Goal: Task Accomplishment & Management: Use online tool/utility

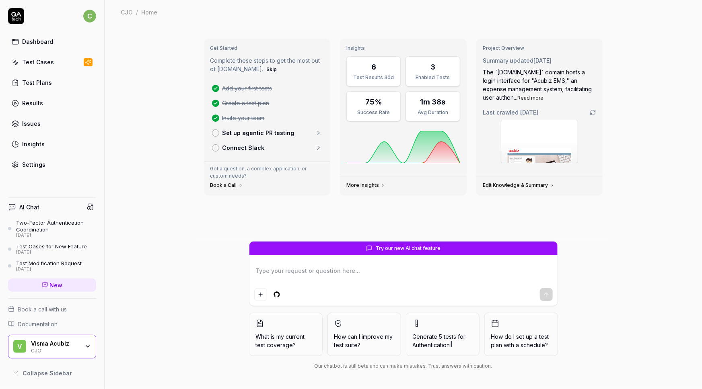
click at [38, 63] on div "Test Cases" at bounding box center [38, 62] width 32 height 8
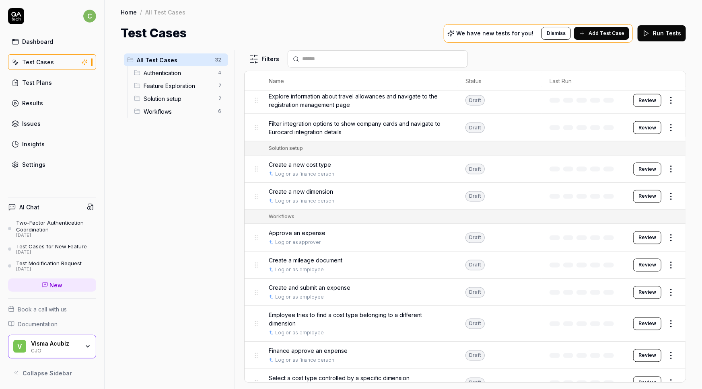
scroll to position [661, 0]
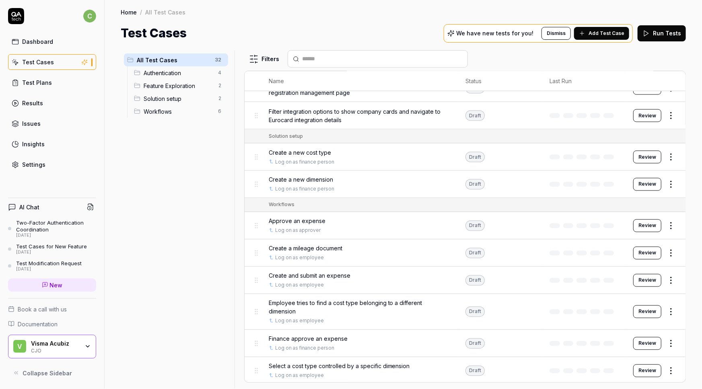
click at [48, 353] on div "CJO" at bounding box center [55, 350] width 48 height 6
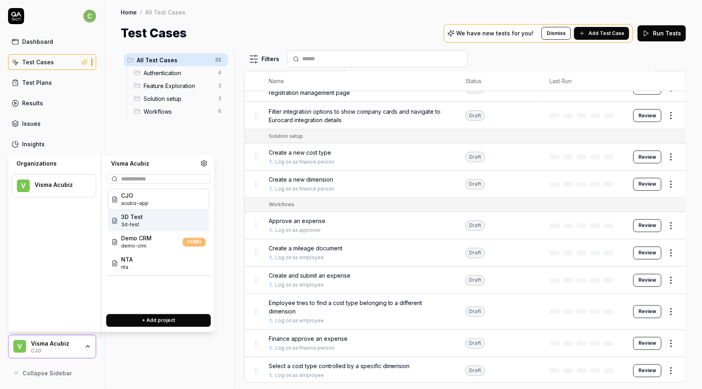
click at [136, 219] on span "3D Test" at bounding box center [132, 217] width 22 height 8
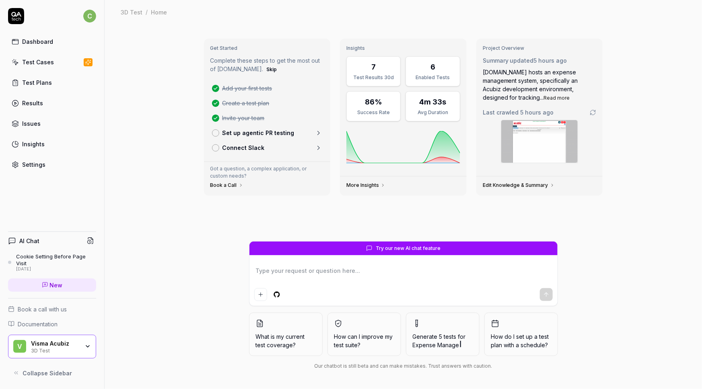
click at [39, 60] on div "Test Cases" at bounding box center [38, 62] width 32 height 8
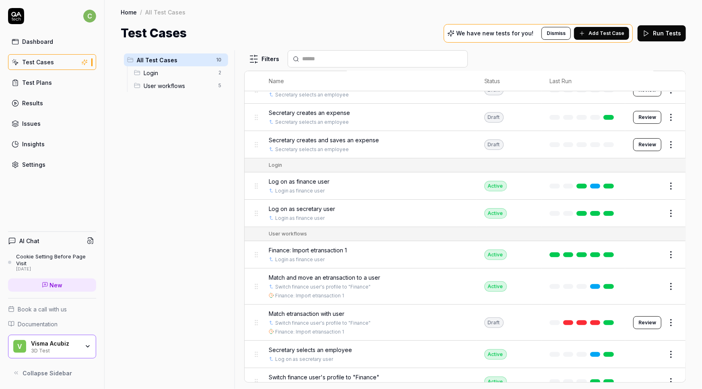
scroll to position [27, 0]
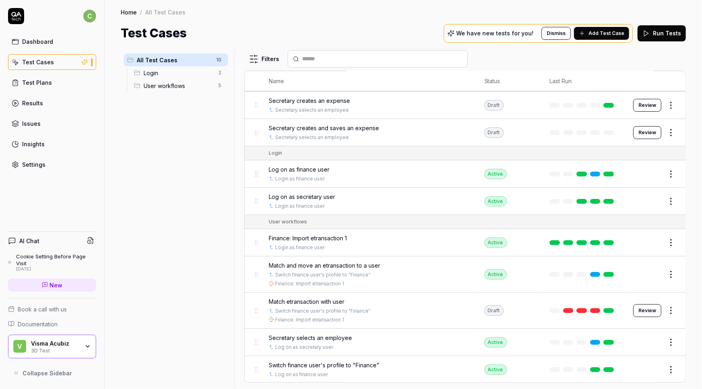
click at [313, 265] on span "Match and move an etransaction to a user" at bounding box center [324, 265] width 111 height 8
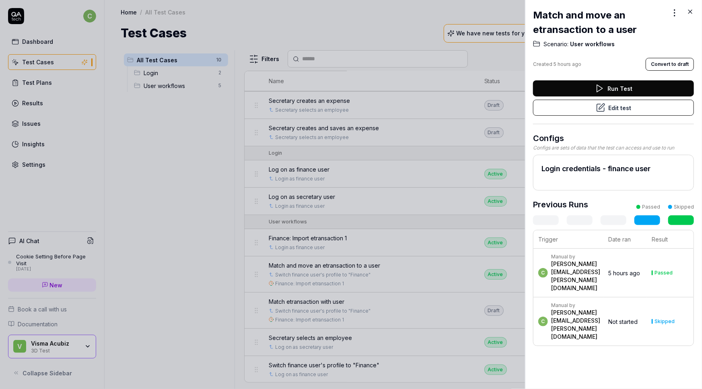
click at [609, 108] on button "Edit test" at bounding box center [613, 108] width 161 height 16
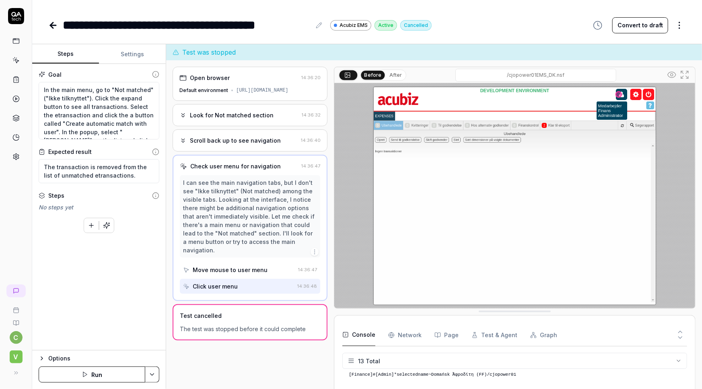
scroll to position [166, 0]
click at [43, 89] on textarea "In the main menu, go to "Not matched" ("Ikke tilknyttet"). Click the expand but…" at bounding box center [99, 111] width 121 height 58
type textarea "*"
type textarea "CIn the main menu, go to "Not matched" ("Ikke tilknyttet"). Click the expand bu…"
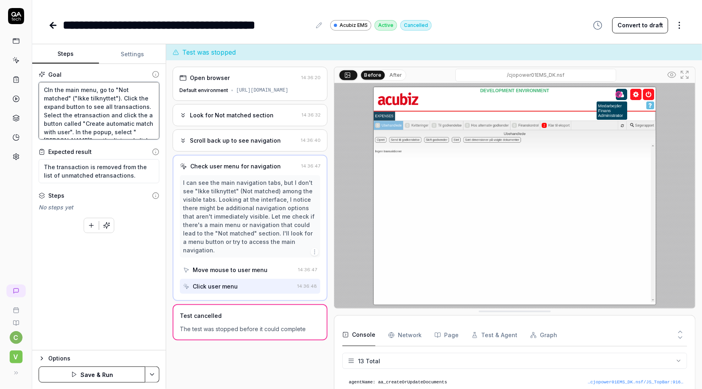
type textarea "*"
type textarea "ChIn the main menu, go to "Not matched" ("Ikke tilknyttet"). Click the expand b…"
type textarea "*"
type textarea "ChaIn the main menu, go to "Not matched" ("Ikke tilknyttet"). Click the expand …"
type textarea "*"
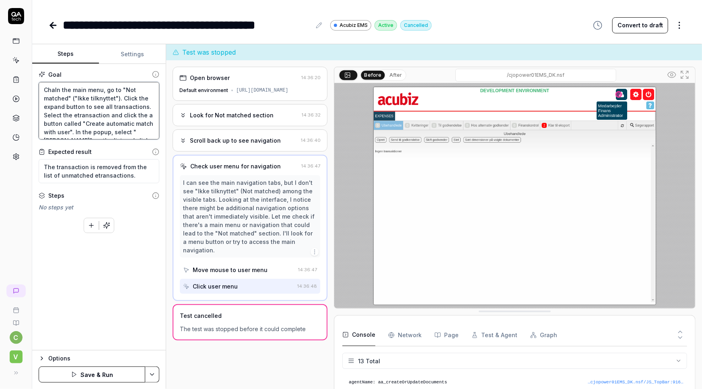
type textarea "ChanIn the main menu, go to "Not matched" ("Ikke tilknyttet"). Click the expand…"
type textarea "*"
type textarea "ChangIn the main menu, go to "Not matched" ("Ikke tilknyttet"). Click the expan…"
type textarea "*"
type textarea "ChangeIn the main menu, go to "Not matched" ("Ikke tilknyttet"). Click the expa…"
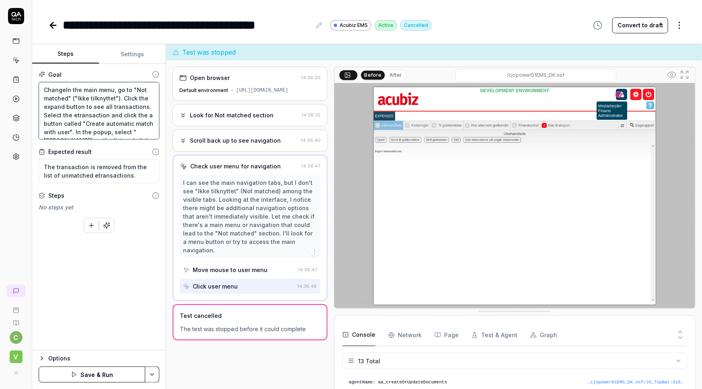
type textarea "*"
type textarea "Change In the main menu, go to "Not matched" ("Ikke tilknyttet"). Click the exp…"
type textarea "*"
type textarea "Change yIn the main menu, go to "Not matched" ("Ikke tilknyttet"). Click the ex…"
type textarea "*"
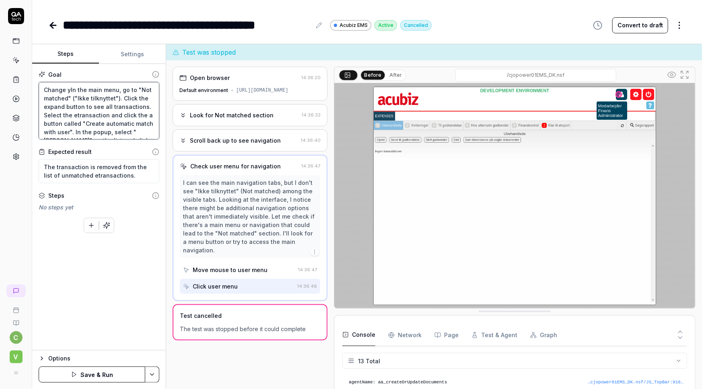
type textarea "Change yoIn the main menu, go to "Not matched" ("Ikke tilknyttet"). Click the e…"
type textarea "*"
type textarea "Change youIn the main menu, go to "Not matched" ("Ikke tilknyttet"). Click the …"
type textarea "*"
type textarea "Change yourIn the main menu, go to "Not matched" ("Ikke tilknyttet"). Click the…"
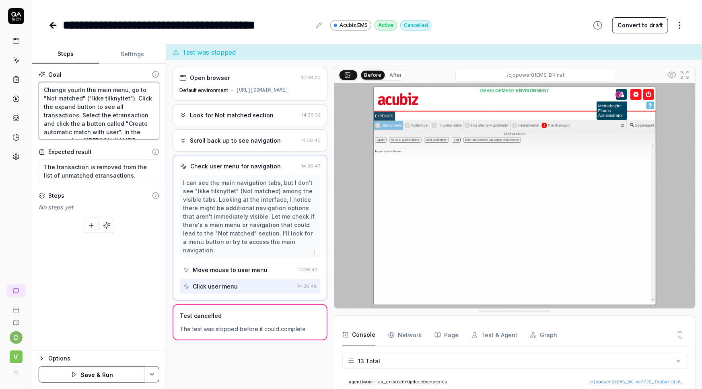
type textarea "*"
type textarea "Change your In the main menu, go to "Not matched" ("Ikke tilknyttet"). Click th…"
type textarea "*"
type textarea "Change your rIn the main menu, go to "Not matched" ("Ikke tilknyttet"). Click t…"
type textarea "*"
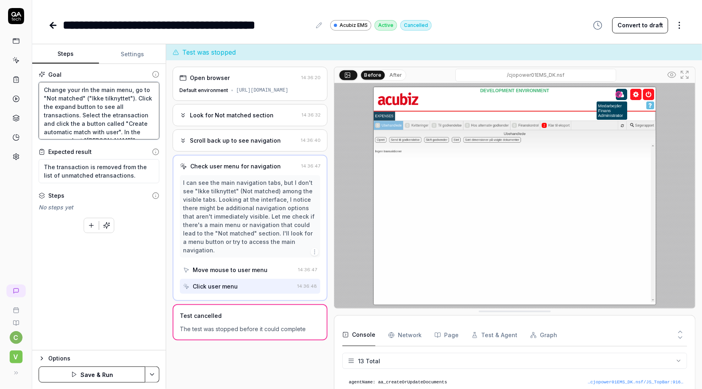
type textarea "Change your roIn the main menu, go to "Not matched" ("Ikke tilknyttet"). Click …"
type textarea "*"
type textarea "Change your rolIn the main menu, go to "Not matched" ("Ikke tilknyttet"). Click…"
type textarea "*"
type textarea "Change your roleIn the main menu, go to "Not matched" ("Ikke tilknyttet"). Clic…"
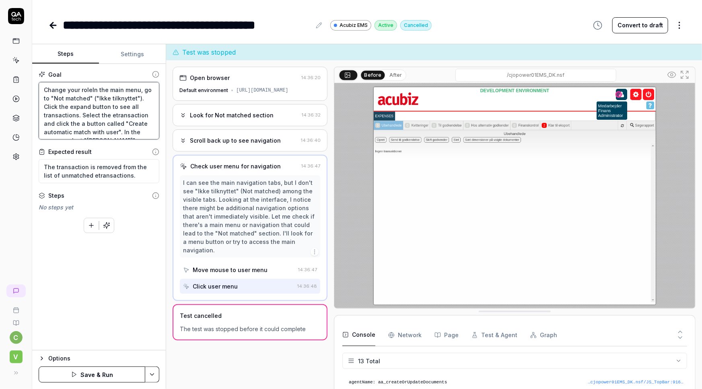
type textarea "*"
type textarea "Change your role In the main menu, go to "Not matched" ("Ikke tilknyttet"). Cli…"
type textarea "*"
type textarea "Change your role tIn the main menu, go to "Not matched" ("Ikke tilknyttet"). Cl…"
type textarea "*"
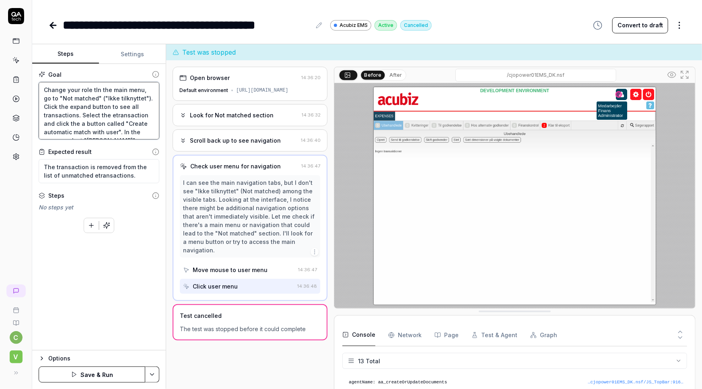
type textarea "Change your role toIn the main menu, go to "Not matched" ("Ikke tilknyttet"). C…"
type textarea "*"
type textarea "Change your role to In the main menu, go to "Not matched" ("Ikke tilknyttet"). …"
type textarea "*"
type textarea "Change your role to FIn the main menu, go to "Not matched" ("Ikke tilknyttet").…"
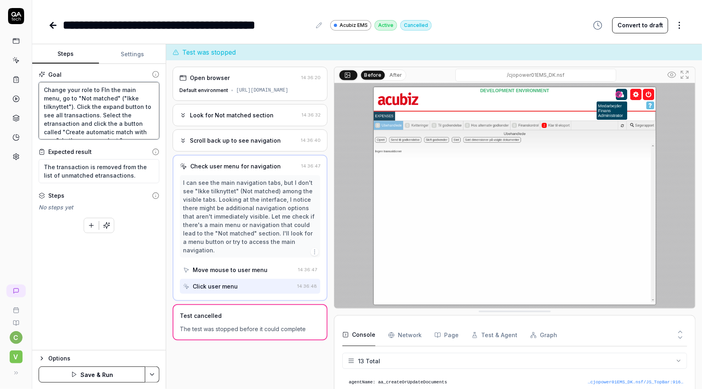
type textarea "*"
type textarea "Change your role to FiIn the main menu, go to "Not matched" ("Ikke tilknyttet")…"
type textarea "*"
type textarea "Change your role to FinIn the main menu, go to "Not matched" ("Ikke tilknyttet"…"
type textarea "*"
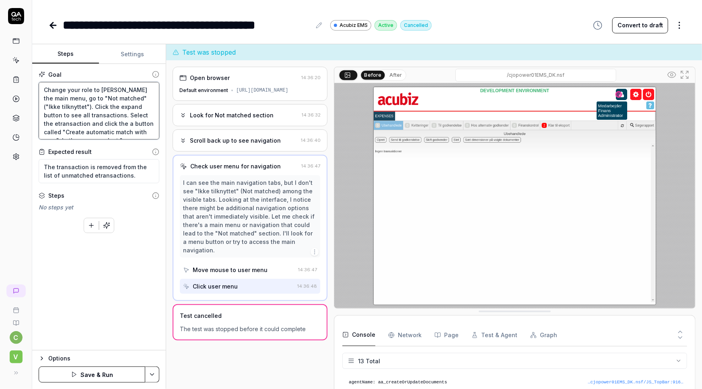
type textarea "Change your role to FinaIn the main menu, go to "Not matched" ("Ikke tilknyttet…"
type textarea "*"
type textarea "Change your role to FinanIn the main menu, go to "Not matched" ("Ikke tilknytte…"
type textarea "*"
type textarea "Change your role to FinancIn the main menu, go to "Not matched" ("Ikke tilknytt…"
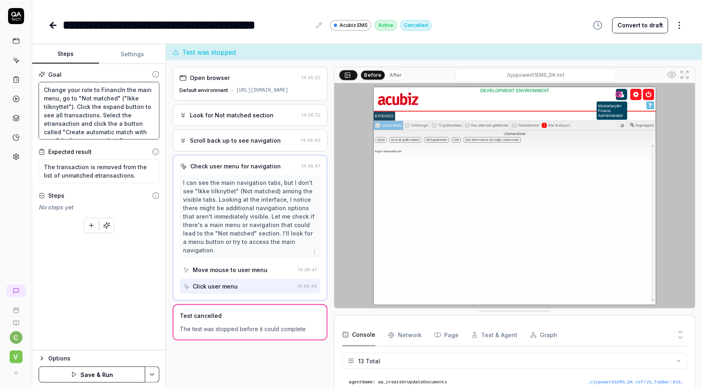
type textarea "*"
type textarea "Change your role to FinanceIn the main menu, go to "Not matched" ("Ikke tilknyt…"
type textarea "*"
type textarea "Change your role to Finance In the main menu, go to "Not matched" ("Ikke tilkny…"
type textarea "*"
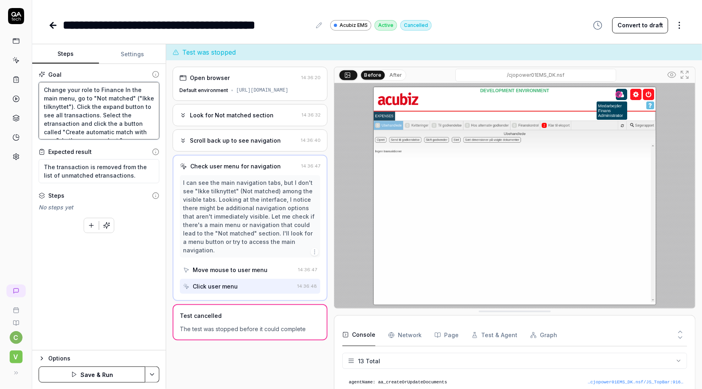
type textarea "Change your role to Finance pIn the main menu, go to "Not matched" ("Ikke tilkn…"
type textarea "*"
type textarea "Change your role to Finance peIn the main menu, go to "Not matched" ("Ikke tilk…"
type textarea "*"
type textarea "Change your role to Finance perIn the main menu, go to "Not matched" ("Ikke til…"
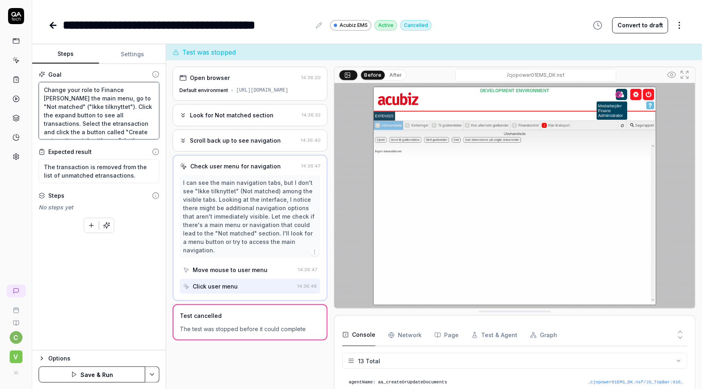
type textarea "*"
type textarea "Change your role to Finance persIn the main menu, go to "Not matched" ("Ikke ti…"
type textarea "*"
type textarea "Change your role to Finance persnIn the main menu, go to "Not matched" ("Ikke t…"
type textarea "*"
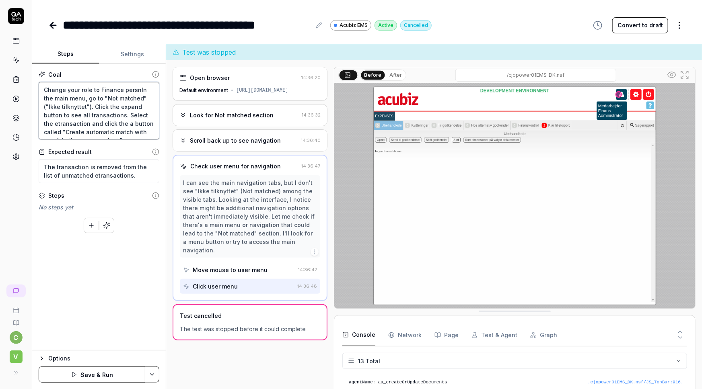
type textarea "Change your role to Finance persIn the main menu, go to "Not matched" ("Ikke ti…"
type textarea "*"
type textarea "Change your role to Finance persoIn the main menu, go to "Not matched" ("Ikke t…"
type textarea "*"
type textarea "Change your role to Finance personIn the main menu, go to "Not matched" ("Ikke …"
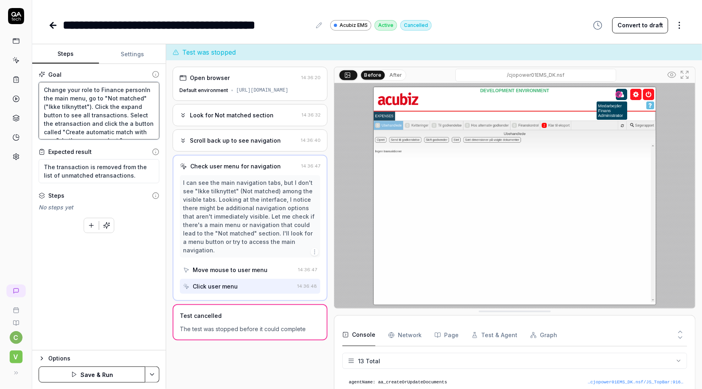
type textarea "*"
type textarea "Change your role to Finance person In the main menu, go to "Not matched" ("Ikke…"
type textarea "*"
type textarea "Change your role to Finance person (In the main menu, go to "Not matched" ("Ikk…"
type textarea "*"
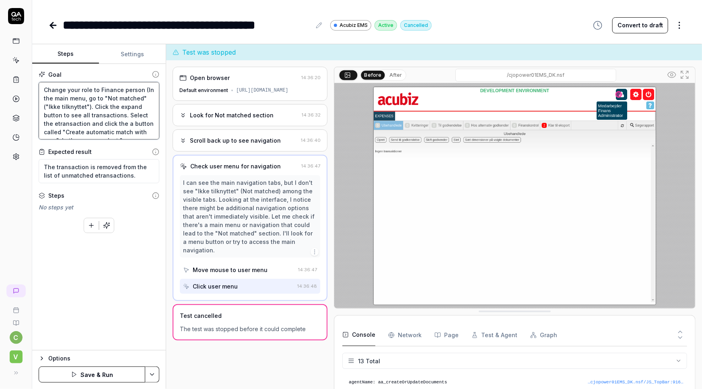
type textarea "Change your role to Finance person (oIn the main menu, go to "Not matched" ("Ik…"
type textarea "*"
type textarea "Change your role to Finance person (opIn the main menu, go to "Not matched" ("I…"
type textarea "*"
type textarea "Change your role to Finance person (op In the main menu, go to "Not matched" ("…"
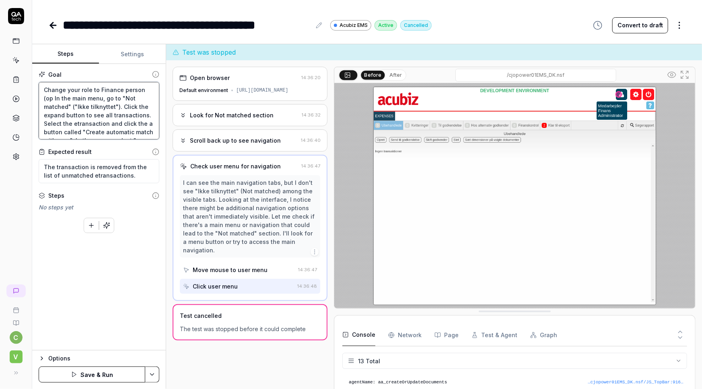
type textarea "*"
type textarea "Change your role to Finance person (op rIn the main menu, go to "Not matched" (…"
type textarea "*"
type textarea "Change your role to Finance person (op riIn the main menu, go to "Not matched" …"
type textarea "*"
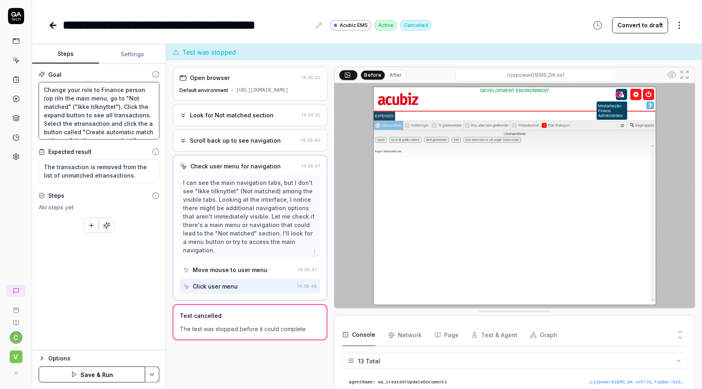
type textarea "Change your role to Finance person (op rIn the main menu, go to "Not matched" (…"
type textarea "*"
type textarea "Change your role to Finance person (op In the main menu, go to "Not matched" ("…"
type textarea "*"
type textarea "Change your role to Finance person (opIn the main menu, go to "Not matched" ("I…"
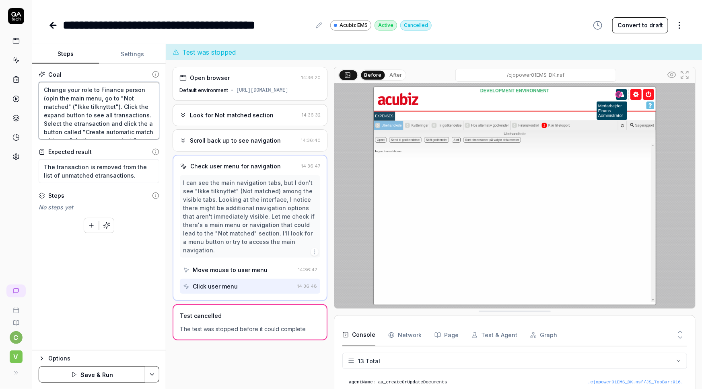
type textarea "*"
type textarea "Change your role to Finance person (oIn the main menu, go to "Not matched" ("Ik…"
type textarea "*"
type textarea "Change your role to Finance person (In the main menu, go to "Not matched" ("Ikk…"
type textarea "*"
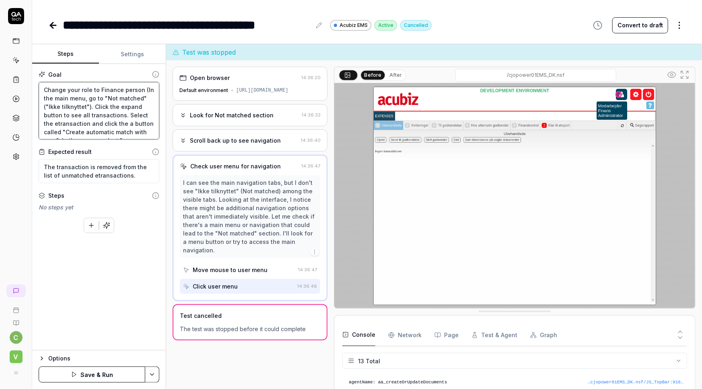
type textarea "Change your role to Finance person (tIn the main menu, go to "Not matched" ("Ik…"
type textarea "*"
type textarea "Change your role to Finance person (toIn the main menu, go to "Not matched" ("I…"
type textarea "*"
type textarea "Change your role to Finance person (topIn the main menu, go to "Not matched" ("…"
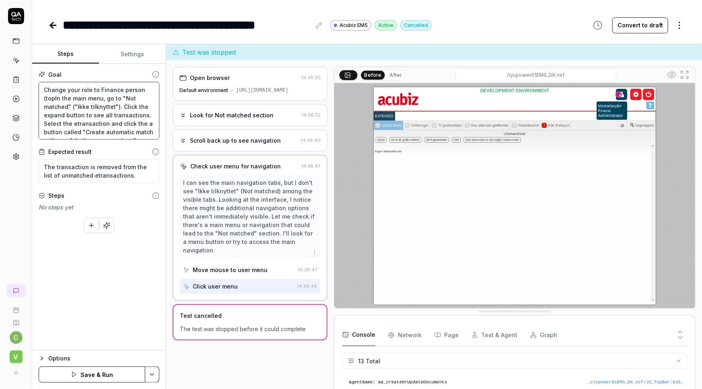
type textarea "*"
type textarea "Change your role to Finance person (top-In the main menu, go to "Not matched" (…"
type textarea "*"
type textarea "Change your role to Finance person (top-riIn the main menu, go to "Not matched"…"
type textarea "*"
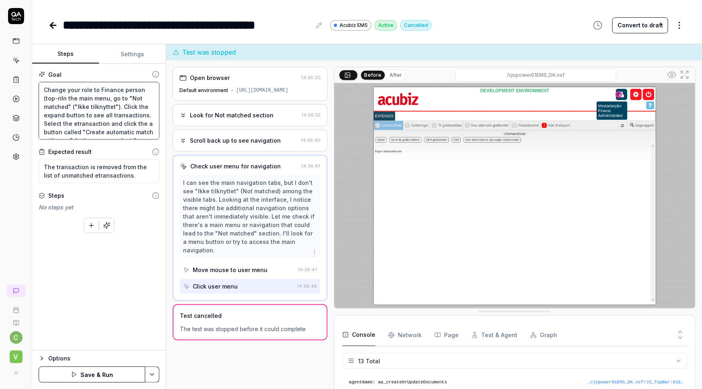
type textarea "Change your role to Finance person (top-rigIn the main menu, go to "Not matched…"
type textarea "*"
type textarea "Change your role to Finance person (top-righIn the main menu, go to "Not matche…"
type textarea "*"
type textarea "Change your role to Finance person (top-rightIn the main menu, go to "Not match…"
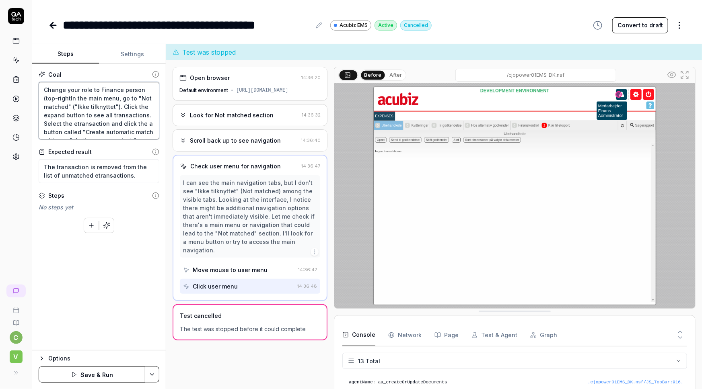
type textarea "*"
type textarea "Change your role to Finance person (top-right In the main menu, go to "Not matc…"
type textarea "*"
type textarea "Change your role to Finance person (top-right coIn the main menu, go to "Not ma…"
type textarea "*"
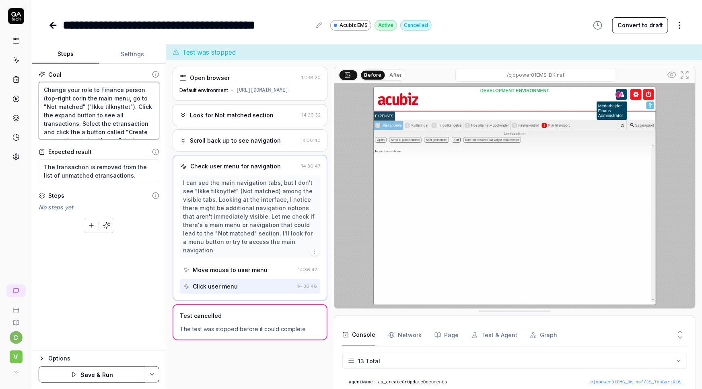
type textarea "Change your role to Finance person (top-right cornIn the main menu, go to "Not …"
type textarea "*"
type textarea "Change your role to Finance person (top-right corneIn the main menu, go to "Not…"
type textarea "*"
type textarea "Change your role to Finance person (top-right cornerIn the main menu, go to "No…"
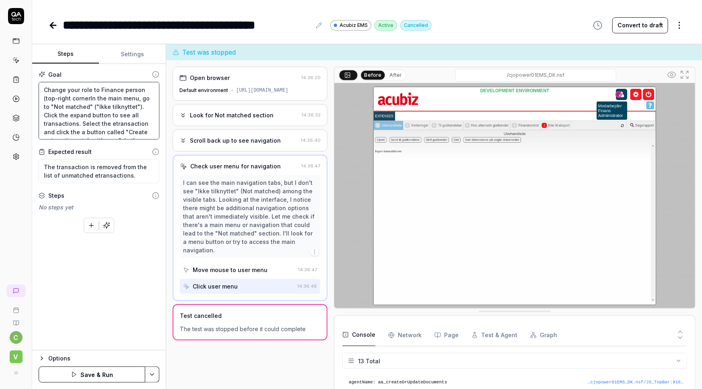
type textarea "*"
type textarea "Change your role to Finance person (top-right corner)In the main menu, go to "N…"
type textarea "*"
type textarea "Change your role to Finance person (top-right corner).In the main menu, go to "…"
type textarea "*"
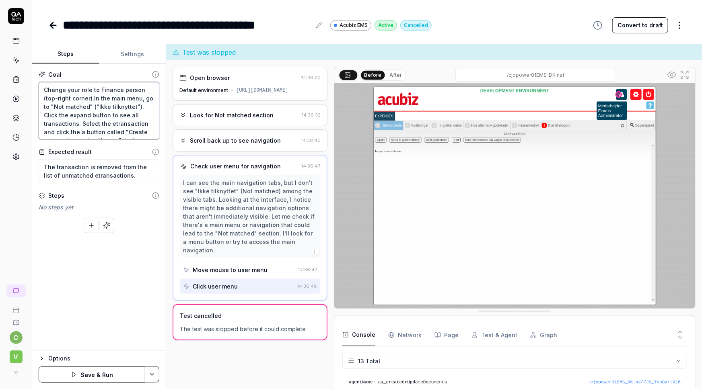
type textarea "Change your role to Finance person (top-right corner). In the main menu, go to …"
click at [131, 52] on button "Settings" at bounding box center [132, 54] width 67 height 19
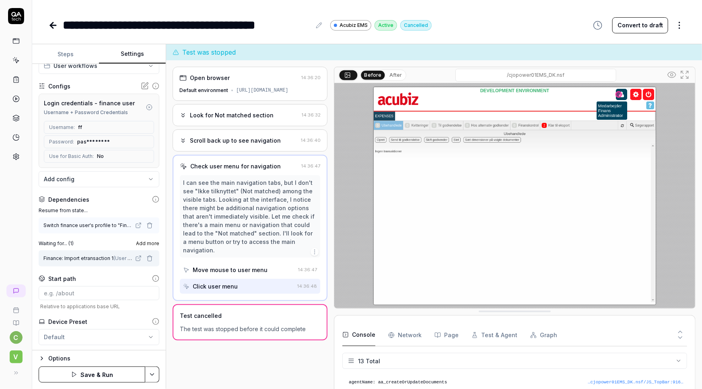
scroll to position [73, 0]
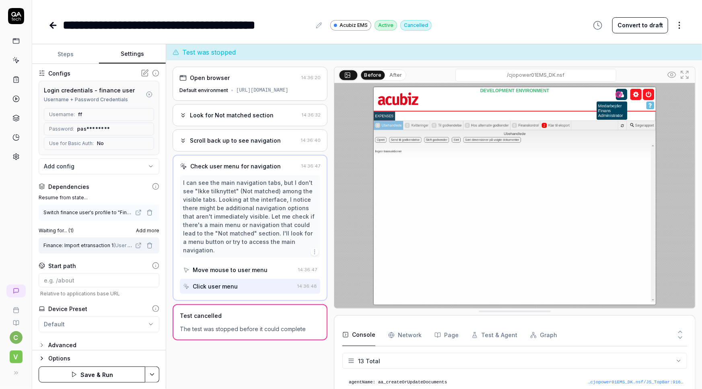
click at [146, 213] on icon "button" at bounding box center [149, 213] width 6 height 6
click at [146, 245] on icon "button" at bounding box center [149, 245] width 6 height 6
click at [98, 211] on div "No test case" at bounding box center [95, 212] width 102 height 8
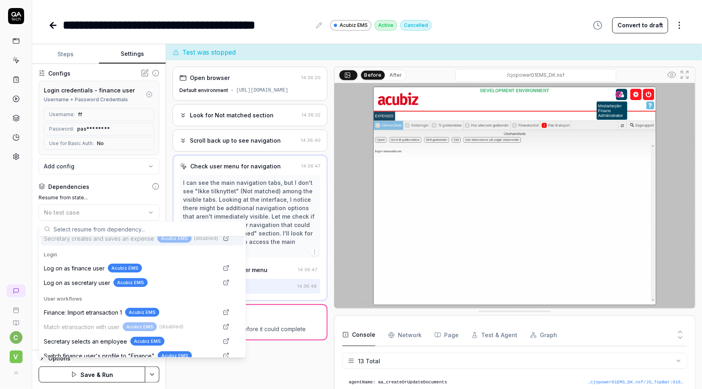
scroll to position [55, 0]
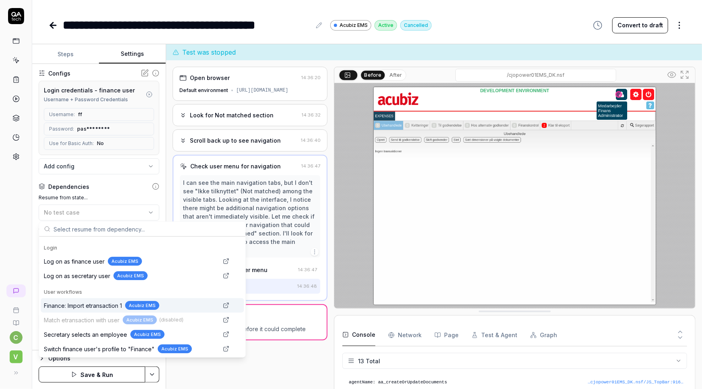
click at [98, 305] on span "Finance: Import etransaction 1" at bounding box center [83, 305] width 78 height 8
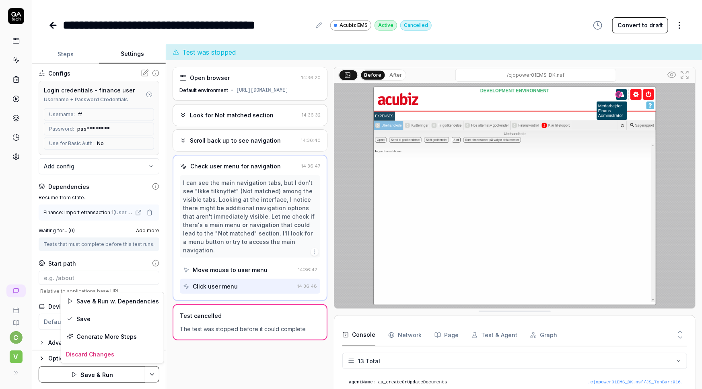
click at [149, 376] on html "**********" at bounding box center [351, 194] width 702 height 389
click at [68, 55] on html "**********" at bounding box center [351, 194] width 702 height 389
click at [146, 374] on html "**********" at bounding box center [351, 194] width 702 height 389
click at [71, 52] on html "**********" at bounding box center [351, 194] width 702 height 389
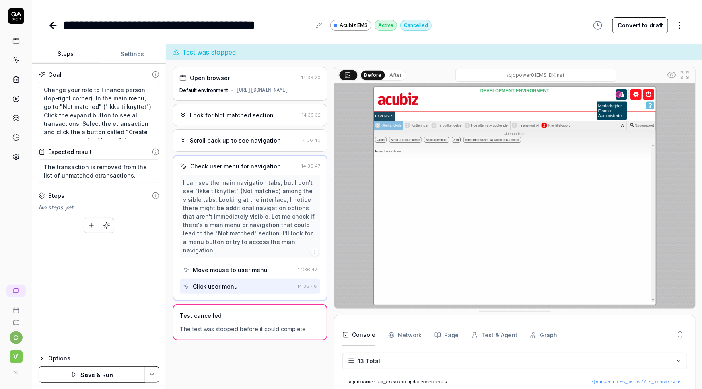
click at [61, 54] on button "Steps" at bounding box center [65, 54] width 67 height 19
click at [56, 86] on textarea "Change your role to Finance person (top-right corner). In the main menu, go to …" at bounding box center [99, 111] width 121 height 58
click at [134, 89] on textarea "Change your role to Finance person (top-right corner). In the main menu, go to …" at bounding box center [99, 111] width 121 height 58
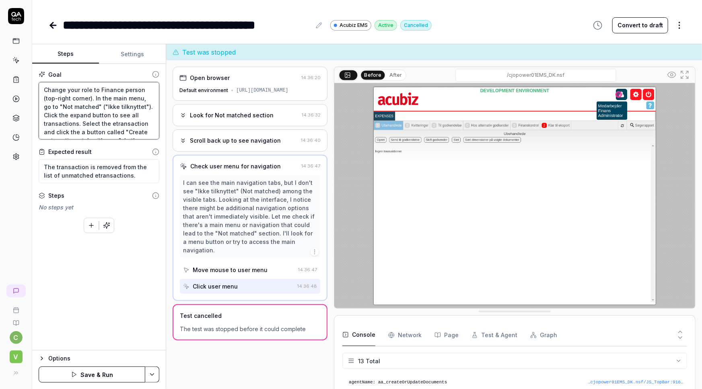
click at [85, 89] on textarea "Change your role to Finance person (top-right corner). In the main menu, go to …" at bounding box center [99, 111] width 121 height 58
type textarea "*"
type textarea "Change your pto Finance person (top-right corner). In the main menu, go to "Not…"
type textarea "*"
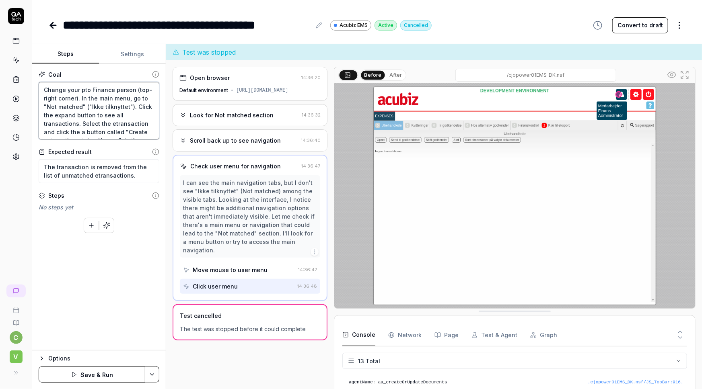
type textarea "Change your prto Finance person (top-right corner). In the main menu, go to "No…"
type textarea "*"
type textarea "Change your proto Finance person (top-right corner). In the main menu, go to "N…"
type textarea "*"
type textarea "Change your profto Finance person (top-right corner). In the main menu, go to "…"
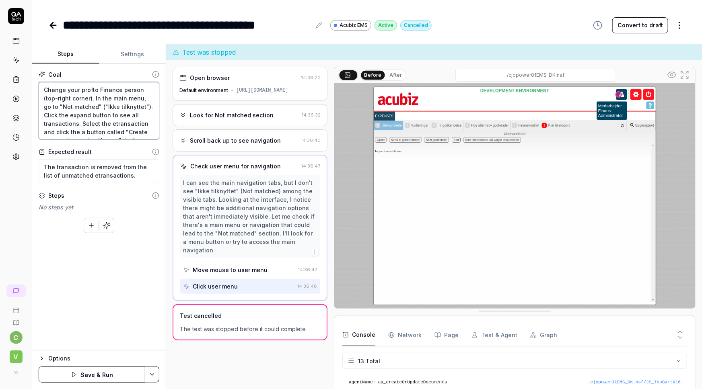
type textarea "*"
type textarea "Change your profito Finance person (top-right corner). In the main menu, go to …"
type textarea "*"
type textarea "Change your profilto Finance person (top-right corner). In the main menu, go to…"
type textarea "*"
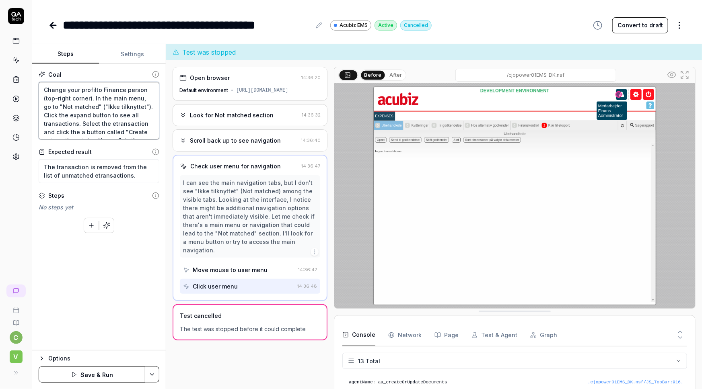
type textarea "Change your profileto Finance person (top-right corner). In the main menu, go t…"
type textarea "*"
type textarea "Change your profile to Finance person (top-right corner). In the main menu, go …"
click at [105, 88] on textarea "Change your profile to Finance person (top-right corner). In the main menu, go …" at bounding box center [99, 111] width 121 height 58
click at [134, 88] on textarea "Change your profile to Finance person (top-right corner). In the main menu, go …" at bounding box center [99, 111] width 121 height 58
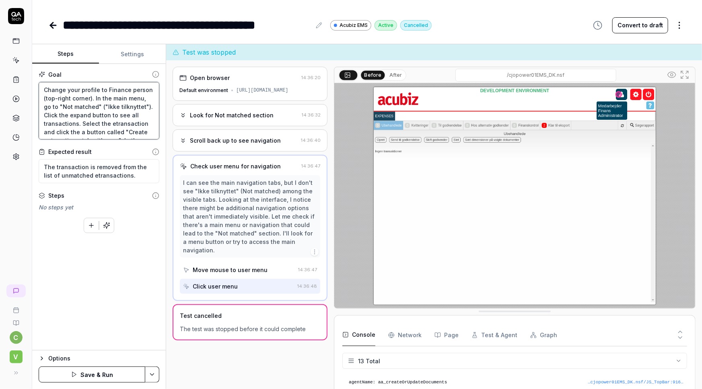
click at [134, 88] on textarea "Change your profile to Finance person (top-right corner). In the main menu, go …" at bounding box center [99, 111] width 121 height 58
click at [87, 88] on textarea "Change your profile to Finance person (top-right corner). In the main menu, go …" at bounding box center [99, 111] width 121 height 58
type textarea "*"
type textarea "Change your rto Finance person (top-right corner). In the main menu, go to "Not…"
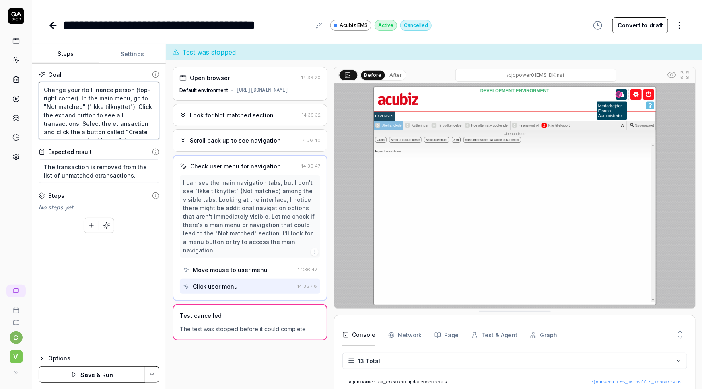
type textarea "*"
type textarea "Change your roto Finance person (top-right corner). In the main menu, go to "No…"
type textarea "*"
type textarea "Change your rolto Finance person (top-right corner). In the main menu, go to "N…"
type textarea "*"
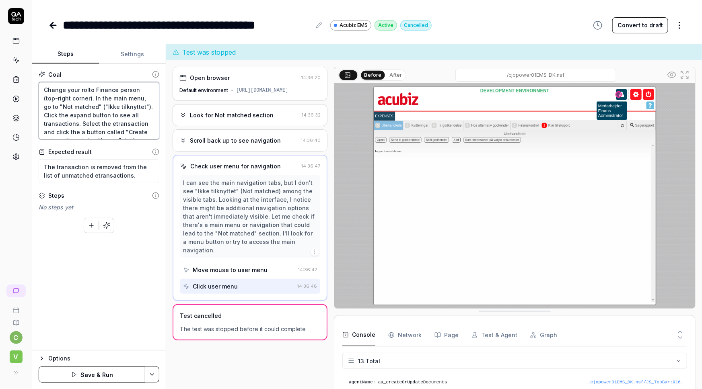
type textarea "Change your roleto Finance person (top-right corner). In the main menu, go to "…"
type textarea "*"
type textarea "Change your role to Finance person (top-right corner). In the main menu, go to …"
click at [99, 88] on textarea "Change your role to Finance person (top-right corner). In the main menu, go to …" at bounding box center [99, 111] width 121 height 58
type textarea "*"
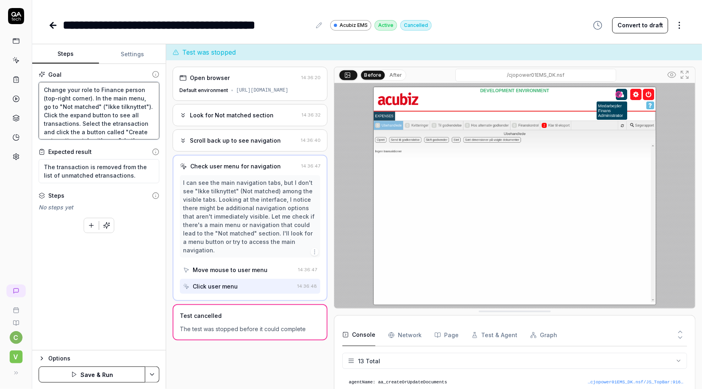
type textarea "Change your role to "Finance person (top-right corner). In the main menu, go to…"
click at [122, 88] on textarea "Change your role to "Finance person (top-right corner). In the main menu, go to…" at bounding box center [99, 111] width 121 height 58
type textarea "*"
type textarea "Change your role to "Finance" person (top-right corner). In the main menu, go t…"
click at [132, 89] on textarea "Change your role to "Finance" person (top-right corner). In the main menu, go t…" at bounding box center [99, 111] width 121 height 58
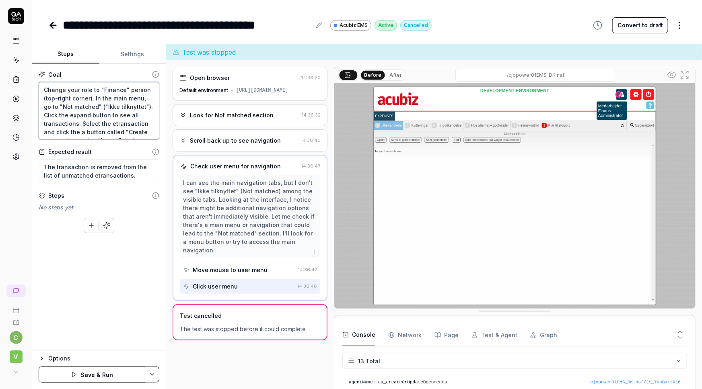
click at [132, 89] on textarea "Change your role to "Finance" person (top-right corner). In the main menu, go t…" at bounding box center [99, 111] width 121 height 58
type textarea "*"
type textarea "Change your role to "Finance" (top-right corner). In the main menu, go to "Not …"
type textarea "*"
type textarea "Change your role to "Finance"(top-right corner). In the main menu, go to "Not m…"
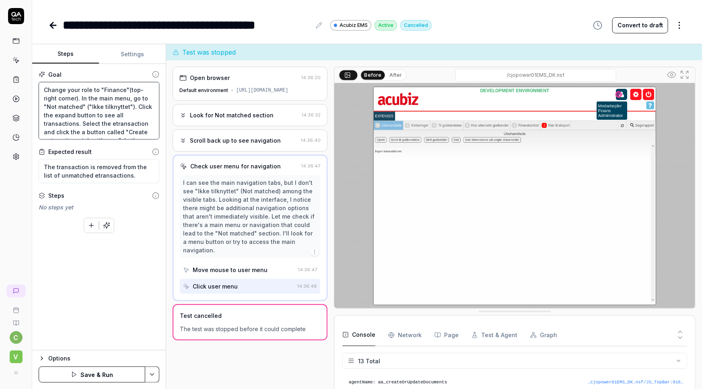
type textarea "*"
type textarea "Change your role to "Finance" (top-right corner). In the main menu, go to "Not …"
click at [127, 88] on textarea "Change your role to "Finance" (top-right corner). In the main menu, go to "Not …" at bounding box center [99, 111] width 121 height 58
click at [127, 89] on textarea "Change your role to "Finance" (top-right corner). In the main menu, go to "Not …" at bounding box center [99, 111] width 121 height 58
type textarea "*"
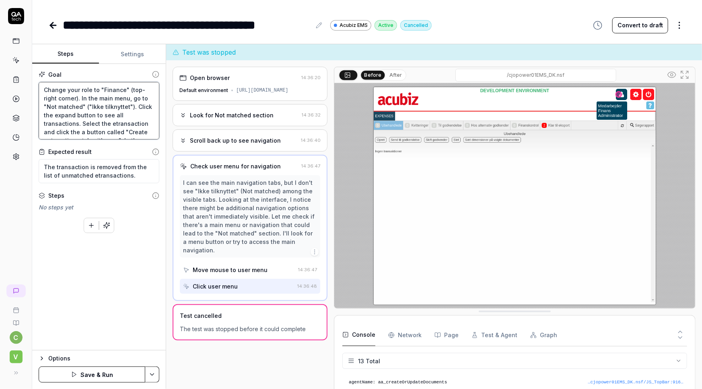
type textarea "Change your role to "Finance" u(top-right corner). In the main menu, go to "Not…"
type textarea "*"
type textarea "Change your role to "Finance" usi(top-right corner). In the main menu, go to "N…"
type textarea "*"
type textarea "Change your role to "Finance" usin(top-right corner). In the main menu, go to "…"
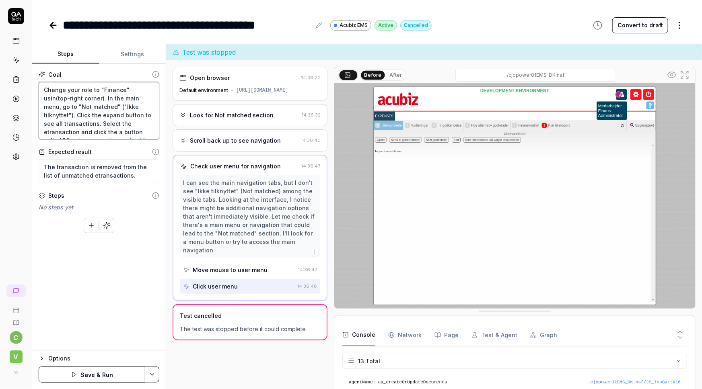
type textarea "*"
type textarea "Change your role to "Finance" using(top-right corner). In the main menu, go to …"
type textarea "*"
type textarea "Change your role to "Finance" using (top-right corner). In the main menu, go to…"
type textarea "*"
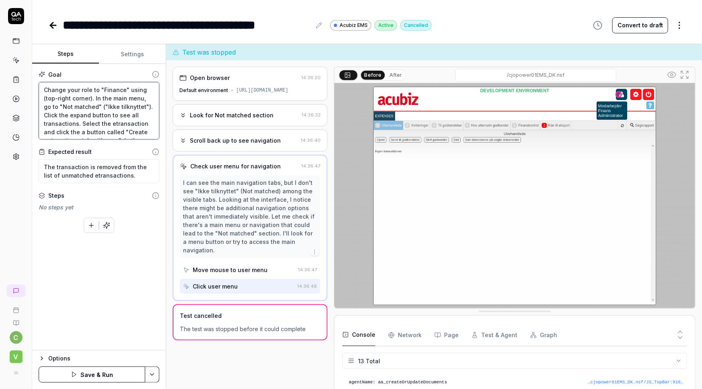
type textarea "Change your role to "Finance" using t(top-right corner). In the main menu, go t…"
type textarea "*"
type textarea "Change your role to "Finance" using (top-right corner). In the main menu, go to…"
type textarea "*"
type textarea "Change your role to "Finance" using t(top-right corner). In the main menu, go t…"
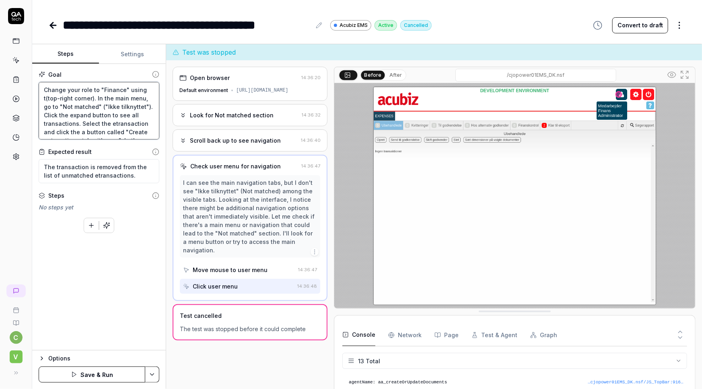
type textarea "*"
type textarea "Change your role to "Finance" using th(top-right corner). In the main menu, go …"
type textarea "*"
type textarea "Change your role to "Finance" using the (top-right corner). In the main menu, g…"
type textarea "*"
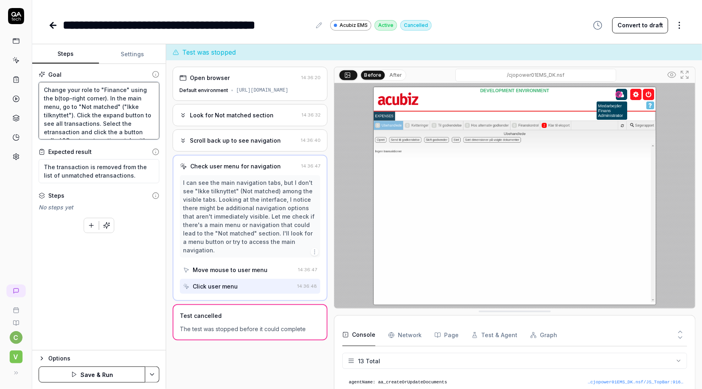
type textarea "Change your role to "Finance" using the bl(top-right corner). In the main menu,…"
type textarea "*"
type textarea "Change your role to "Finance" using the blu(top-right corner). In the main menu…"
type textarea "*"
type textarea "Change your role to "Finance" using the blue (top-right corner). In the main me…"
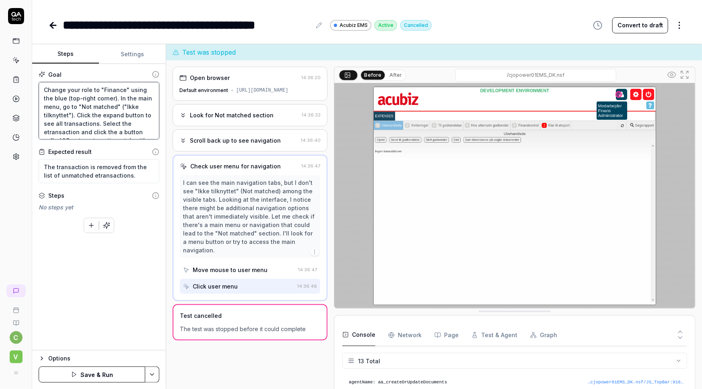
type textarea "*"
type textarea "Change your role to "Finance" using the blue b(top-right corner). In the main m…"
type textarea "*"
type textarea "Change your role to "Finance" using the blue bu(top-right corner). In the main …"
type textarea "*"
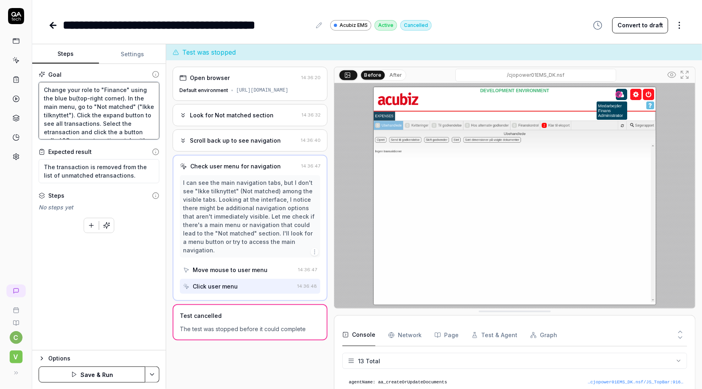
type textarea "Change your role to "Finance" using the blue but(top-right corner). In the main…"
type textarea "*"
type textarea "Change your role to "Finance" using the blue butt(top-right corner). In the mai…"
type textarea "*"
type textarea "Change your role to "Finance" using the blue butto(top-right corner). In the ma…"
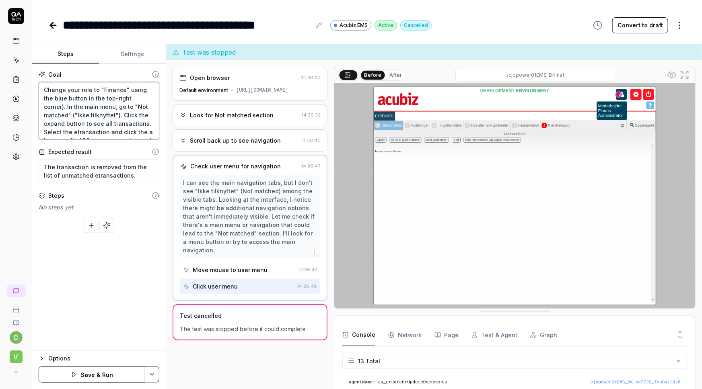
click at [63, 107] on textarea "Change your role to "Finance" using the blue button in the top-right corner). I…" at bounding box center [99, 111] width 121 height 58
click at [152, 375] on html "**********" at bounding box center [351, 194] width 702 height 389
click at [95, 336] on div "Generate More Steps" at bounding box center [112, 337] width 103 height 18
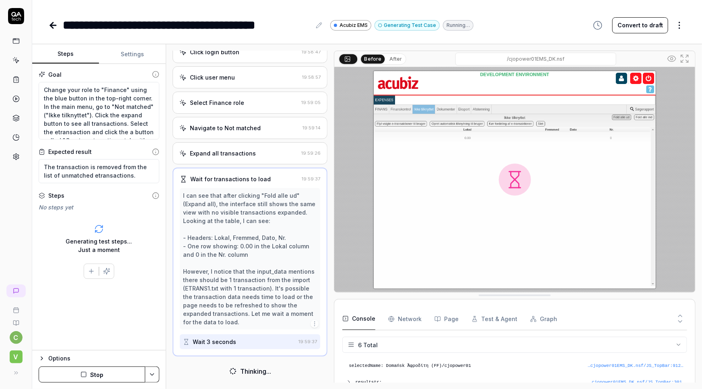
scroll to position [104, 0]
click at [84, 375] on icon "button" at bounding box center [83, 375] width 6 height 6
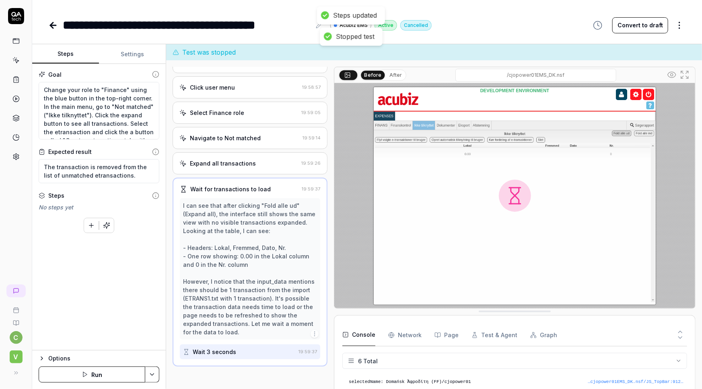
click at [139, 57] on button "Settings" at bounding box center [132, 54] width 67 height 19
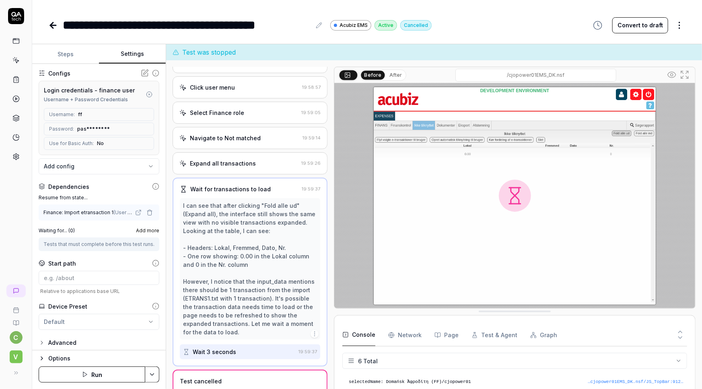
click at [146, 212] on icon "button" at bounding box center [149, 213] width 6 height 6
click at [109, 209] on div "No test case" at bounding box center [95, 212] width 102 height 8
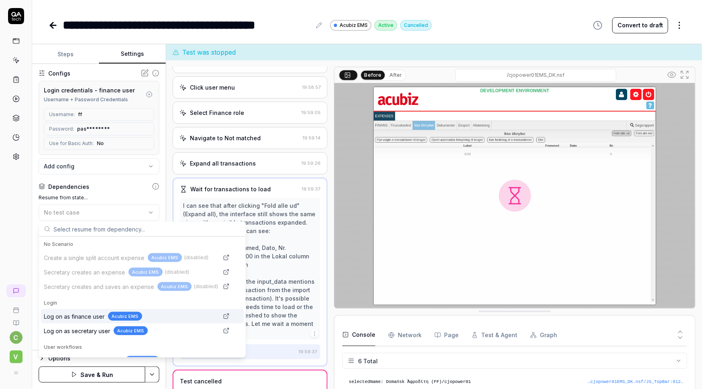
click at [80, 317] on span "Log on as finance user" at bounding box center [74, 316] width 61 height 8
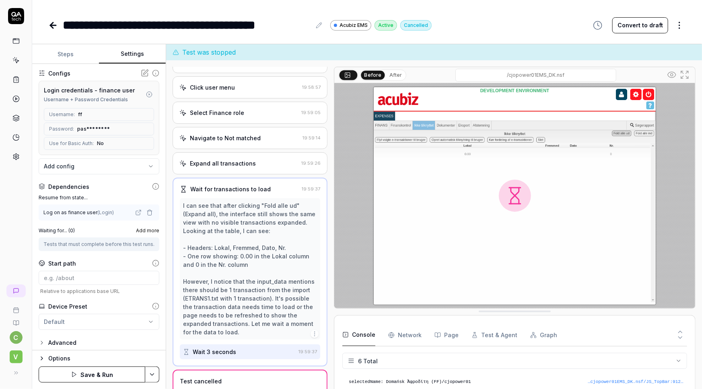
click at [79, 248] on div "Tests that must complete before this test runs." at bounding box center [98, 244] width 111 height 7
click at [141, 229] on span "Add more" at bounding box center [147, 230] width 23 height 7
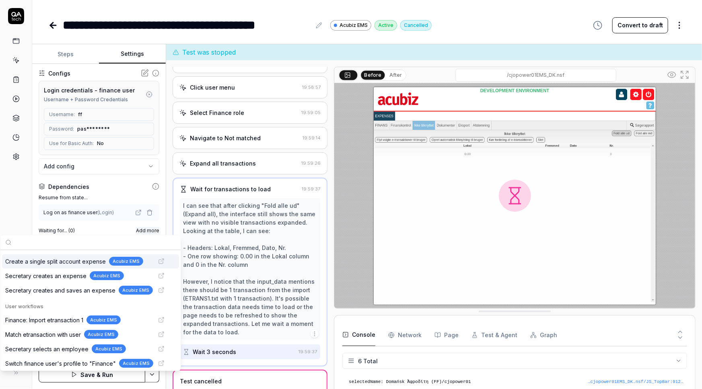
scroll to position [40, 0]
click at [43, 320] on span "Finance: Import etransaction 1" at bounding box center [44, 319] width 78 height 8
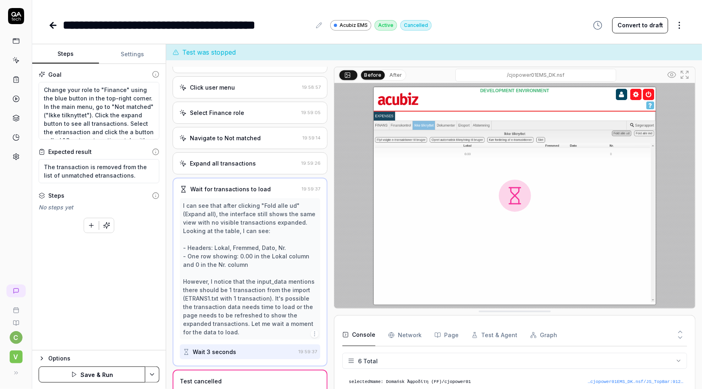
click at [70, 53] on button "Steps" at bounding box center [65, 54] width 67 height 19
click at [132, 57] on button "Settings" at bounding box center [132, 54] width 67 height 19
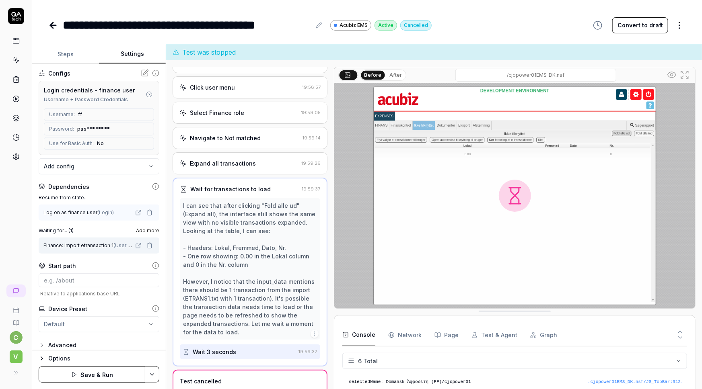
click at [148, 376] on html "**********" at bounding box center [351, 194] width 702 height 389
click at [11, 205] on html "**********" at bounding box center [351, 194] width 702 height 389
click at [73, 53] on button "Steps" at bounding box center [65, 54] width 67 height 19
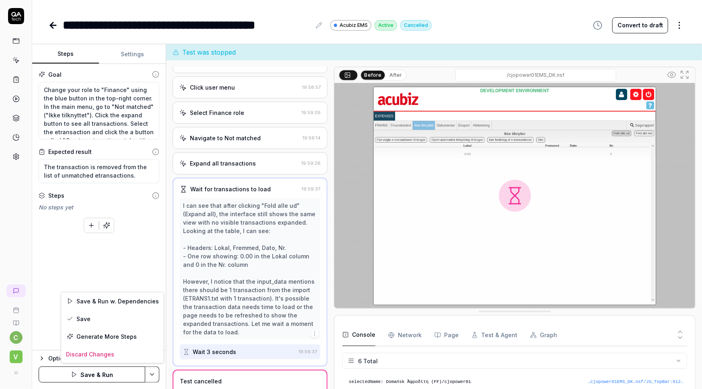
click at [152, 375] on html "**********" at bounding box center [351, 194] width 702 height 389
click at [83, 316] on div "Save" at bounding box center [112, 319] width 103 height 18
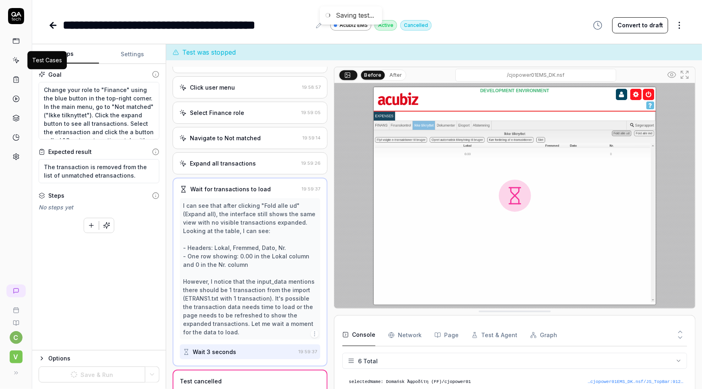
click at [14, 60] on icon at bounding box center [14, 60] width 0 height 1
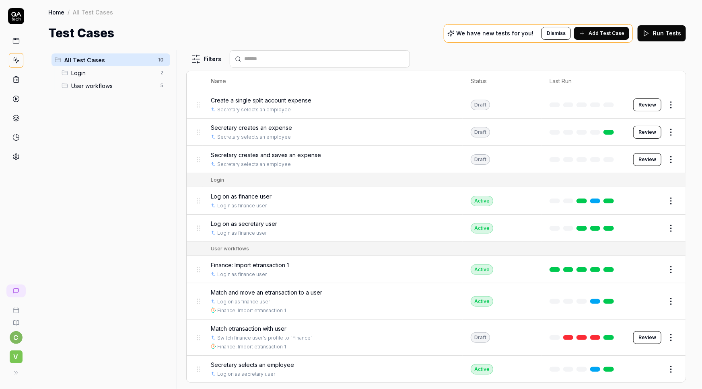
click at [231, 264] on span "Finance: Import etransaction 1" at bounding box center [250, 265] width 78 height 8
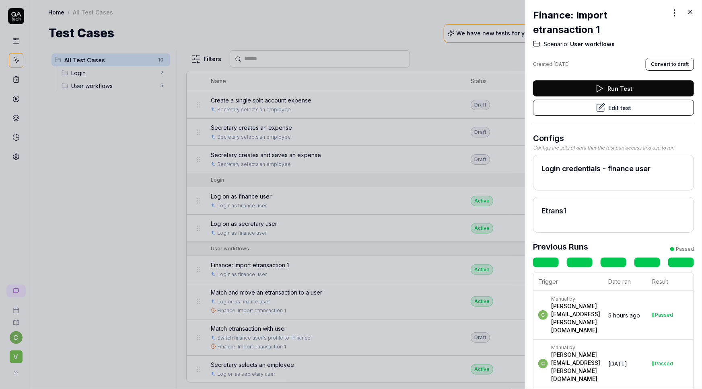
click at [615, 110] on button "Edit test" at bounding box center [613, 108] width 161 height 16
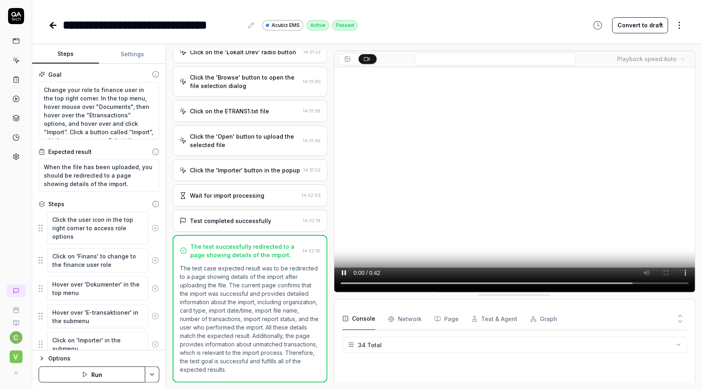
scroll to position [535, 0]
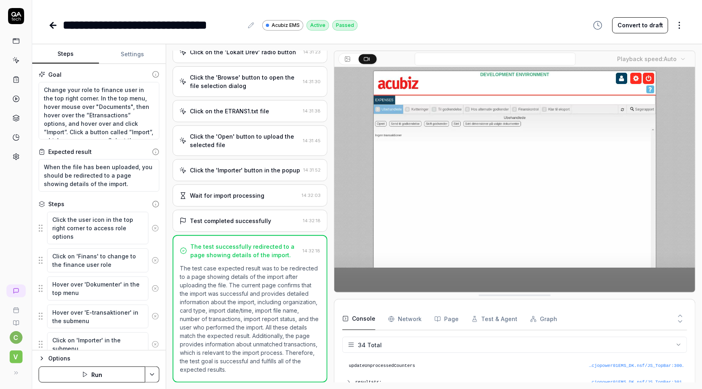
click at [134, 59] on button "Settings" at bounding box center [132, 54] width 67 height 19
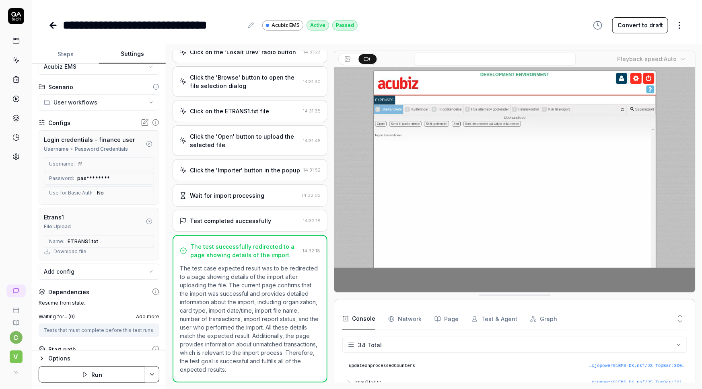
scroll to position [36, 0]
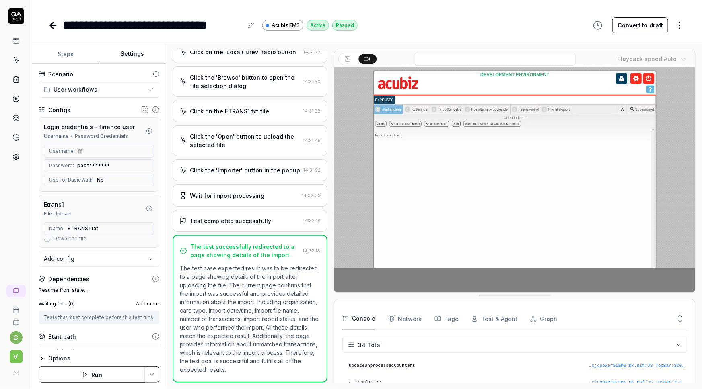
click at [52, 25] on icon at bounding box center [53, 25] width 6 height 0
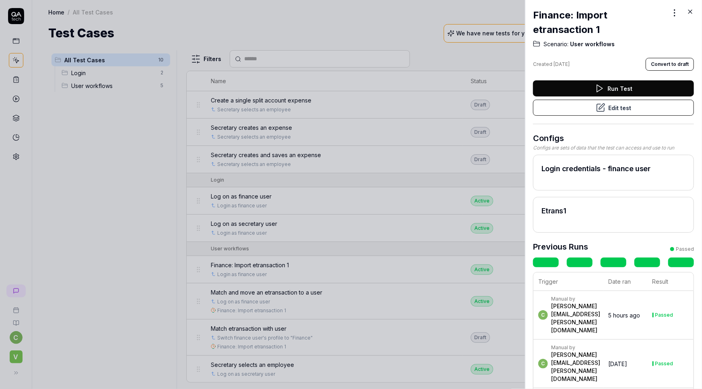
click at [690, 10] on icon at bounding box center [689, 11] width 7 height 7
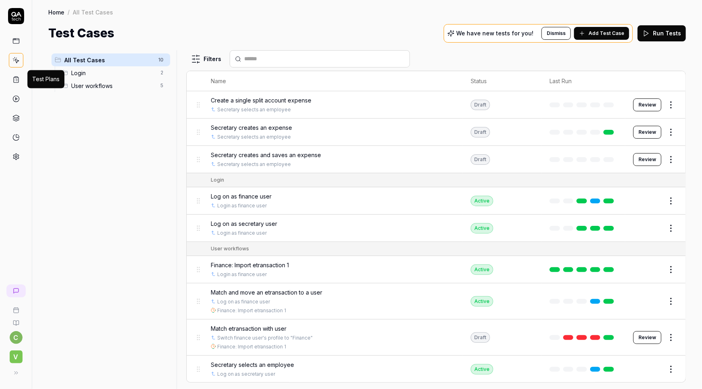
click at [18, 78] on icon at bounding box center [16, 80] width 5 height 6
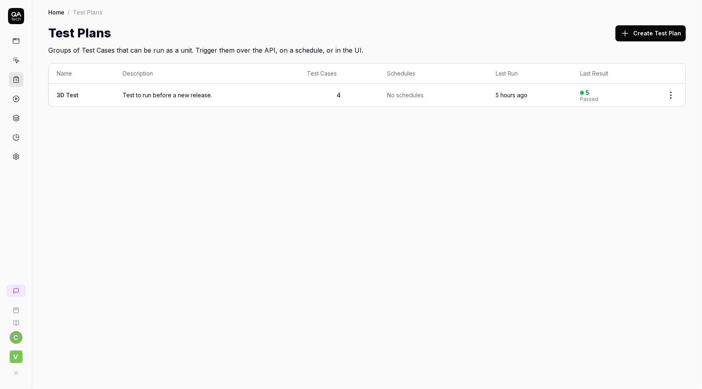
click at [129, 94] on span "Test to run before a new release." at bounding box center [207, 95] width 168 height 8
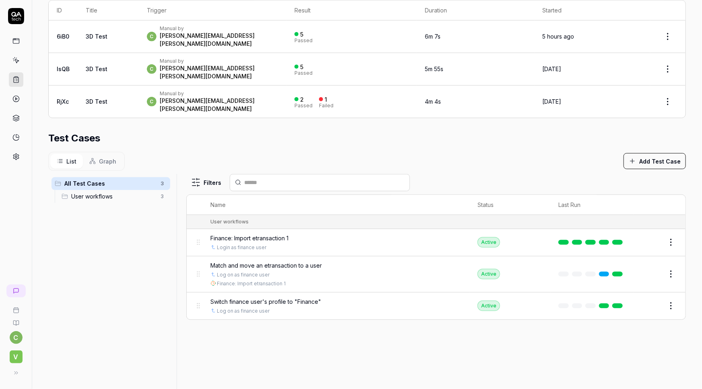
scroll to position [183, 0]
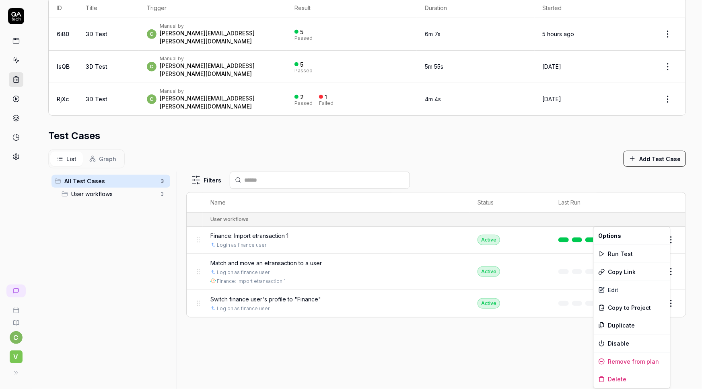
click at [663, 221] on html "**********" at bounding box center [351, 194] width 702 height 389
click at [613, 378] on div "Delete" at bounding box center [632, 380] width 76 height 18
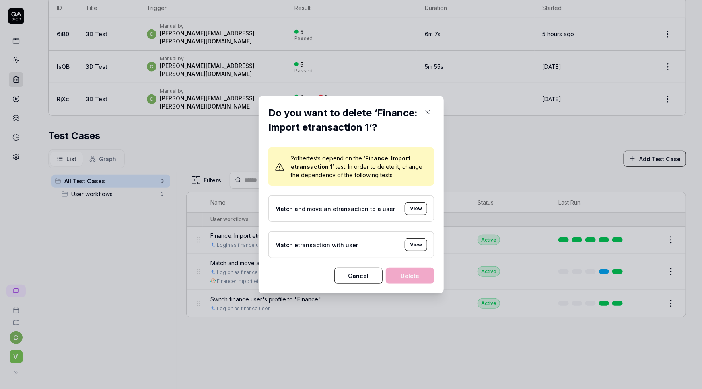
click at [409, 208] on button "View" at bounding box center [416, 208] width 23 height 13
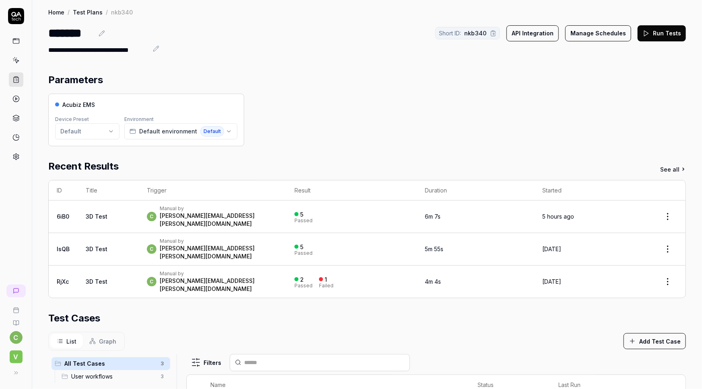
scroll to position [145, 0]
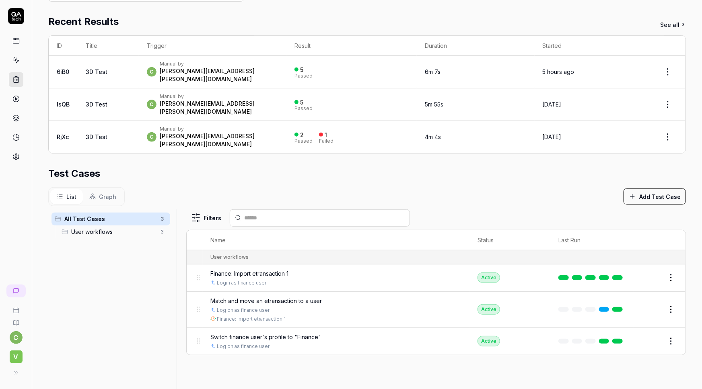
click at [666, 255] on html "**********" at bounding box center [351, 194] width 702 height 389
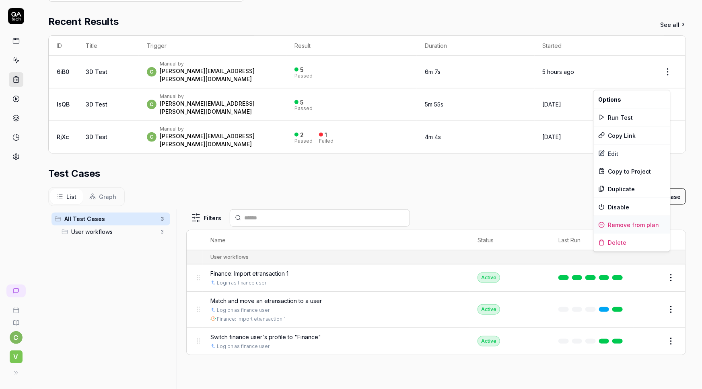
click at [621, 224] on div "Remove from plan" at bounding box center [632, 225] width 76 height 18
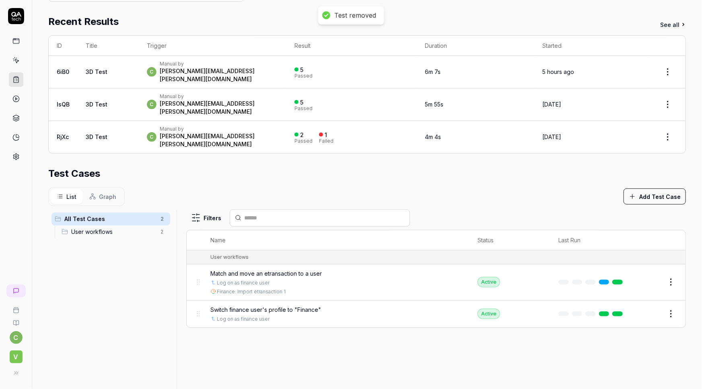
click at [248, 269] on span "Match and move an etransaction to a user" at bounding box center [266, 273] width 111 height 8
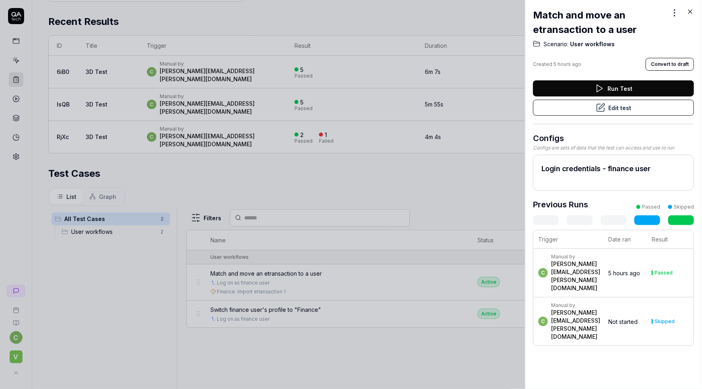
click at [692, 13] on icon at bounding box center [689, 11] width 7 height 7
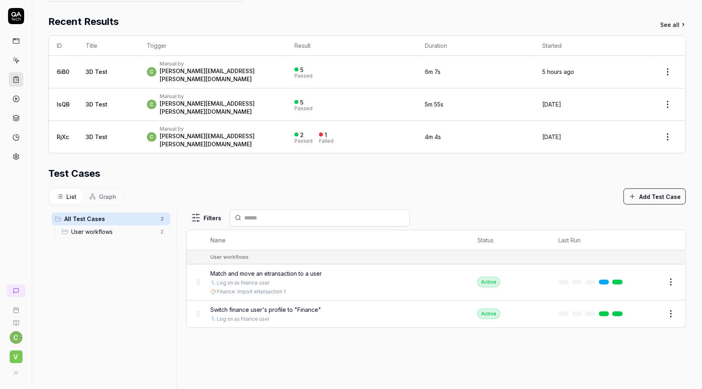
click at [666, 295] on html "**********" at bounding box center [351, 194] width 702 height 389
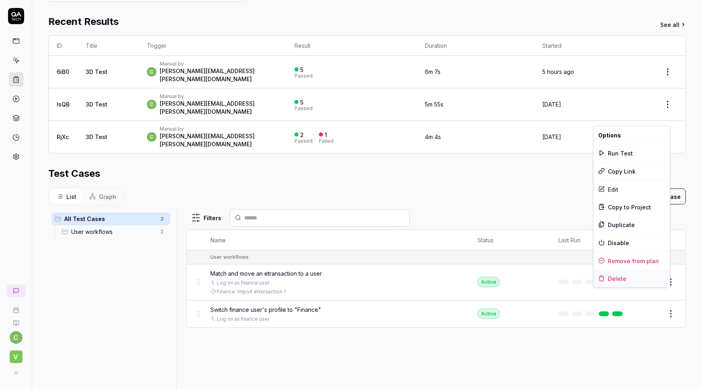
click at [614, 277] on div "Delete" at bounding box center [632, 279] width 76 height 18
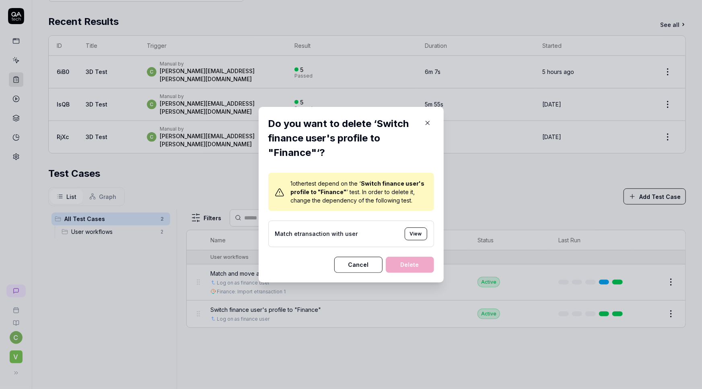
click at [374, 266] on button "Cancel" at bounding box center [358, 265] width 48 height 16
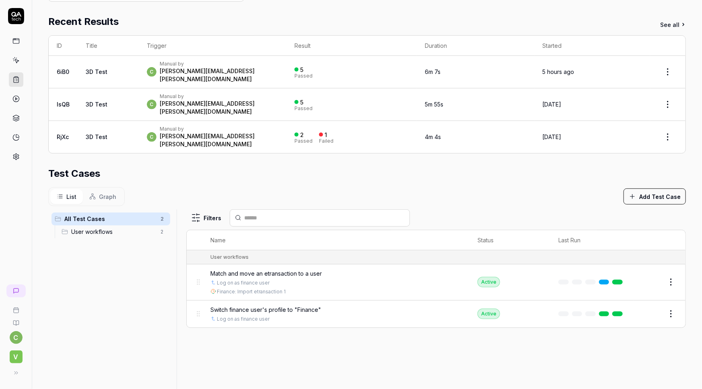
click at [264, 269] on span "Match and move an etransaction to a user" at bounding box center [266, 273] width 111 height 8
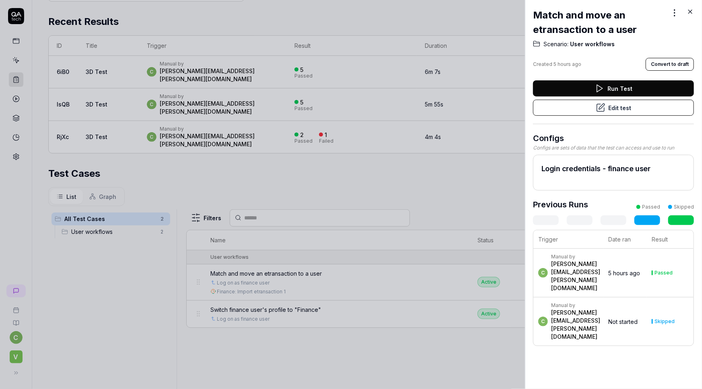
click at [598, 103] on icon at bounding box center [601, 108] width 10 height 10
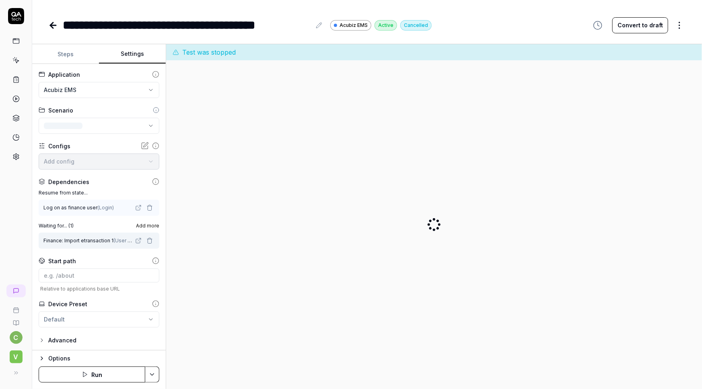
click at [136, 52] on button "Settings" at bounding box center [132, 54] width 67 height 19
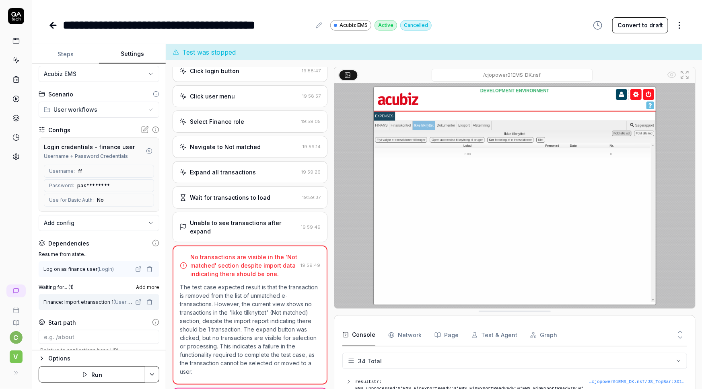
scroll to position [5, 0]
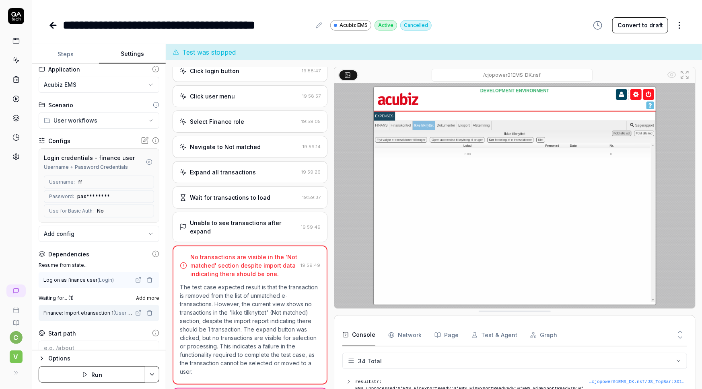
click at [52, 24] on icon at bounding box center [53, 26] width 10 height 10
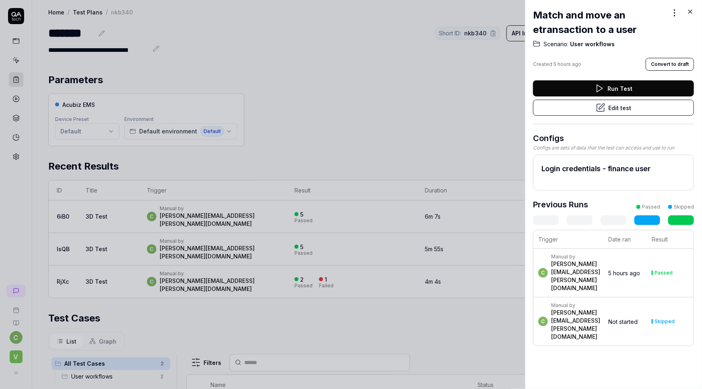
click at [689, 10] on icon at bounding box center [689, 11] width 7 height 7
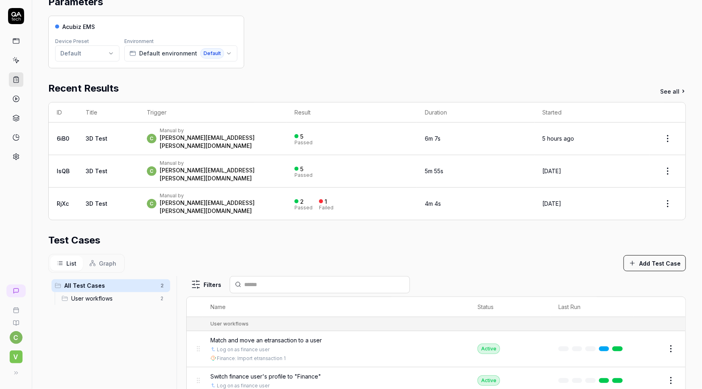
scroll to position [183, 0]
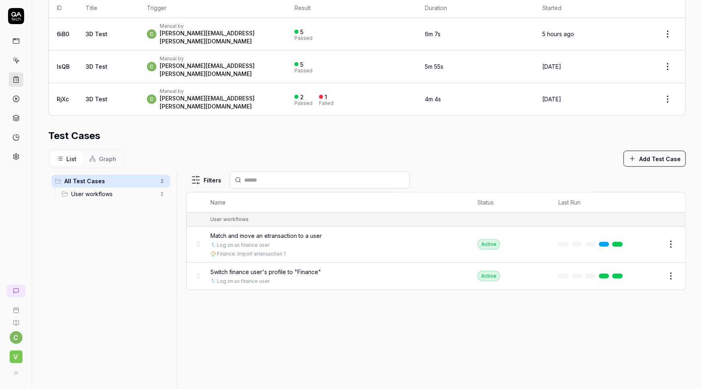
click at [277, 232] on span "Match and move an etransaction to a user" at bounding box center [266, 236] width 111 height 8
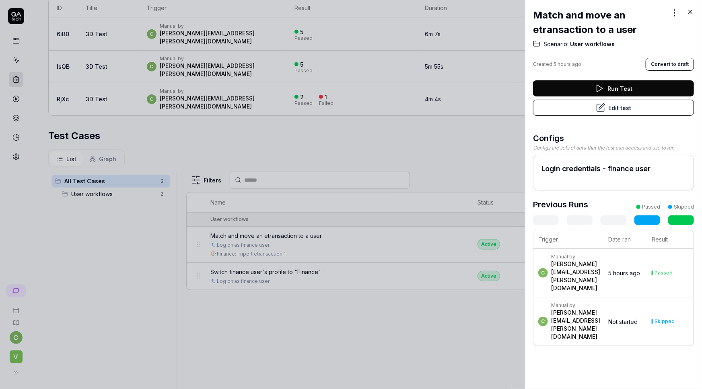
click at [691, 11] on icon at bounding box center [689, 11] width 7 height 7
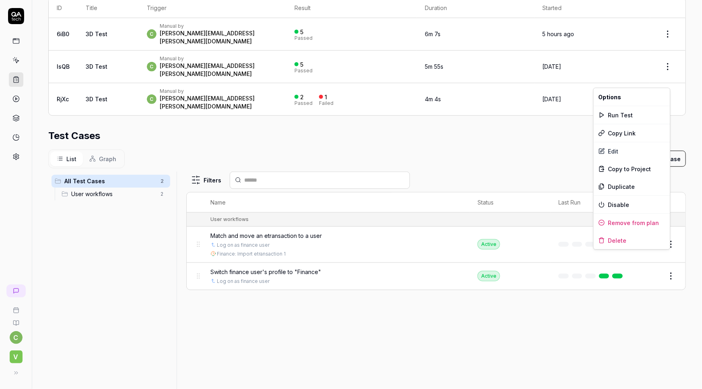
click at [661, 257] on html "**********" at bounding box center [351, 194] width 702 height 389
click at [620, 240] on div "Delete" at bounding box center [632, 241] width 76 height 18
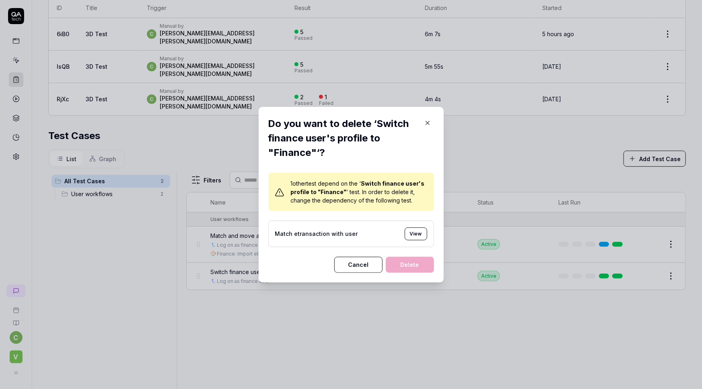
click at [346, 236] on div "Match etransaction with user" at bounding box center [316, 234] width 83 height 8
click at [416, 233] on button "View" at bounding box center [416, 234] width 23 height 13
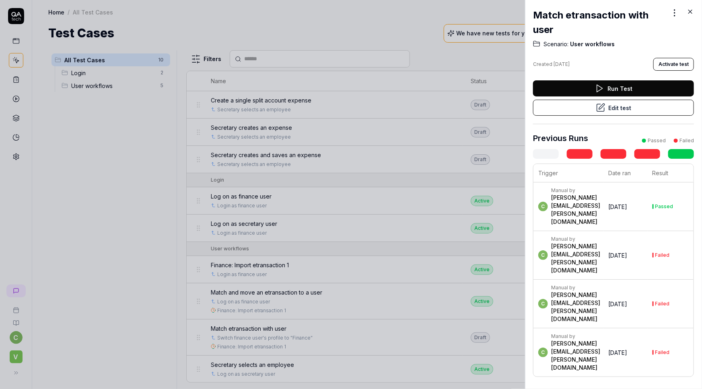
click at [615, 109] on button "Edit test" at bounding box center [613, 108] width 161 height 16
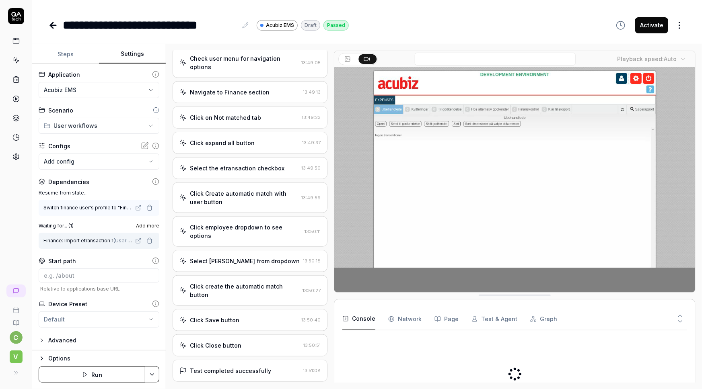
click at [135, 51] on button "Settings" at bounding box center [132, 54] width 67 height 19
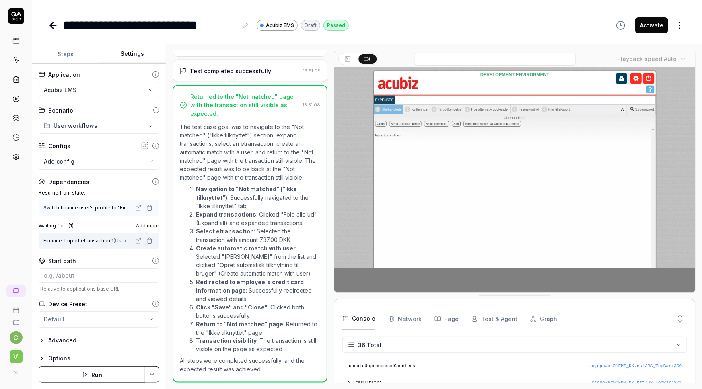
click at [69, 55] on button "Steps" at bounding box center [65, 54] width 67 height 19
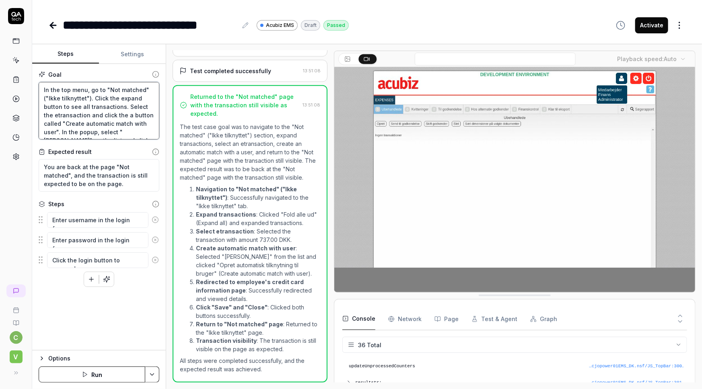
click at [43, 88] on textarea "In the top menu, go to "Not matched" ("Ikke tilknyttet"). Click the expand butt…" at bounding box center [99, 111] width 121 height 58
type textarea "*"
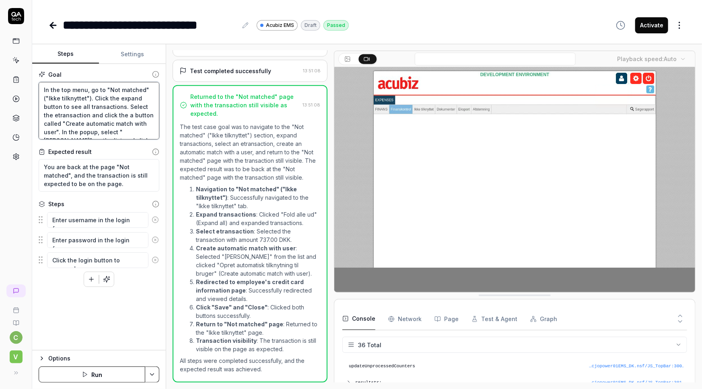
type textarea "CIn the top menu, go to "Not matched" ("Ikke tilknyttet"). Click the expand but…"
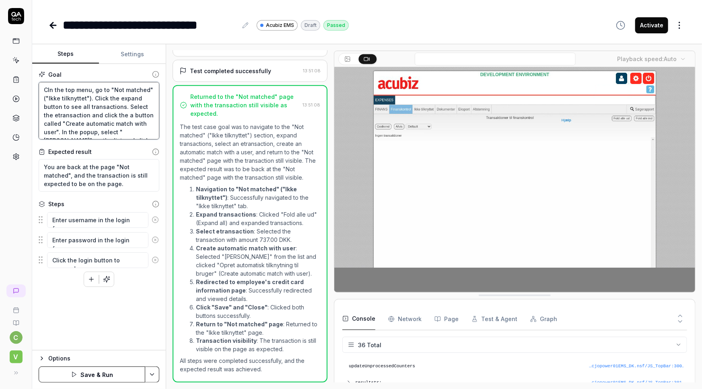
type textarea "*"
type textarea "ChIn the top menu, go to "Not matched" ("Ikke tilknyttet"). Click the expand bu…"
type textarea "*"
type textarea "ChaIn the top menu, go to "Not matched" ("Ikke tilknyttet"). Click the expand b…"
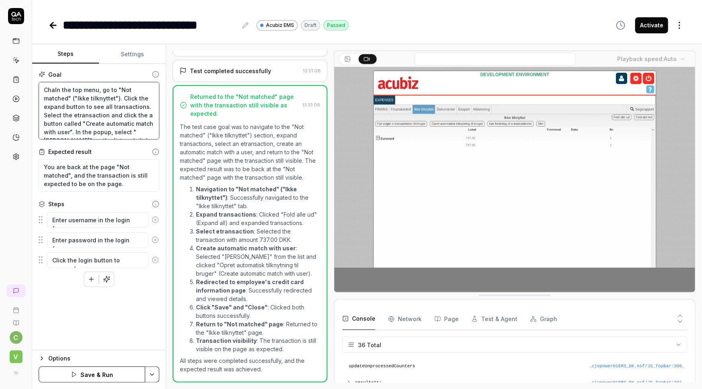
type textarea "*"
type textarea "ChanIn the top menu, go to "Not matched" ("Ikke tilknyttet"). Click the expand …"
type textarea "*"
type textarea "ChangIn the top menu, go to "Not matched" ("Ikke tilknyttet"). Click the expand…"
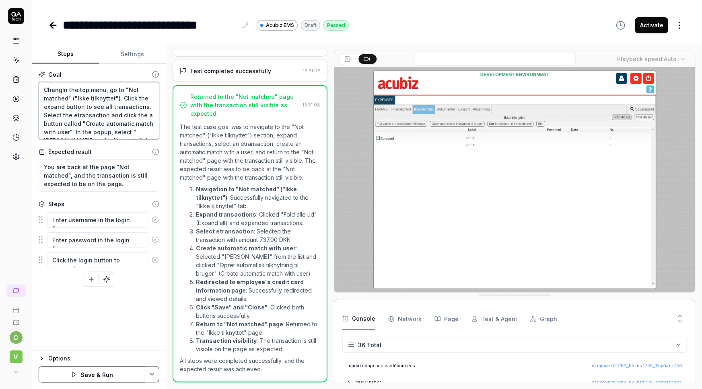
type textarea "*"
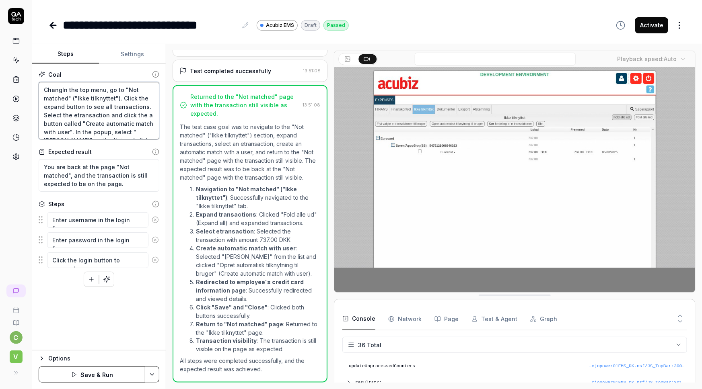
type textarea "ChangeIn the top menu, go to "Not matched" ("Ikke tilknyttet"). Click the expan…"
type textarea "*"
type textarea "Change In the top menu, go to "Not matched" ("Ikke tilknyttet"). Click the expa…"
type textarea "*"
type textarea "Change yIn the top menu, go to "Not matched" ("Ikke tilknyttet"). Click the exp…"
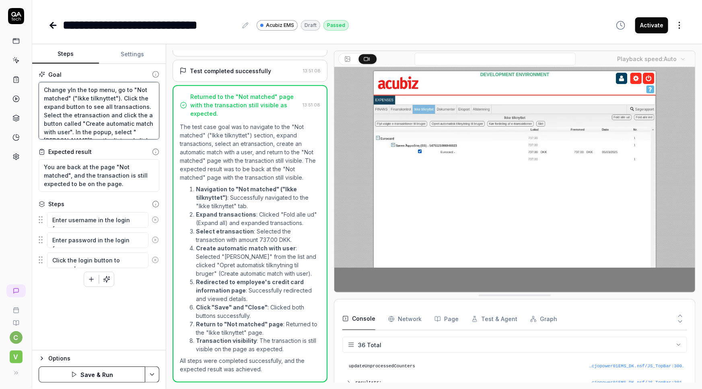
type textarea "*"
type textarea "Change yoIn the top menu, go to "Not matched" ("Ikke tilknyttet"). Click the ex…"
type textarea "*"
type textarea "Change youIn the top menu, go to "Not matched" ("Ikke tilknyttet"). Click the e…"
type textarea "*"
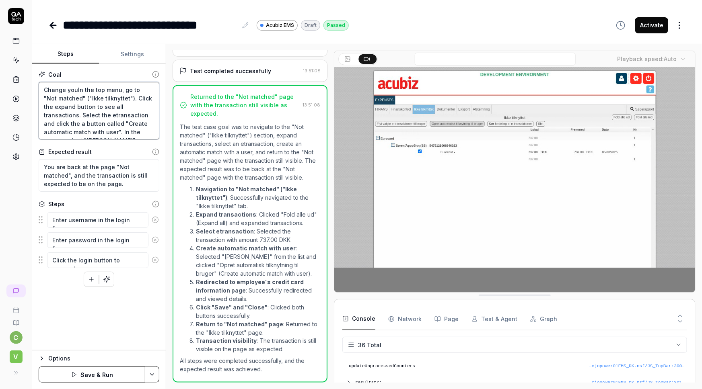
type textarea "Change yourIn the top menu, go to "Not matched" ("Ikke tilknyttet"). Click the …"
type textarea "*"
type textarea "Change your In the top menu, go to "Not matched" ("Ikke tilknyttet"). Click the…"
type textarea "*"
type textarea "Change your rIn the top menu, go to "Not matched" ("Ikke tilknyttet"). Click th…"
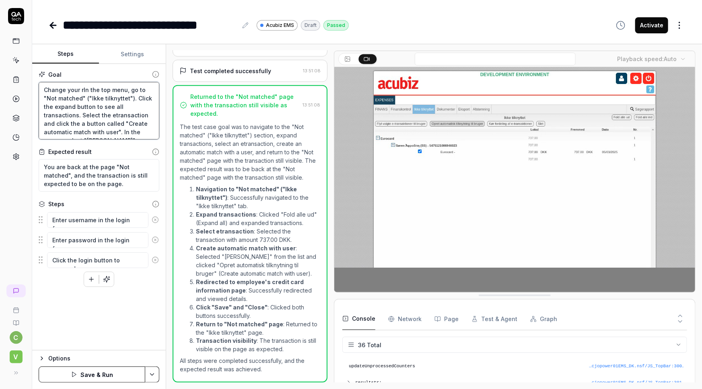
type textarea "*"
type textarea "Change your roIn the top menu, go to "Not matched" ("Ikke tilknyttet"). Click t…"
type textarea "*"
type textarea "Change your rolIn the top menu, go to "Not matched" ("Ikke tilknyttet"). Click …"
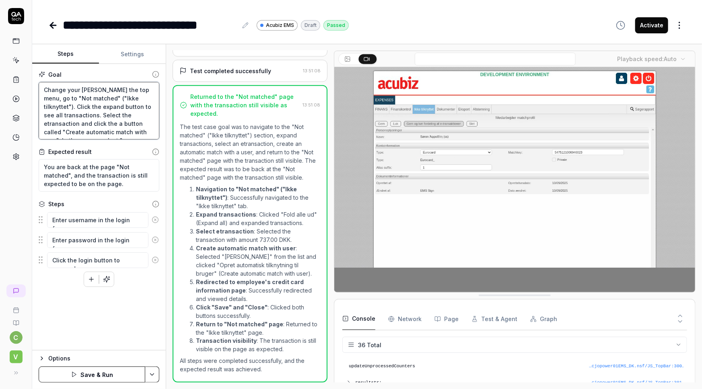
type textarea "*"
type textarea "Change your roleIn the top menu, go to "Not matched" ("Ikke tilknyttet"). Click…"
type textarea "*"
type textarea "Change your role In the top menu, go to "Not matched" ("Ikke tilknyttet"). Clic…"
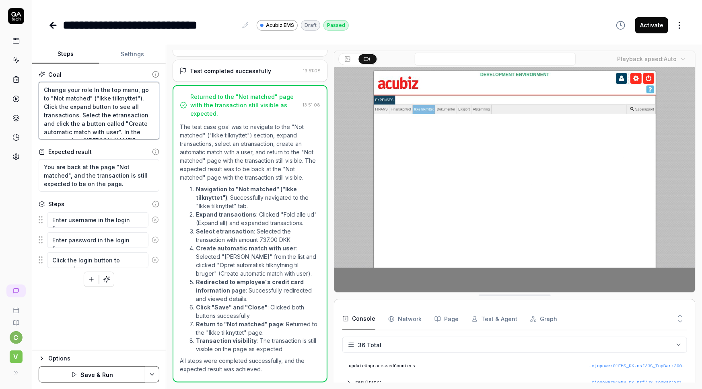
type textarea "*"
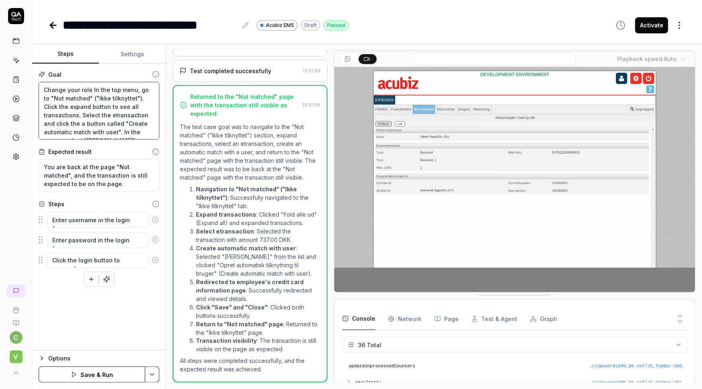
type textarea "Change your roleIn the top menu, go to "Not matched" ("Ikke tilknyttet"). Click…"
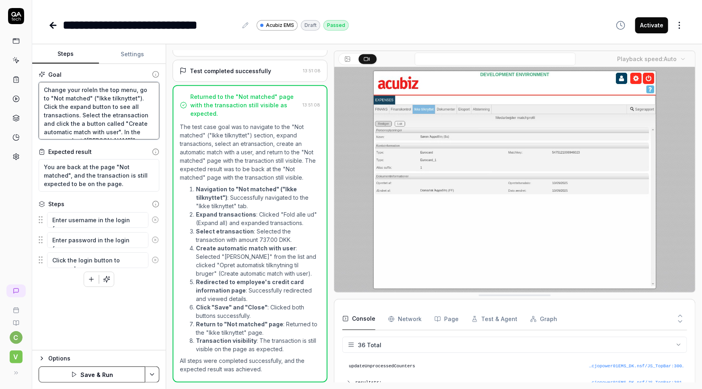
type textarea "*"
type textarea "Change your rolIn the top menu, go to "Not matched" ("Ikke tilknyttet"). Click …"
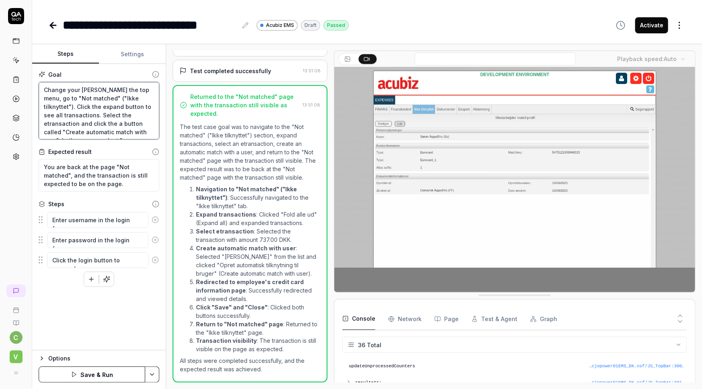
type textarea "*"
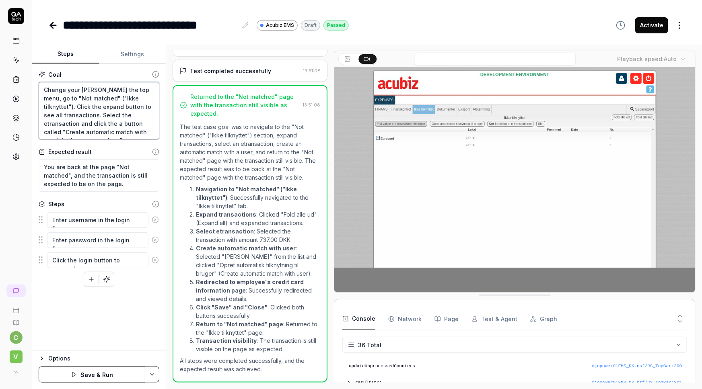
type textarea "Change your roIn the top menu, go to "Not matched" ("Ikke tilknyttet"). Click t…"
type textarea "*"
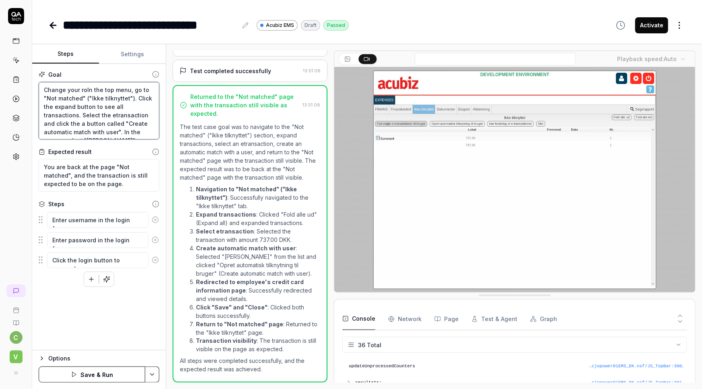
type textarea "Change your rIn the top menu, go to "Not matched" ("Ikke tilknyttet"). Click th…"
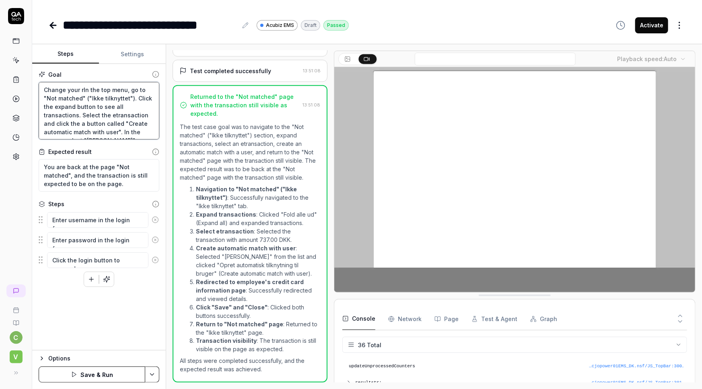
type textarea "*"
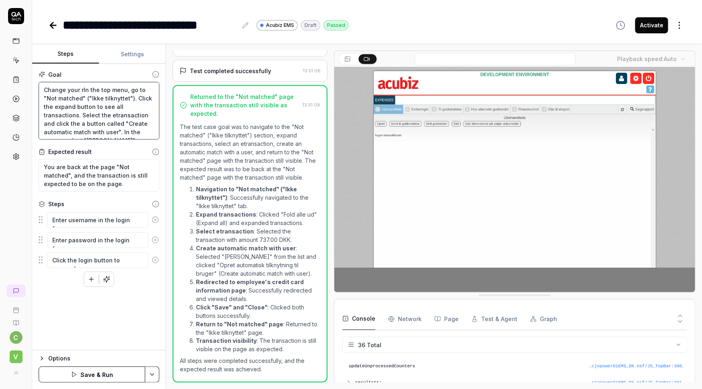
type textarea "Change your In the top menu, go to "Not matched" ("Ikke tilknyttet"). Click the…"
type textarea "*"
type textarea "Change yourIn the top menu, go to "Not matched" ("Ikke tilknyttet"). Click the …"
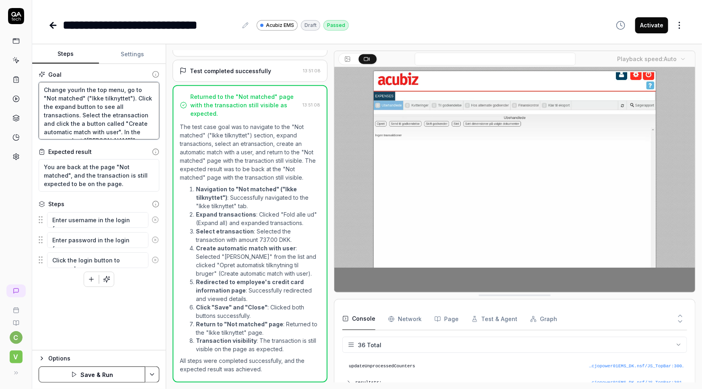
type textarea "*"
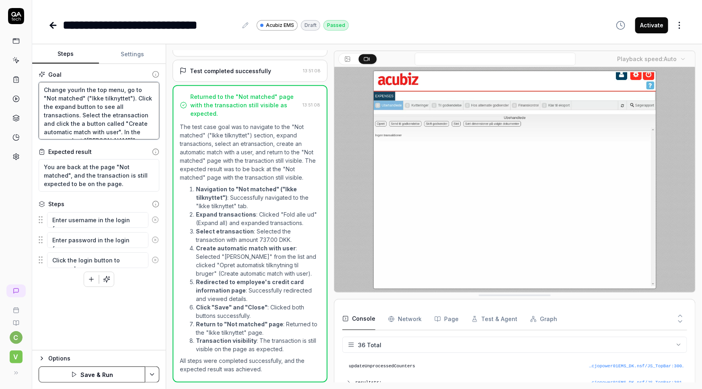
type textarea "Change your In the top menu, go to "Not matched" ("Ikke tilknyttet"). Click the…"
type textarea "*"
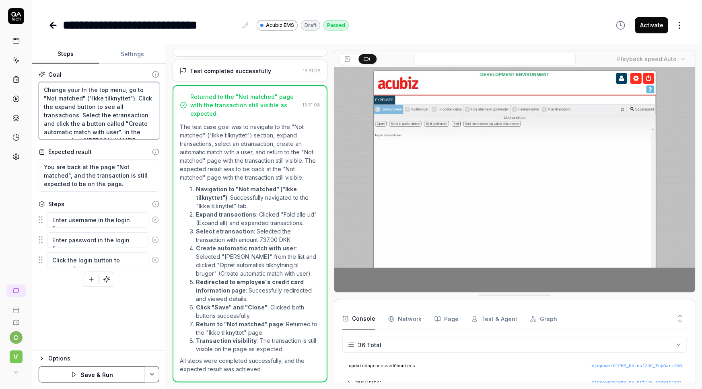
type textarea "Change your pIn the top menu, go to "Not matched" ("Ikke tilknyttet"). Click th…"
type textarea "*"
type textarea "Change your prIn the top menu, go to "Not matched" ("Ikke tilknyttet"). Click t…"
type textarea "*"
type textarea "Change your proIn the top menu, go to "Not matched" ("Ikke tilknyttet"). Click …"
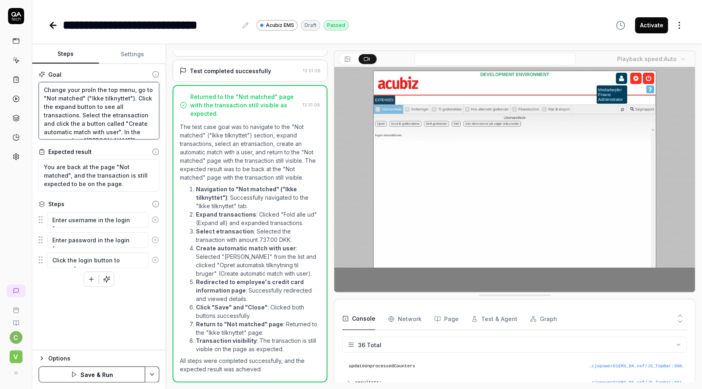
type textarea "*"
type textarea "Change your profIn the top menu, go to "Not matched" ("Ikke tilknyttet"). Click…"
type textarea "*"
type textarea "Change your profiIn the top menu, go to "Not matched" ("Ikke tilknyttet"). Clic…"
type textarea "*"
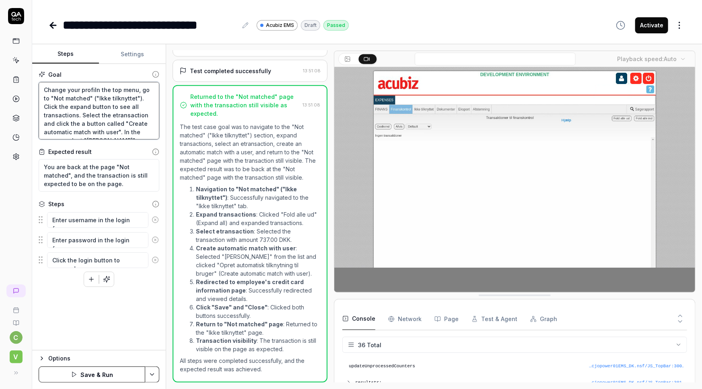
type textarea "Change your profilIn the top menu, go to "Not matched" ("Ikke tilknyttet"). Cli…"
type textarea "*"
type textarea "Change your profileIn the top menu, go to "Not matched" ("Ikke tilknyttet"). Cl…"
type textarea "*"
type textarea "Change your profile In the top menu, go to "Not matched" ("Ikke tilknyttet"). C…"
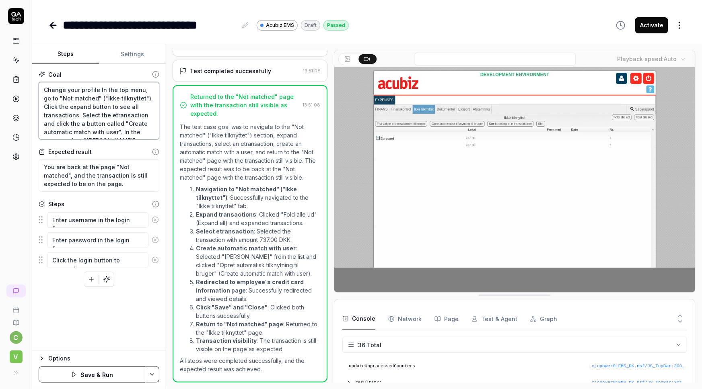
type textarea "*"
type textarea "Change your profile "In the top menu, go to "Not matched" ("Ikke tilknyttet"). …"
type textarea "*"
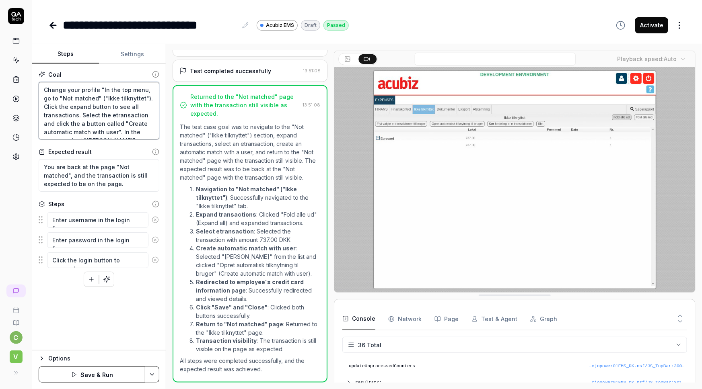
type textarea "Change your profile " In the top menu, go to "Not matched" ("Ikke tilknyttet").…"
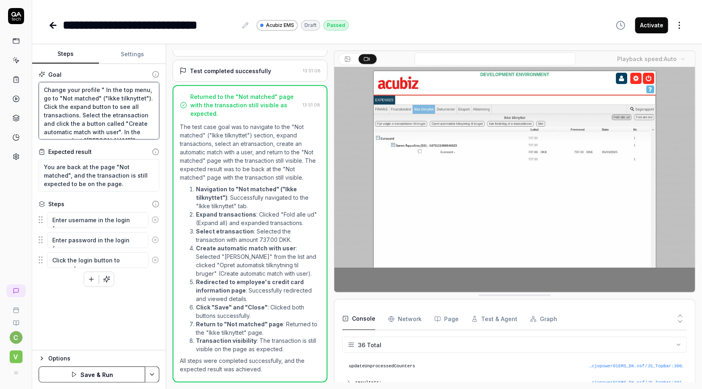
type textarea "*"
type textarea "Change your profile "In the top menu, go to "Not matched" ("Ikke tilknyttet"). …"
type textarea "*"
type textarea "Change your profile In the top menu, go to "Not matched" ("Ikke tilknyttet"). C…"
type textarea "*"
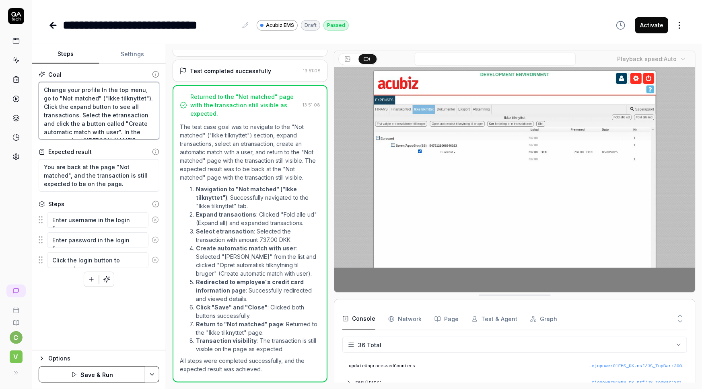
type textarea "Change your profile tIn the top menu, go to "Not matched" ("Ikke tilknyttet"). …"
type textarea "*"
type textarea "Change your profile toIn the top menu, go to "Not matched" ("Ikke tilknyttet").…"
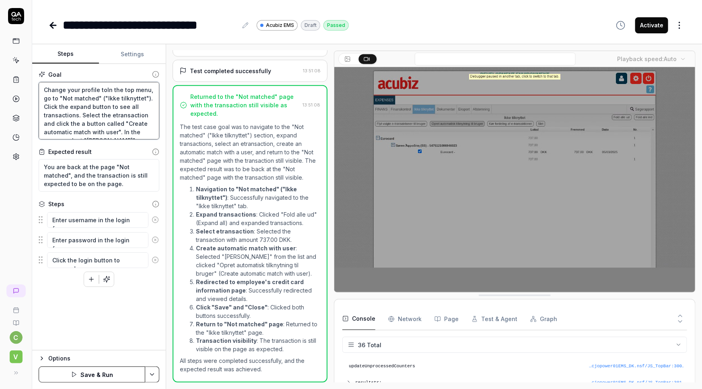
type textarea "*"
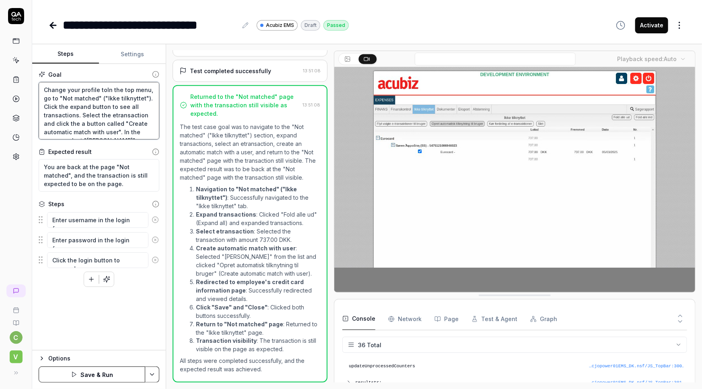
type textarea "Change your profile to In the top menu, go to "Not matched" ("Ikke tilknyttet")…"
type textarea "*"
type textarea "Change your profile to "In the top menu, go to "Not matched" ("Ikke tilknyttet"…"
type textarea "*"
type textarea "Change your profile to "FIn the top menu, go to "Not matched" ("Ikke tilknyttet…"
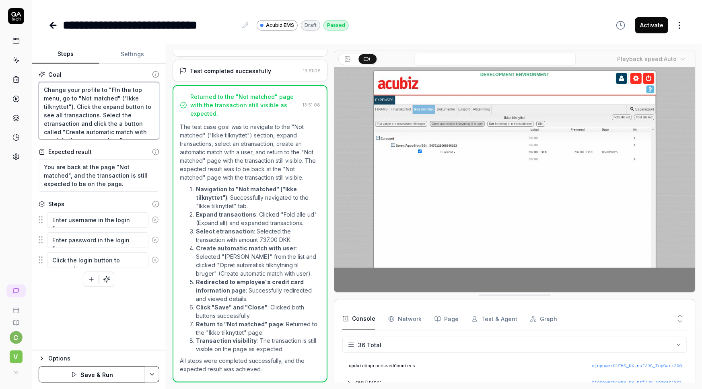
type textarea "*"
type textarea "Change your profile to "FiIn the top menu, go to "Not matched" ("Ikke tilknytte…"
type textarea "*"
type textarea "Change your profile to "FinIn the top menu, go to "Not matched" ("Ikke tilknytt…"
type textarea "*"
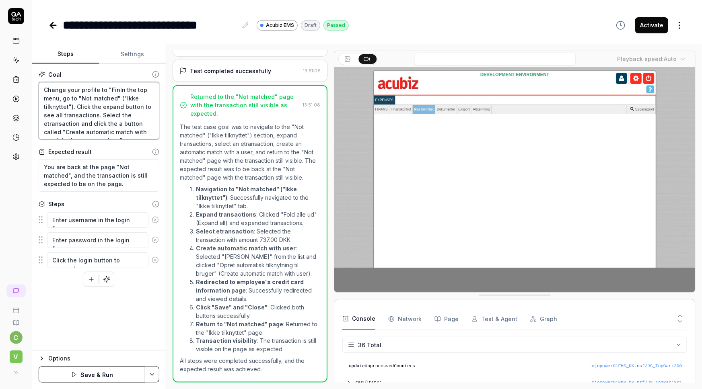
type textarea "Change your profile to "FinaIn the top menu, go to "Not matched" ("Ikke tilknyt…"
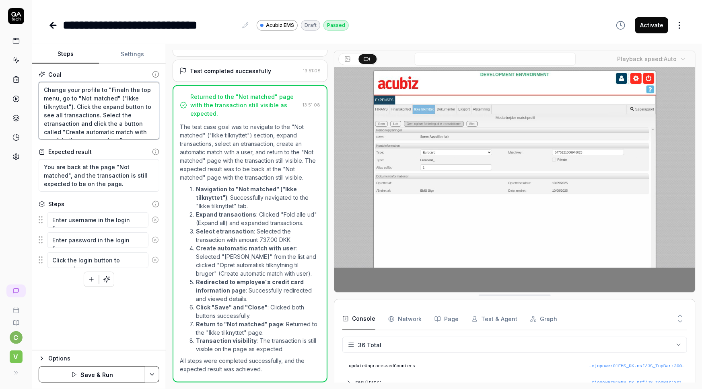
type textarea "*"
type textarea "Change your profile to "FinanIn the top menu, go to "Not matched" ("Ikke tilkny…"
type textarea "*"
type textarea "Change your profile to "FinancIn the top menu, go to "Not matched" ("Ikke tilkn…"
type textarea "*"
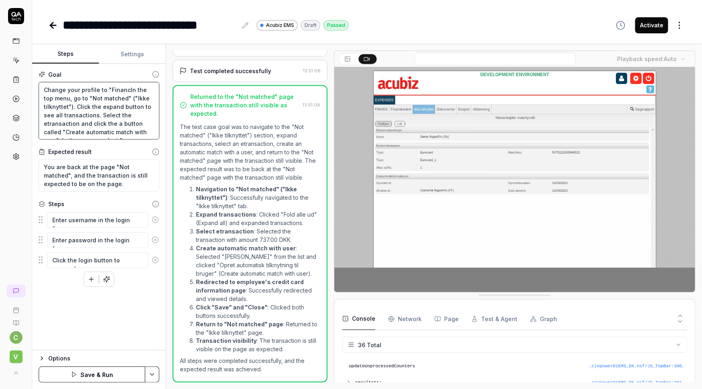
type textarea "Change your profile to "FinanceIn the top menu, go to "Not matched" ("Ikke tilk…"
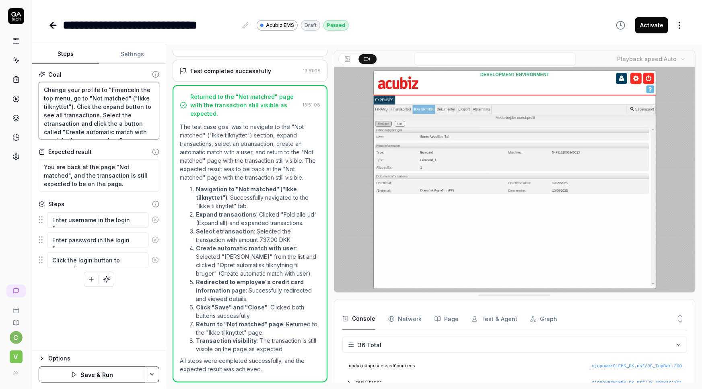
type textarea "*"
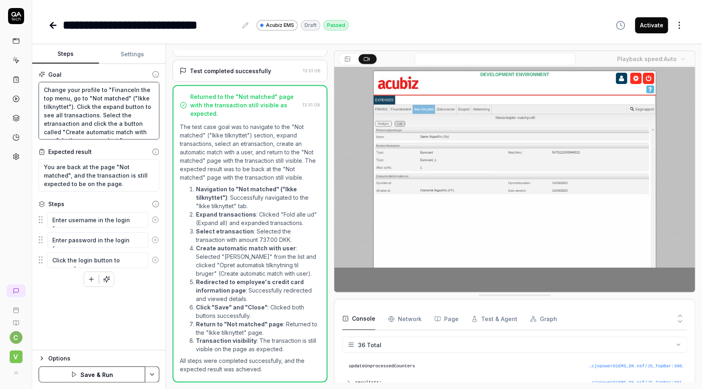
type textarea "Change your profile to "Finance"In the top menu, go to "Not matched" ("Ikke til…"
type textarea "*"
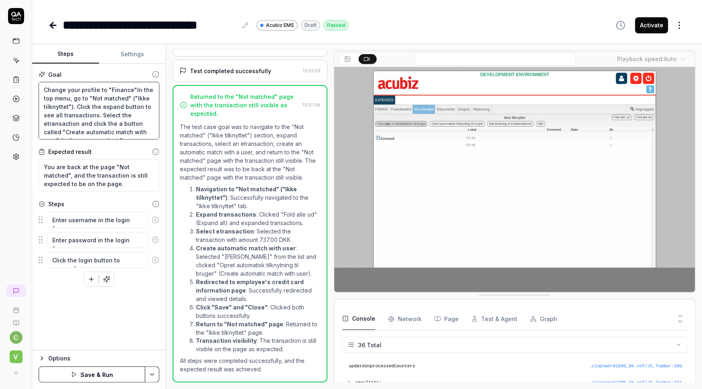
type textarea "Change your profile to "Finance" In the top menu, go to "Not matched" ("Ikke ti…"
type textarea "*"
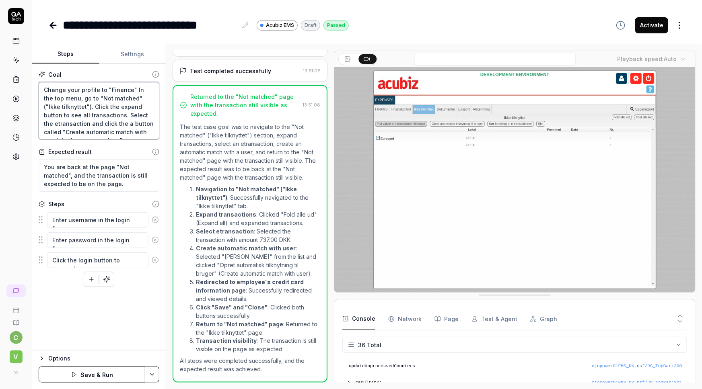
type textarea "Change your profile to "Finance" iIn the top menu, go to "Not matched" ("Ikke t…"
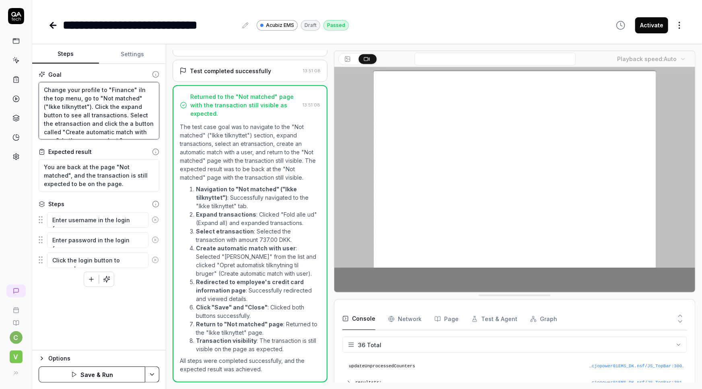
type textarea "*"
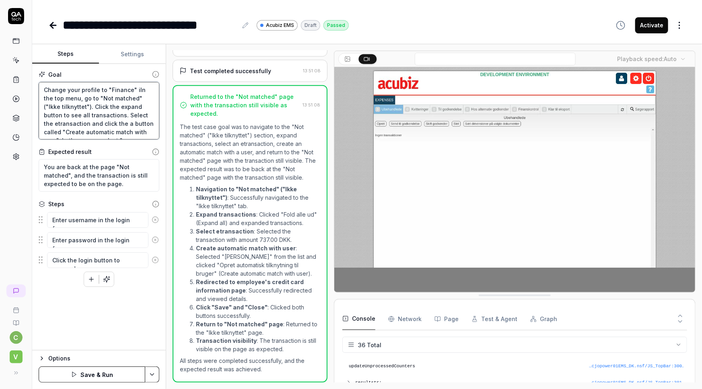
type textarea "Change your profile to "Finance" inIn the top menu, go to "Not matched" ("Ikke …"
type textarea "*"
type textarea "Change your profile to "Finance" in In the top menu, go to "Not matched" ("Ikke…"
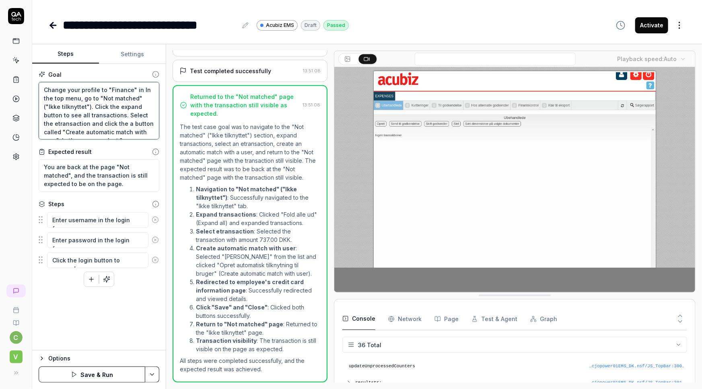
type textarea "*"
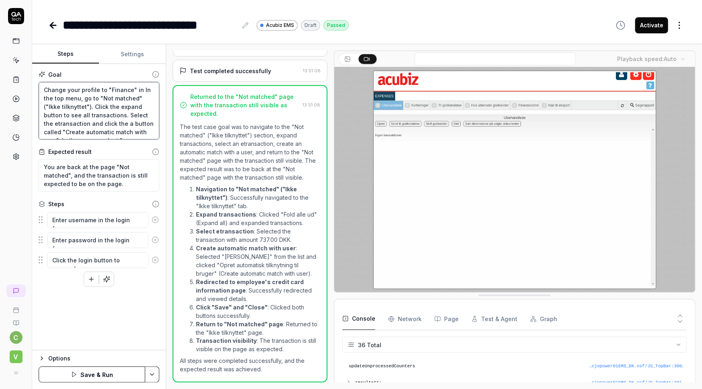
type textarea "Change your profile to "Finance" in tIn the top menu, go to "Not matched" ("Ikk…"
type textarea "*"
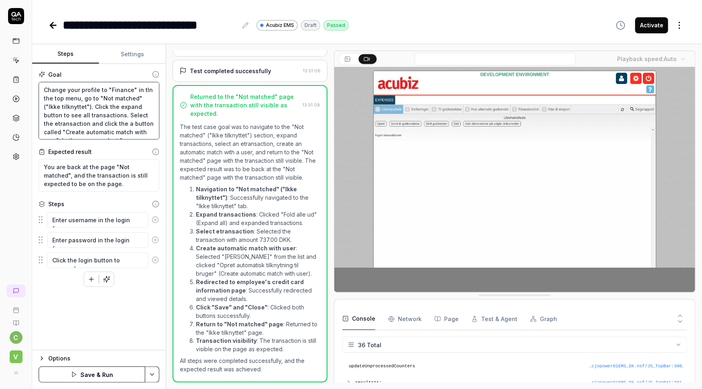
type textarea "Change your profile to "Finance" in thIn the top menu, go to "Not matched" ("Ik…"
type textarea "*"
type textarea "Change your profile to "Finance" in theIn the top menu, go to "Not matched" ("I…"
type textarea "*"
type textarea "Change your profile to "Finance" in the In the top menu, go to "Not matched" ("…"
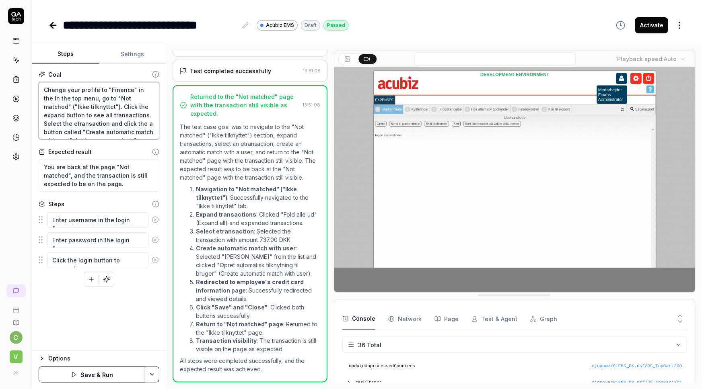
type textarea "*"
type textarea "Change your profile to "Finance" in the tIn the top menu, go to "Not matched" (…"
type textarea "*"
type textarea "Change your profile to "Finance" in the toIn the top menu, go to "Not matched" …"
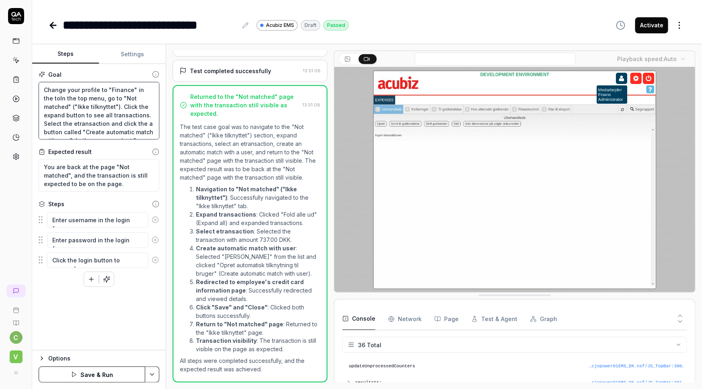
type textarea "*"
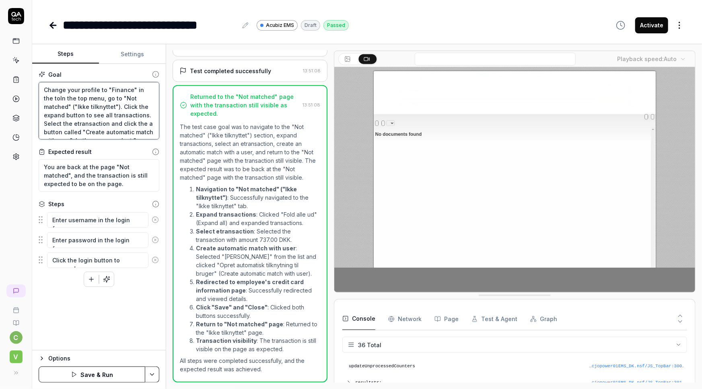
type textarea "Change your profile to "Finance" in the topIn the top menu, go to "Not matched"…"
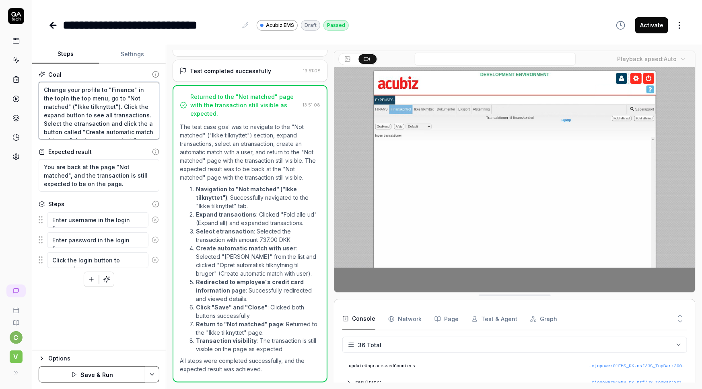
type textarea "*"
type textarea "Change your profile to "Finance" in the top-In the top menu, go to "Not matched…"
type textarea "*"
type textarea "Change your profile to "Finance" in the top-riIn the top menu, go to "Not match…"
type textarea "*"
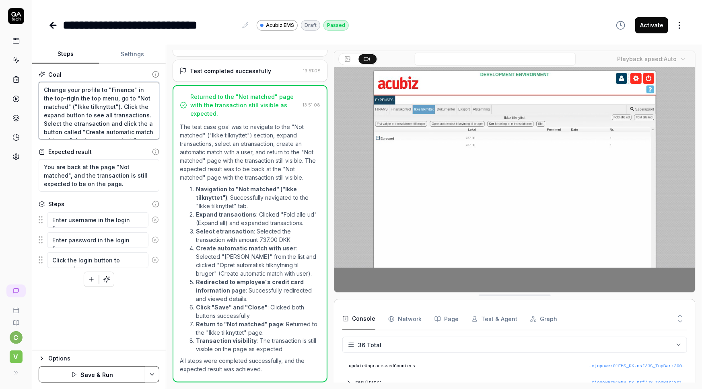
type textarea "Change your profile to "Finance" in the top-righIn the top menu, go to "Not mat…"
type textarea "*"
type textarea "Change your profile to "Finance" in the top-rightIn the top menu, go to "Not ma…"
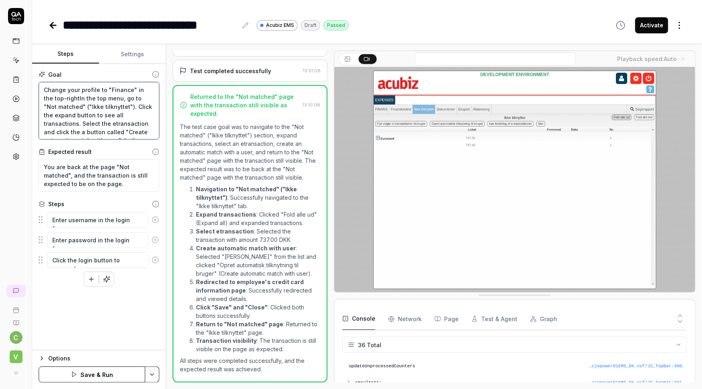
type textarea "*"
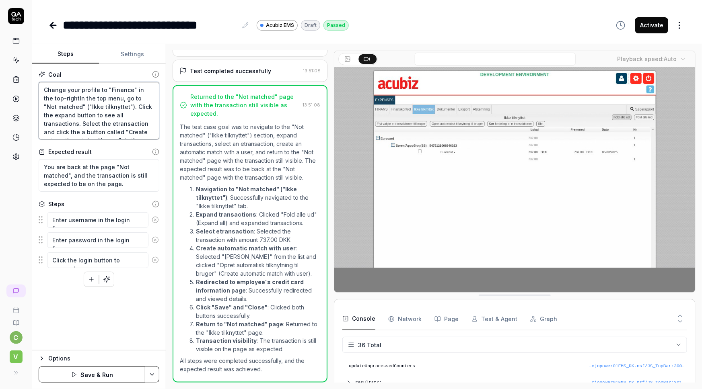
type textarea "Change your profile to "Finance" in the top-right In the top menu, go to "Not m…"
type textarea "*"
type textarea "Change your profile to "Finance" in the top-right cIn the top menu, go to "Not …"
type textarea "*"
type textarea "Change your profile to "Finance" in the top-right coIn the top menu, go to "Not…"
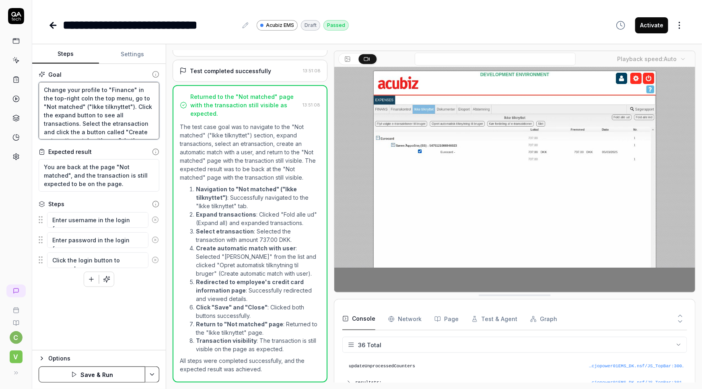
type textarea "*"
type textarea "Change your profile to "Finance" in the top-right corIn the top menu, go to "No…"
type textarea "*"
type textarea "Change your profile to "Finance" in the top-right cornIn the top menu, go to "N…"
type textarea "*"
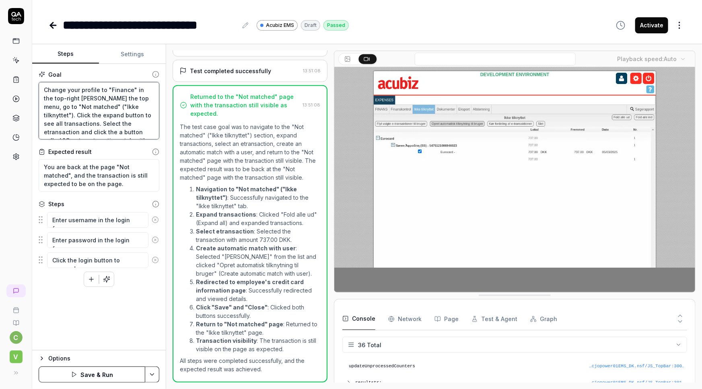
type textarea "Change your profile to "Finance" in the top-right corneIn the top menu, go to "…"
type textarea "*"
type textarea "Change your profile to "Finance" in the top-right cornerIn the top menu, go to …"
type textarea "*"
type textarea "Change your profile to "Finance" in the top-right corner.In the top menu, go to…"
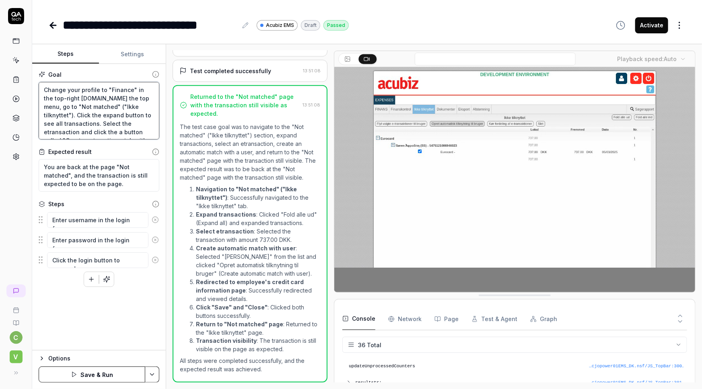
type textarea "*"
type textarea "Change your profile to "Finance" in the top-right corner. In the top menu, go t…"
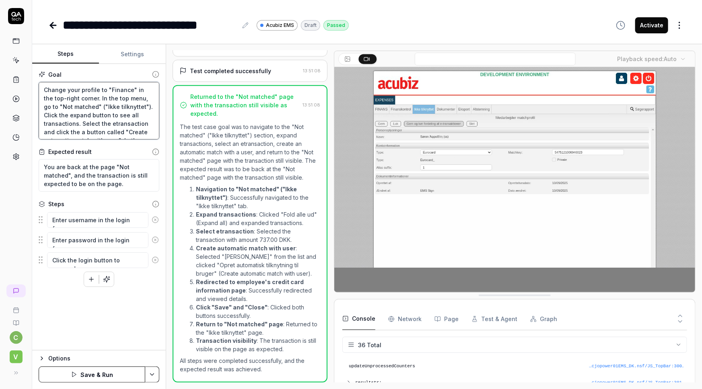
click at [108, 98] on textarea "Change your profile to "Finance" in the top-right corner. In the top menu, go t…" at bounding box center [99, 111] width 121 height 58
type textarea "*"
type textarea "Change your profile to "Finance" in the top-right corner. In the mmenu, go to "…"
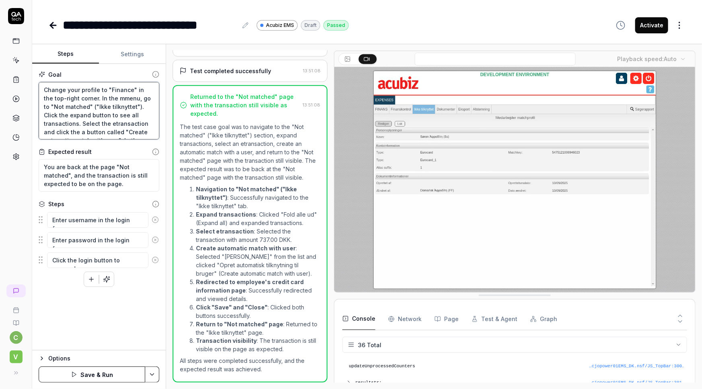
type textarea "*"
type textarea "Change your profile to "Finance" in the top-right corner. In the mamenu, go to …"
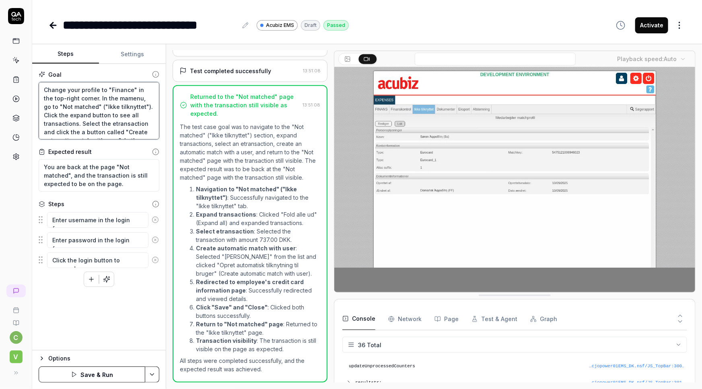
type textarea "*"
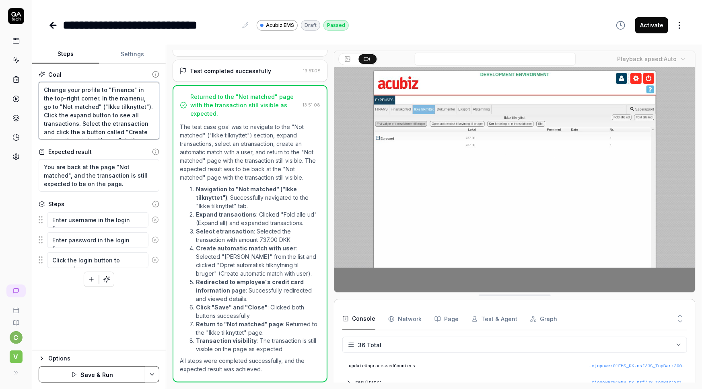
type textarea "Change your profile to "Finance" in the top-right corner. In the maimenu, go to…"
type textarea "*"
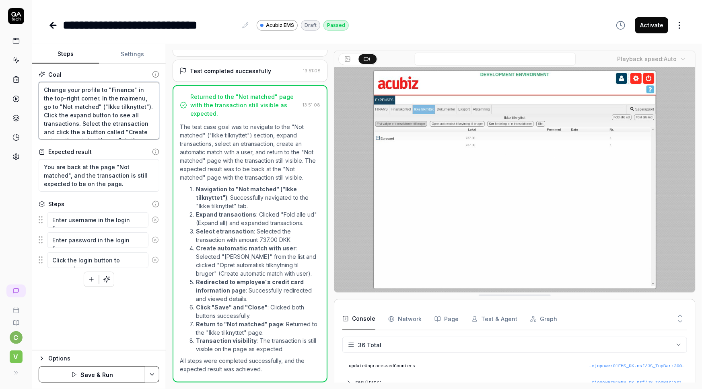
type textarea "Change your profile to "Finance" in the top-right corner. In the mainmenu, go t…"
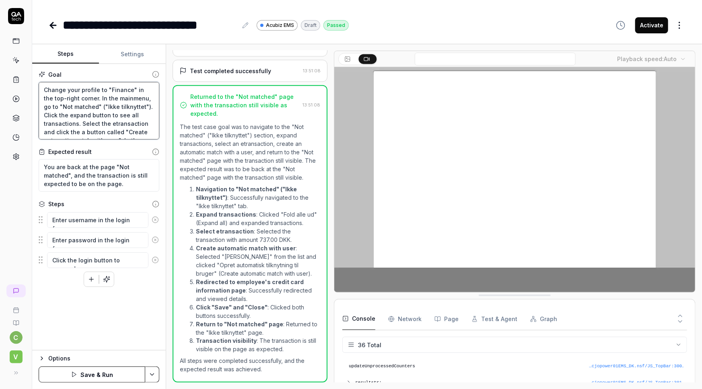
type textarea "*"
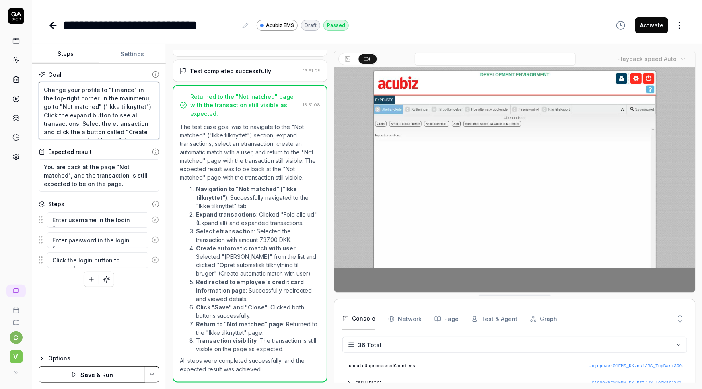
type textarea "Change your profile to "Finance" in the top-right corner. In the main menu, go …"
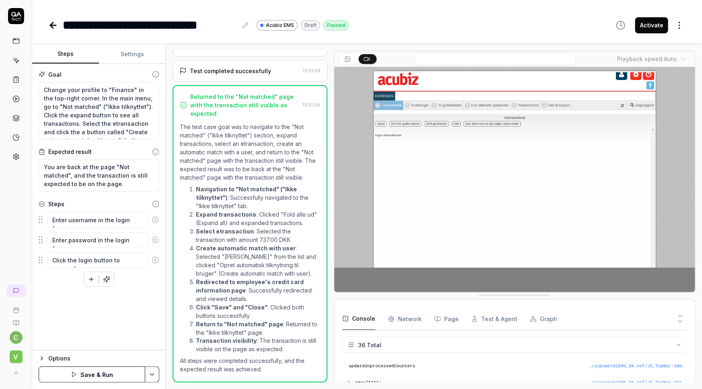
type textarea "*"
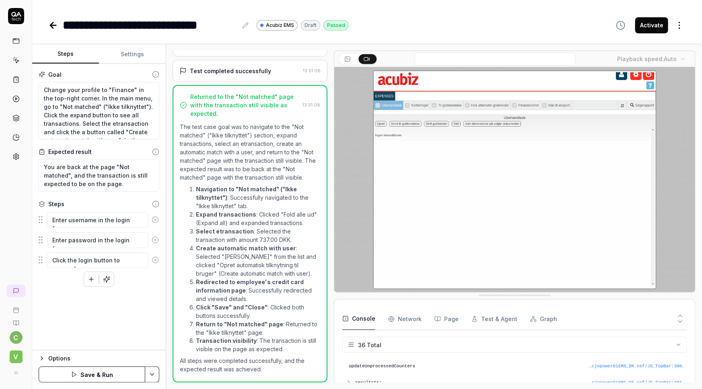
click at [135, 58] on button "Settings" at bounding box center [132, 54] width 67 height 19
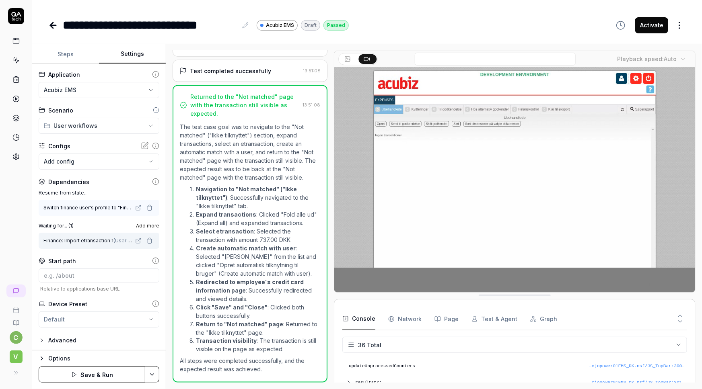
click at [146, 207] on icon "button" at bounding box center [149, 208] width 6 height 6
click at [146, 240] on icon "button" at bounding box center [149, 241] width 6 height 6
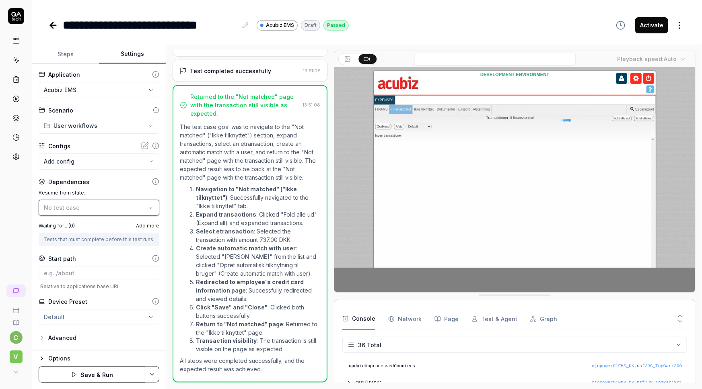
click at [149, 208] on icon "button" at bounding box center [150, 208] width 3 height 2
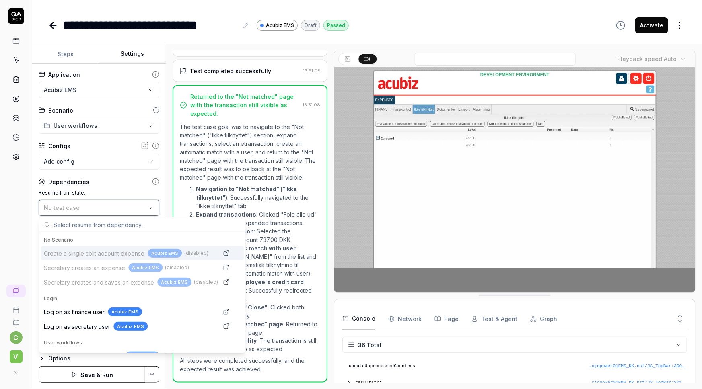
click at [149, 208] on icon "button" at bounding box center [150, 208] width 3 height 2
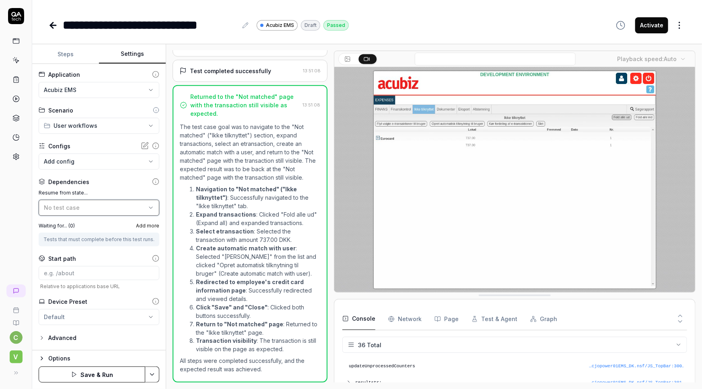
click at [148, 210] on icon "button" at bounding box center [151, 208] width 6 height 6
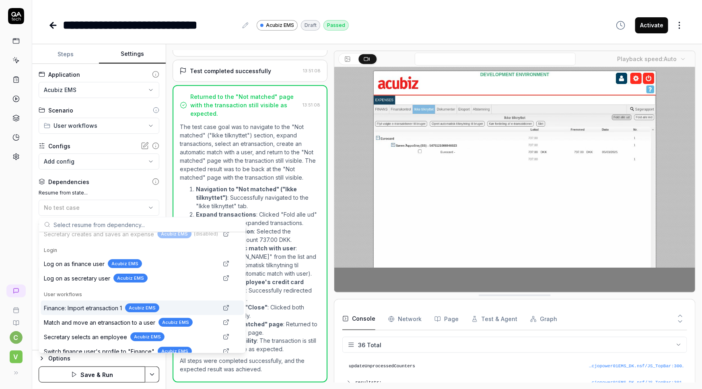
scroll to position [55, 0]
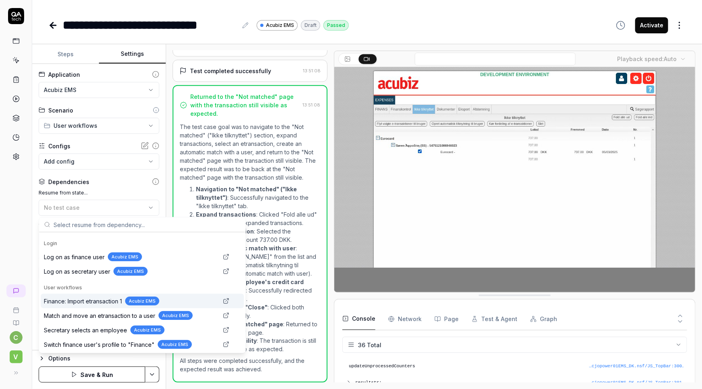
click at [91, 300] on span "Finance: Import etransaction 1" at bounding box center [83, 301] width 78 height 8
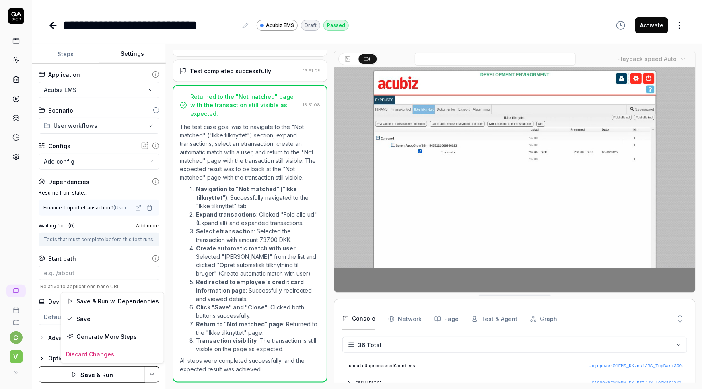
click at [149, 374] on html "**********" at bounding box center [351, 194] width 702 height 389
click at [88, 318] on div "Save" at bounding box center [112, 319] width 103 height 18
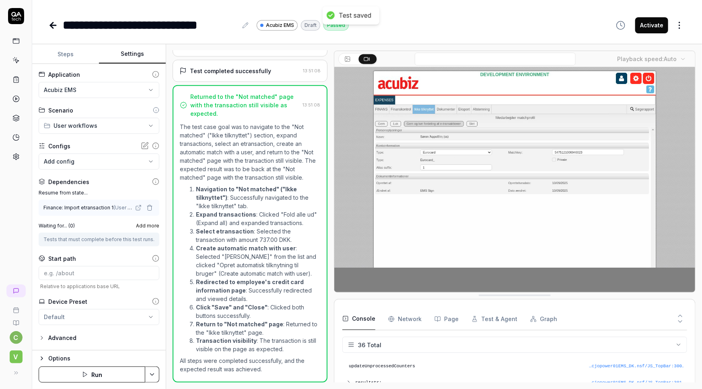
click at [51, 21] on icon at bounding box center [53, 26] width 10 height 10
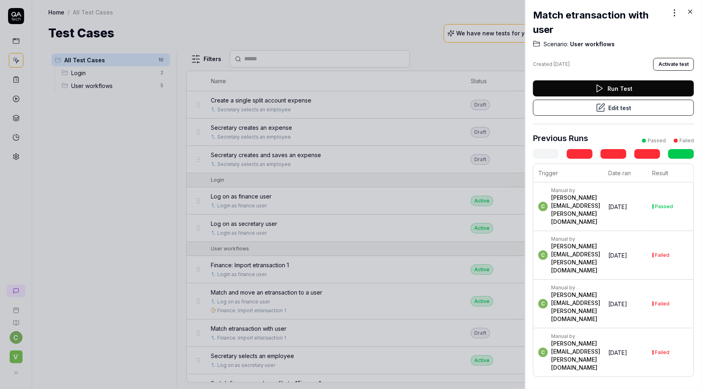
click at [689, 10] on icon at bounding box center [690, 12] width 4 height 4
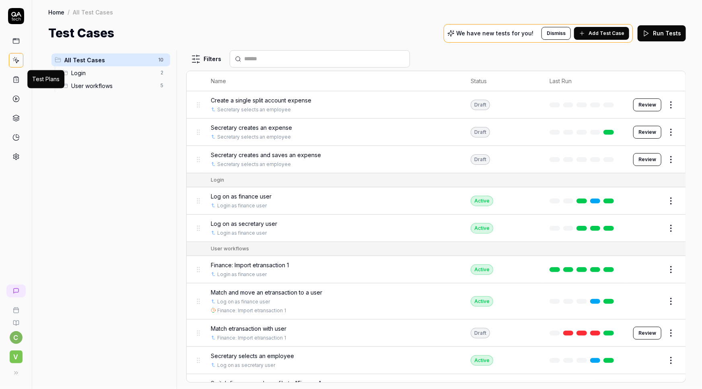
click at [16, 81] on icon at bounding box center [15, 79] width 7 height 7
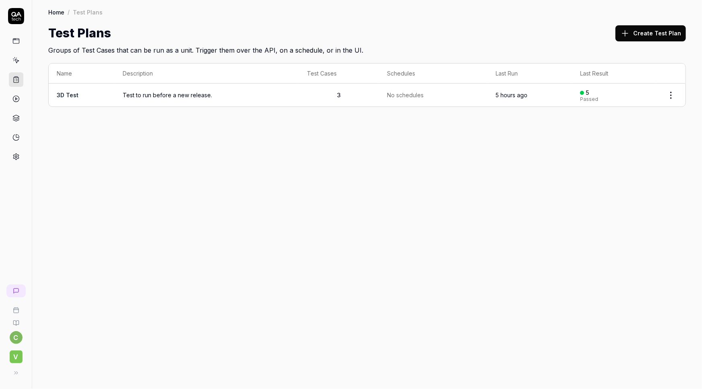
click at [139, 96] on span "Test to run before a new release." at bounding box center [207, 95] width 168 height 8
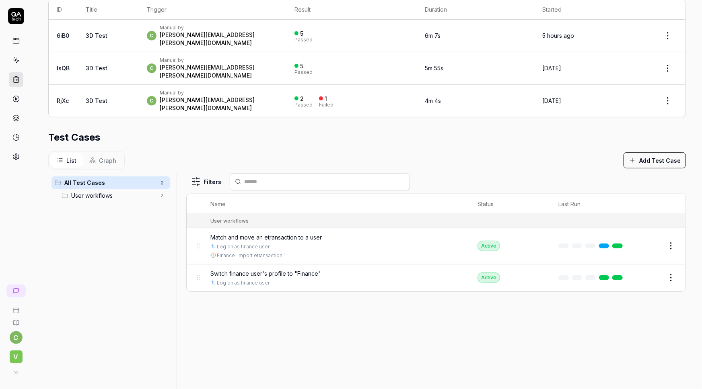
scroll to position [183, 0]
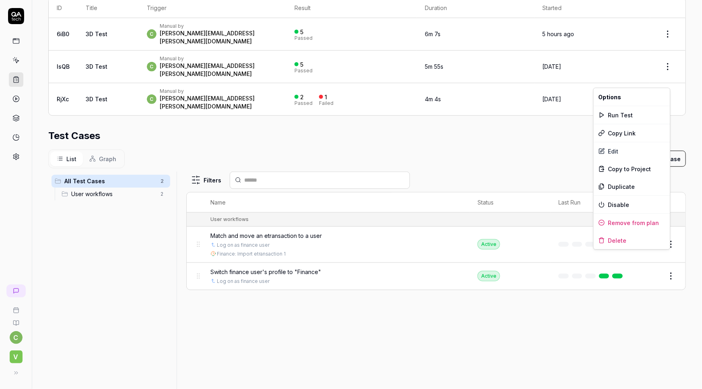
click at [664, 254] on html "**********" at bounding box center [351, 194] width 702 height 389
click at [621, 237] on div "Delete" at bounding box center [632, 241] width 76 height 18
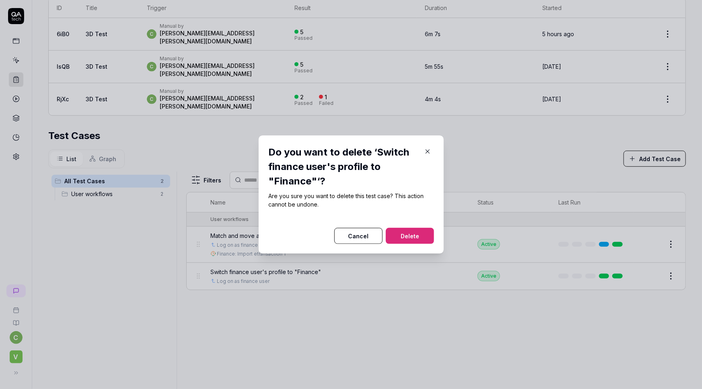
click at [401, 237] on button "Delete" at bounding box center [410, 236] width 48 height 16
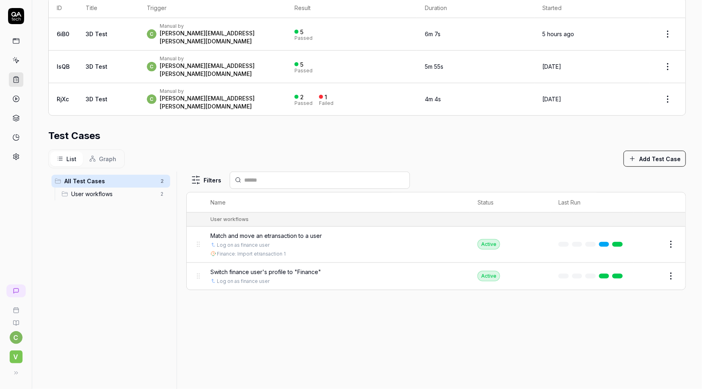
click at [667, 257] on html "**********" at bounding box center [351, 194] width 702 height 389
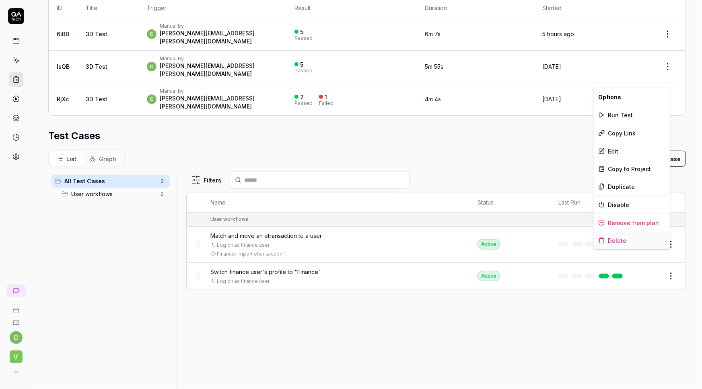
click at [621, 237] on div "Delete" at bounding box center [632, 241] width 76 height 18
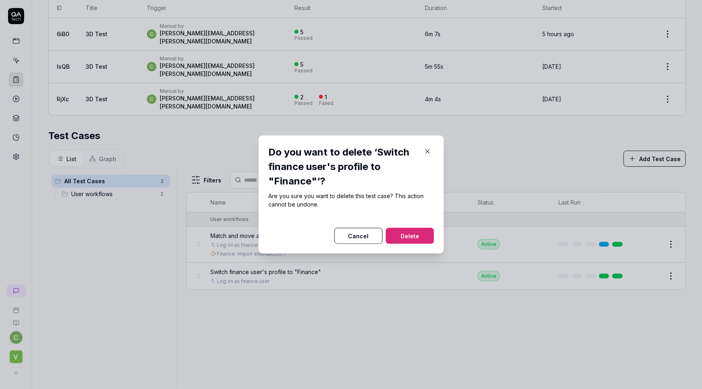
click at [413, 238] on button "Delete" at bounding box center [410, 236] width 48 height 16
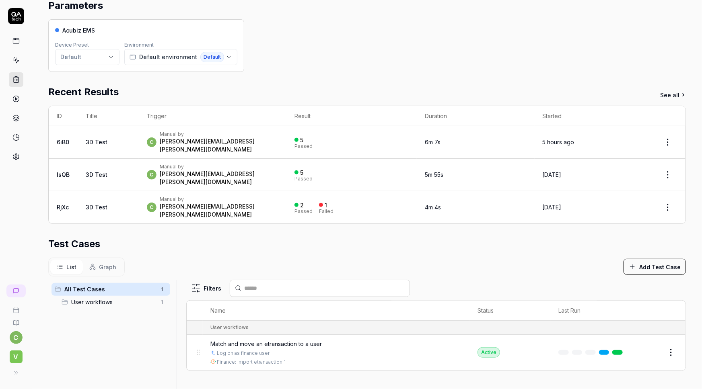
scroll to position [73, 0]
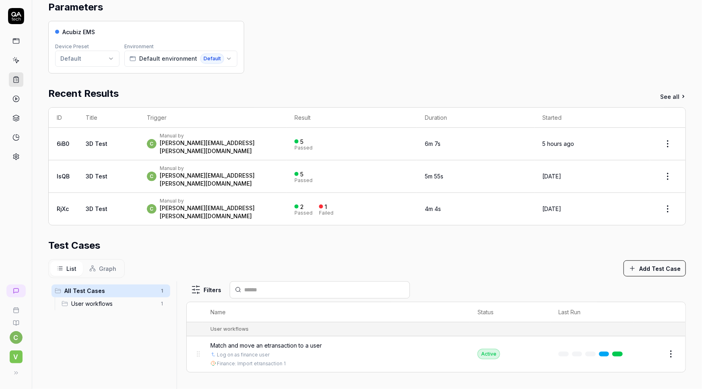
click at [117, 300] on span "User workflows" at bounding box center [113, 304] width 84 height 8
click at [15, 63] on icon at bounding box center [15, 60] width 7 height 7
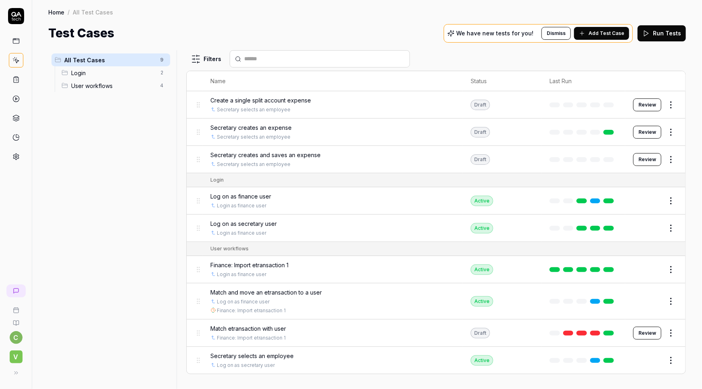
click at [668, 297] on html "c V Home / All Test Cases Home / All Test Cases Test Cases We have new tests fo…" at bounding box center [351, 194] width 702 height 389
click at [266, 293] on html "c V Home / All Test Cases Home / All Test Cases Test Cases We have new tests fo…" at bounding box center [351, 194] width 702 height 389
click at [18, 80] on icon at bounding box center [15, 79] width 7 height 7
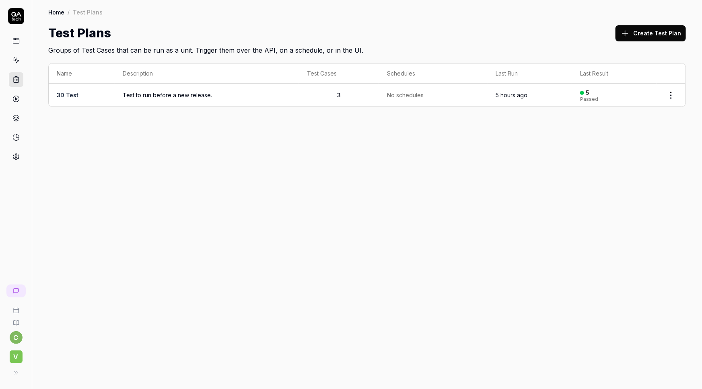
click at [172, 96] on span "Test to run before a new release." at bounding box center [207, 95] width 168 height 8
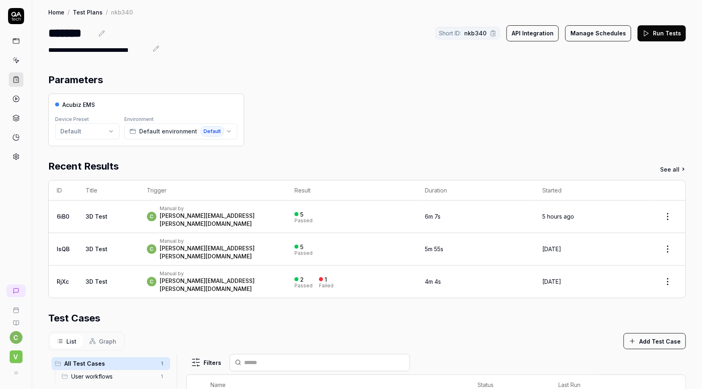
scroll to position [109, 0]
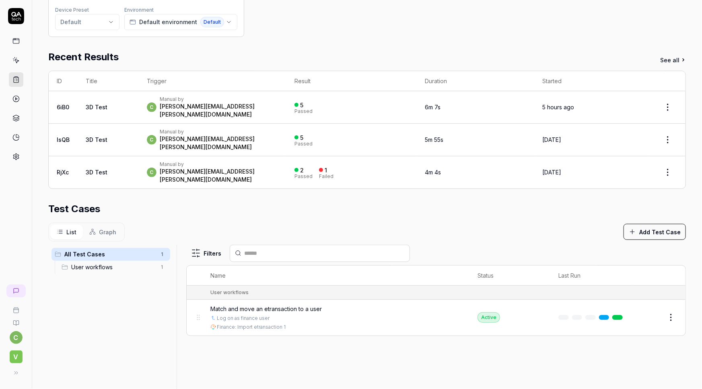
click at [660, 224] on button "Add Test Case" at bounding box center [654, 232] width 62 height 16
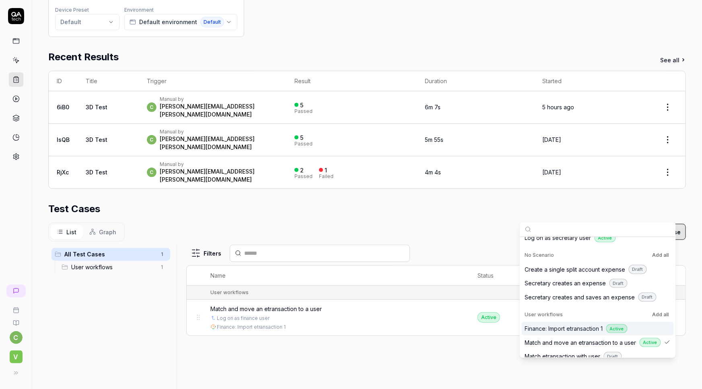
scroll to position [56, 0]
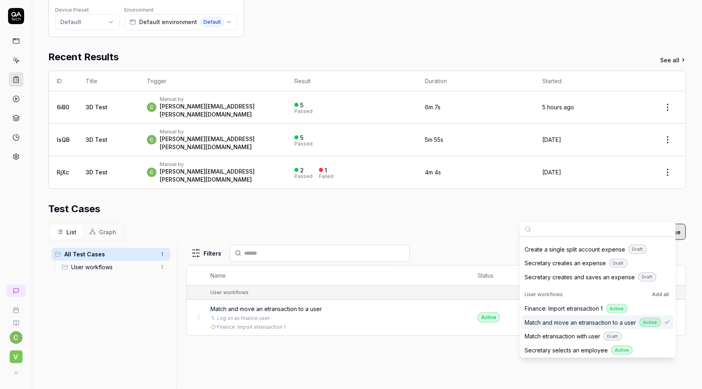
click at [585, 320] on span "Match and move an etransaction to a user" at bounding box center [580, 322] width 111 height 8
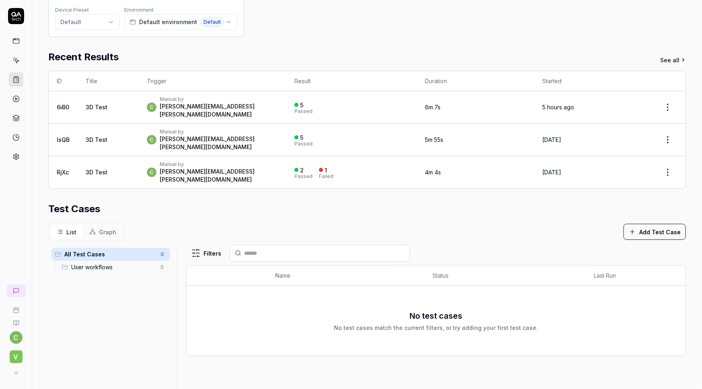
click at [410, 202] on div "Test Cases" at bounding box center [366, 209] width 637 height 14
click at [644, 224] on button "Add Test Case" at bounding box center [654, 232] width 62 height 16
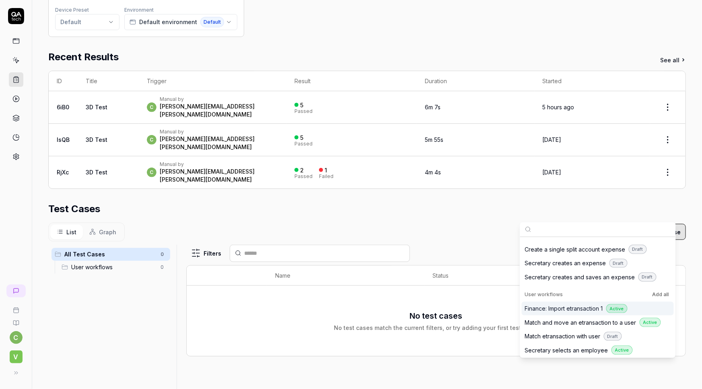
click at [572, 309] on span "Finance: Import etransaction 1" at bounding box center [564, 308] width 78 height 8
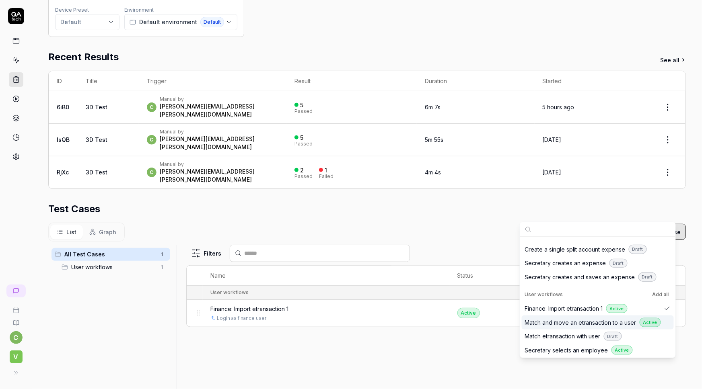
click at [575, 320] on span "Match and move an etransaction to a user" at bounding box center [580, 322] width 111 height 8
click at [351, 358] on div "Filters Name Status Last Run User workflows Finance: Import etransaction 1 Logi…" at bounding box center [435, 359] width 499 height 228
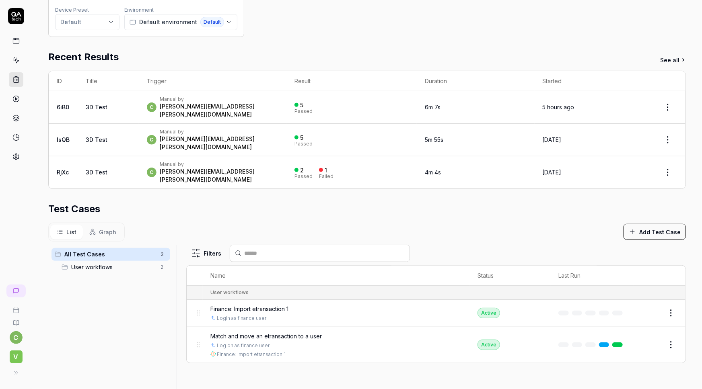
click at [18, 340] on html "**********" at bounding box center [351, 194] width 702 height 389
click at [114, 370] on html "**********" at bounding box center [351, 194] width 702 height 389
click at [16, 354] on span "V" at bounding box center [16, 357] width 13 height 13
click at [67, 363] on div "All Test Cases 2 User workflows 2" at bounding box center [110, 354] width 125 height 219
click at [16, 374] on icon at bounding box center [16, 373] width 6 height 6
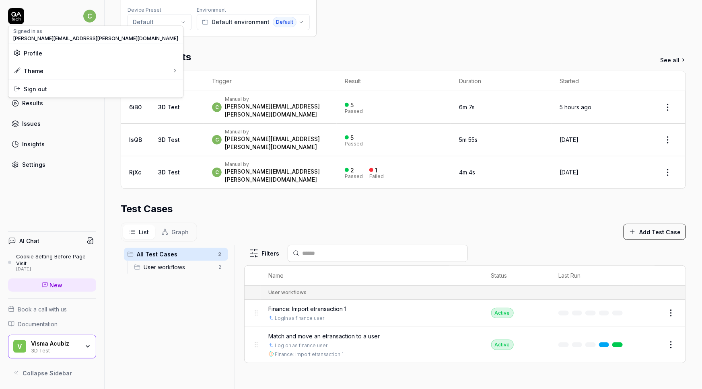
click at [93, 14] on html "**********" at bounding box center [351, 194] width 702 height 389
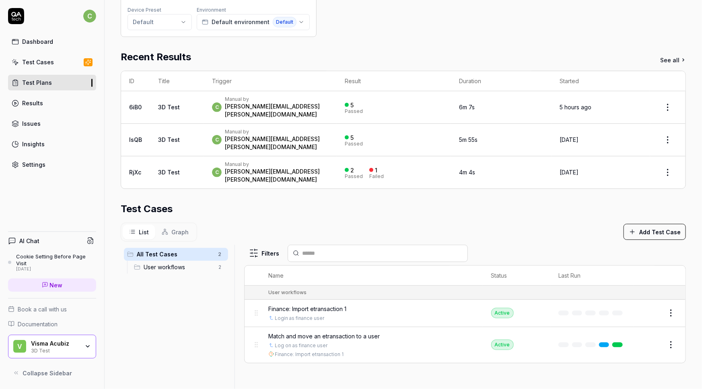
click at [190, 345] on html "**********" at bounding box center [351, 194] width 702 height 389
click at [47, 82] on div "Test Plans" at bounding box center [37, 82] width 30 height 8
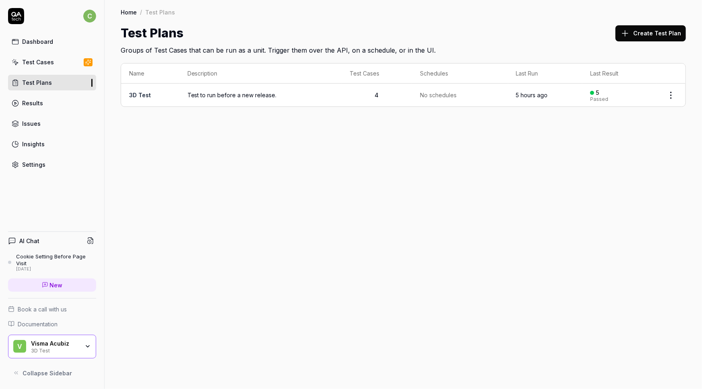
click at [156, 96] on td "3D Test" at bounding box center [150, 95] width 58 height 23
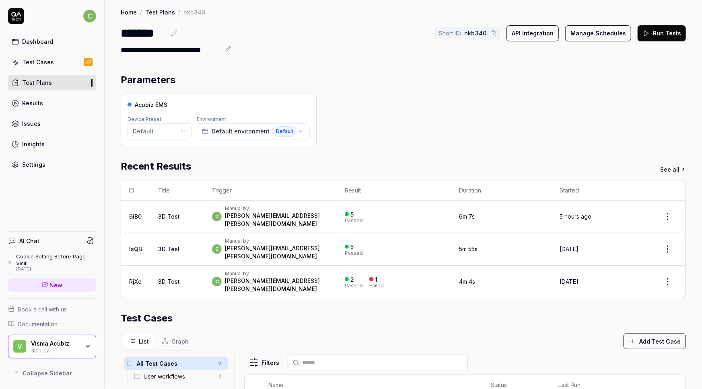
click at [655, 30] on button "Run Tests" at bounding box center [661, 33] width 48 height 16
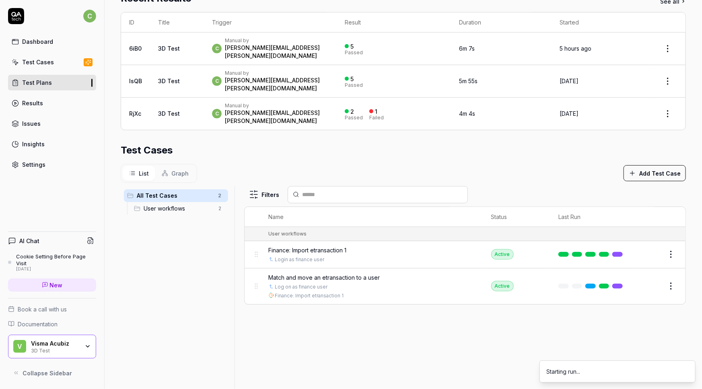
scroll to position [183, 0]
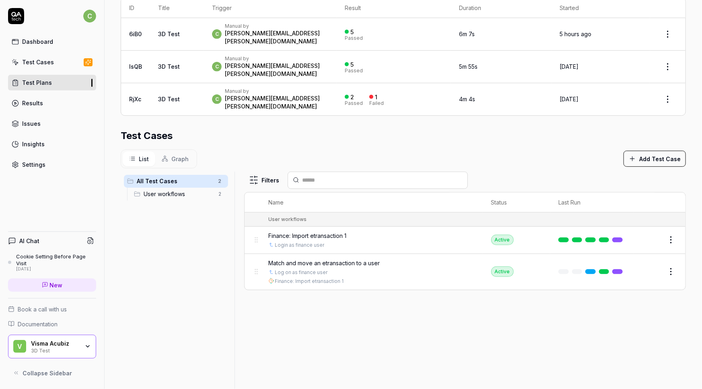
click at [321, 232] on span "Finance: Import etransaction 1" at bounding box center [308, 236] width 78 height 8
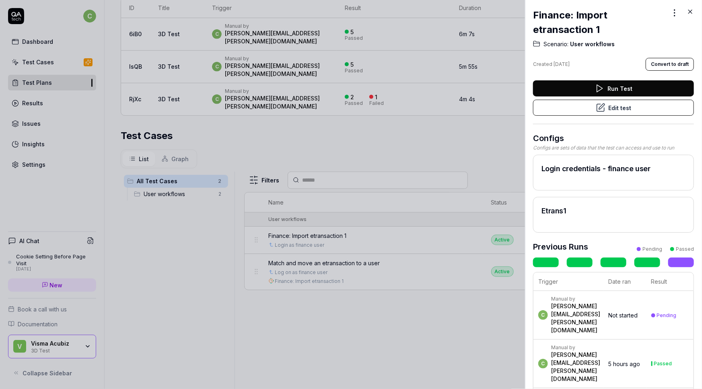
click at [598, 104] on icon at bounding box center [601, 108] width 10 height 10
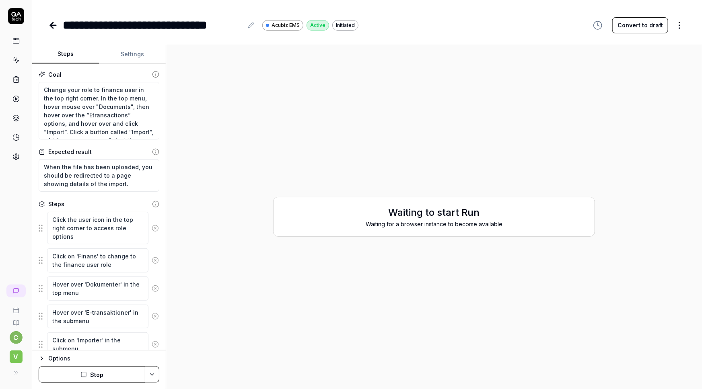
click at [142, 54] on button "Settings" at bounding box center [132, 54] width 67 height 19
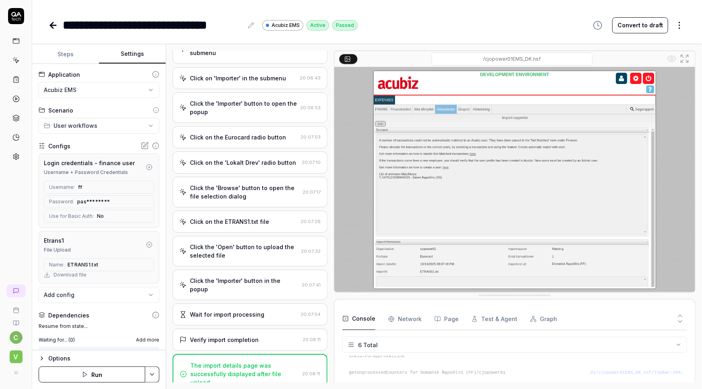
scroll to position [272, 0]
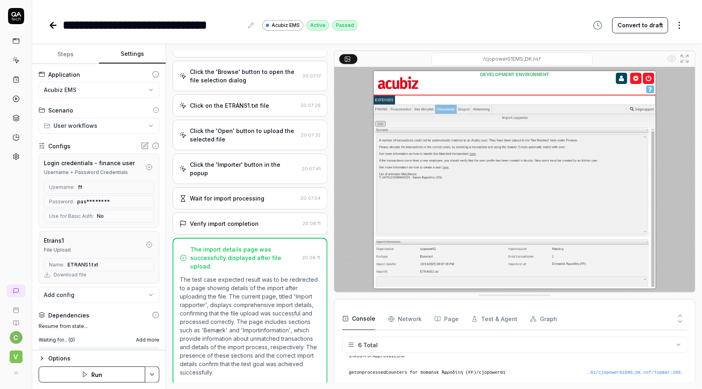
click at [51, 24] on icon at bounding box center [51, 26] width 3 height 6
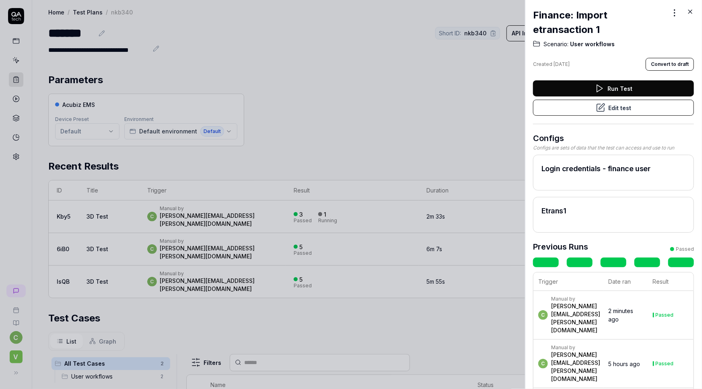
click at [689, 9] on icon at bounding box center [689, 11] width 7 height 7
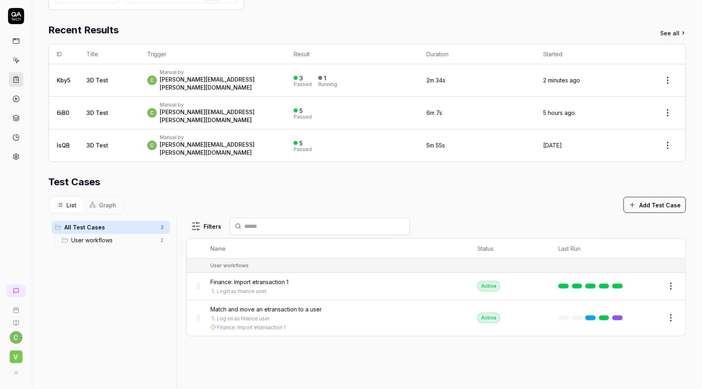
scroll to position [146, 0]
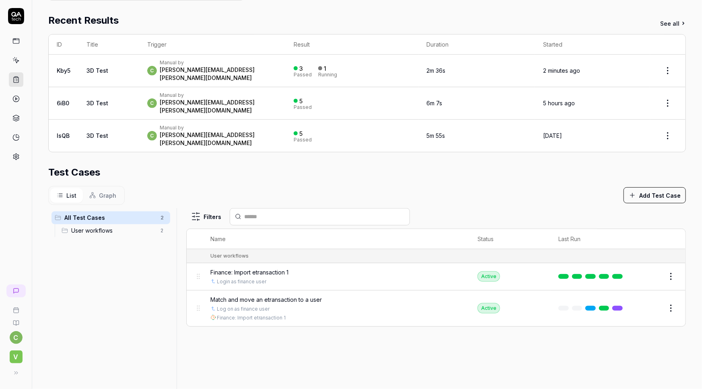
click at [263, 296] on span "Match and move an etransaction to a user" at bounding box center [266, 300] width 111 height 8
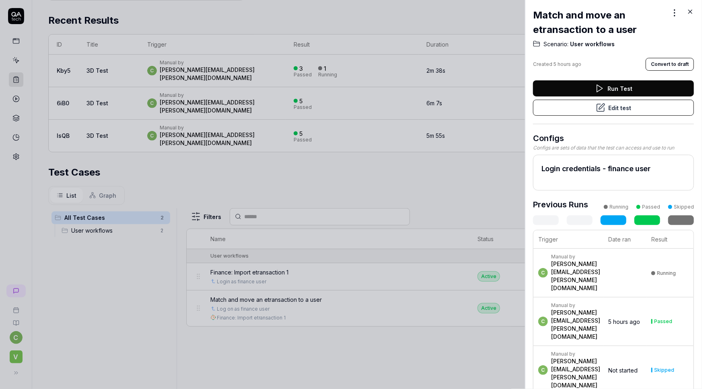
click at [620, 110] on button "Edit test" at bounding box center [613, 108] width 161 height 16
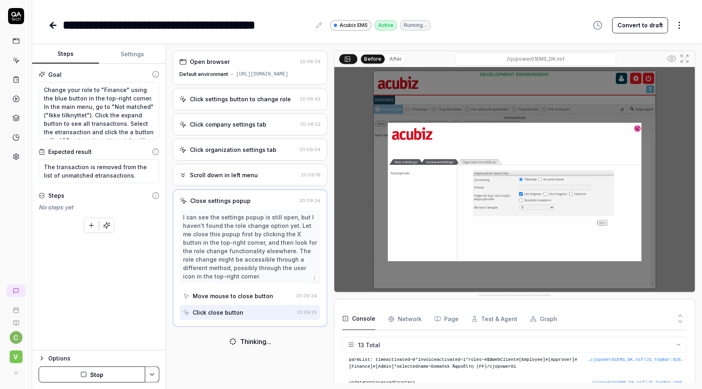
scroll to position [166, 0]
click at [93, 376] on button "Stop" at bounding box center [92, 375] width 107 height 16
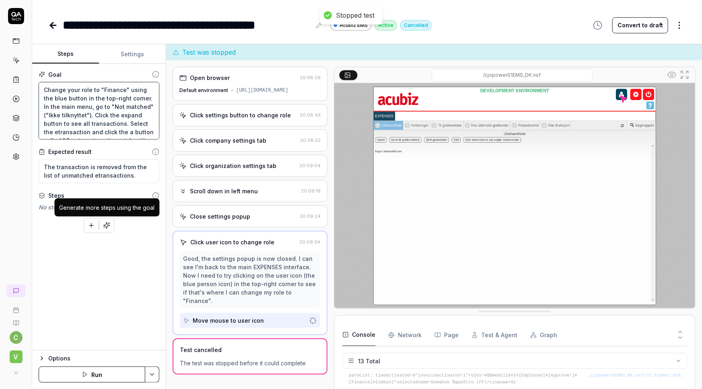
click at [84, 89] on textarea "Change your role to "Finance" using the blue button in the top-right corner. In…" at bounding box center [99, 111] width 121 height 58
type textarea "*"
type textarea "Change your pto "Finance" using the blue button in the top-right corner. In the…"
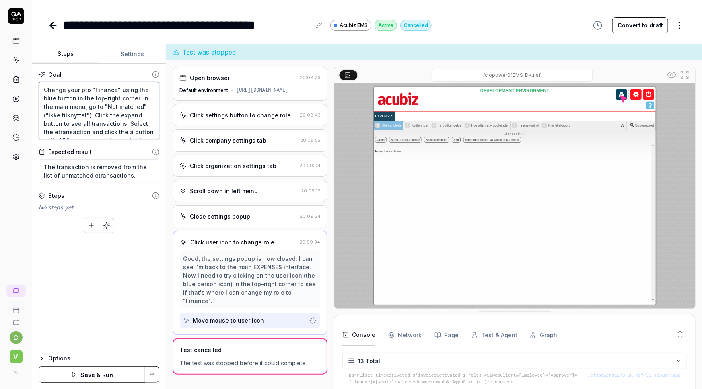
type textarea "*"
type textarea "Change your prto "Finance" using the blue button in the top-right corner. In th…"
type textarea "*"
type textarea "Change your proto "Finance" using the blue button in the top-right corner. In t…"
type textarea "*"
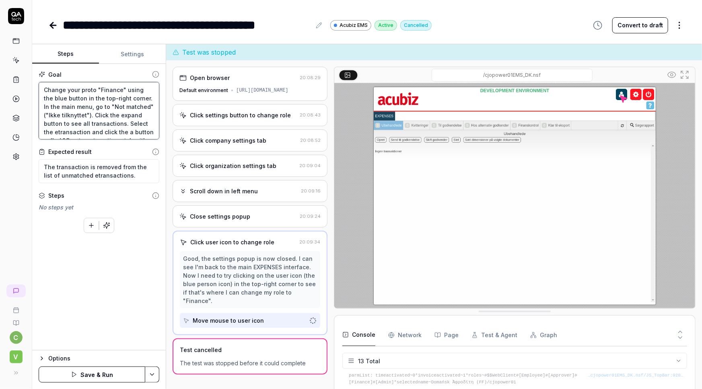
type textarea "Change your profto "Finance" using the blue button in the top-right corner. In …"
type textarea "*"
type textarea "Change your profito "Finance" using the blue button in the top-right corner. In…"
type textarea "*"
type textarea "Change your profilto "Finance" using the blue button in the top-right corner. I…"
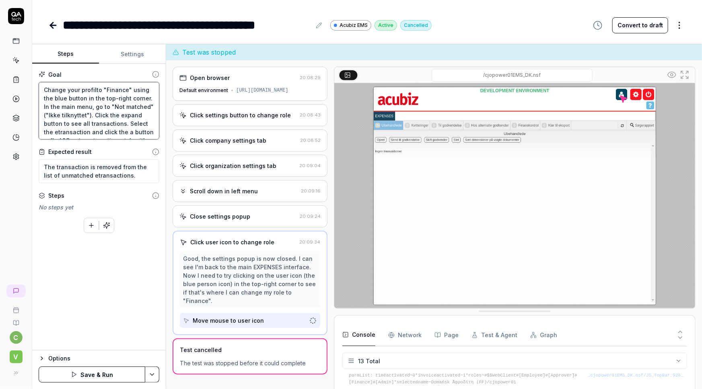
type textarea "*"
type textarea "Change your profileto "Finance" using the blue button in the top-right corner. …"
type textarea "*"
drag, startPoint x: 84, startPoint y: 96, endPoint x: 39, endPoint y: 97, distance: 45.0
click at [39, 97] on textarea "Change your profile to "Finance" using the blue button in the top-right corner.…" at bounding box center [99, 111] width 121 height 58
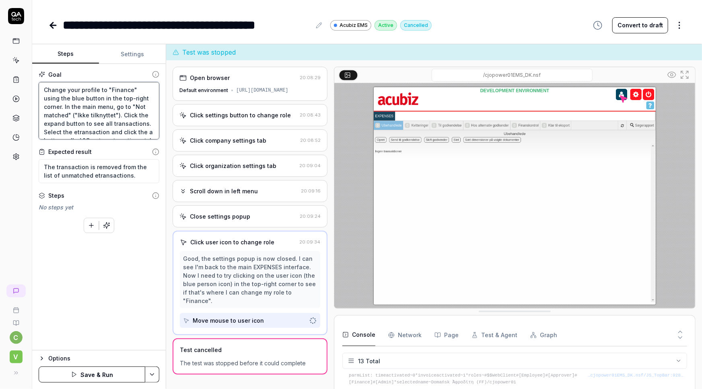
type textarea "Change your profile to "Finance" using the blue button in the top-right corner.…"
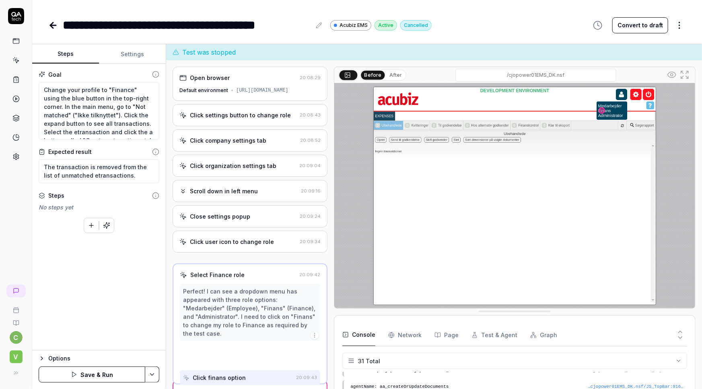
scroll to position [479, 0]
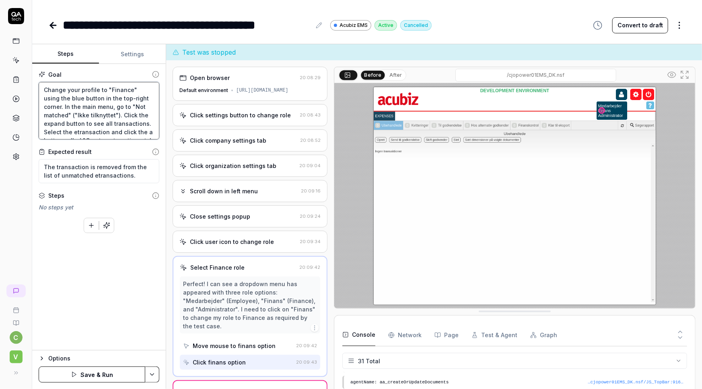
drag, startPoint x: 148, startPoint y: 98, endPoint x: 31, endPoint y: 89, distance: 117.0
click at [31, 89] on div "**********" at bounding box center [351, 194] width 702 height 389
paste textarea "role to finance user in the top right corner."
type textarea "*"
type textarea "Change your role to finance user in the top right corner.In the main menu, go t…"
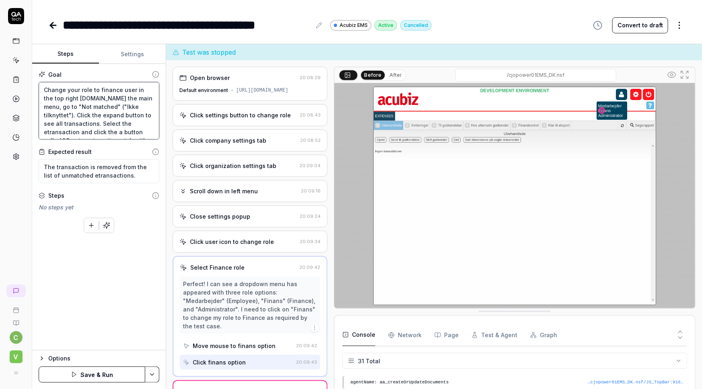
type textarea "*"
type textarea "Change your role to finance user in the top right corner. In the main menu, go …"
click at [100, 378] on button "Save & Run" at bounding box center [92, 375] width 107 height 16
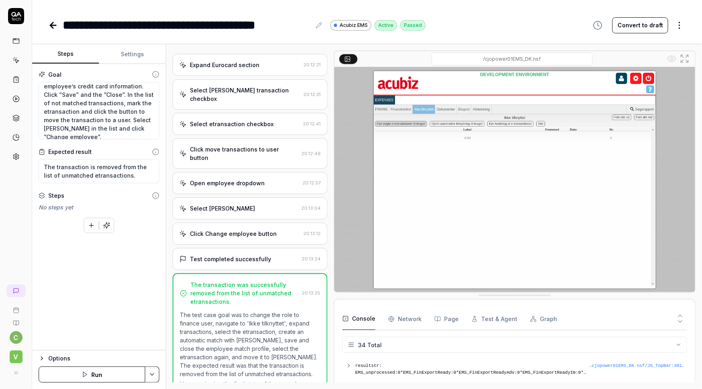
scroll to position [109, 0]
drag, startPoint x: 86, startPoint y: 115, endPoint x: 43, endPoint y: 117, distance: 43.5
click at [43, 117] on textarea "Change your role to finance user in the top right corner. In the main menu, go …" at bounding box center [99, 111] width 121 height 58
paste textarea "Fußachaffäre Öterreicht"
type textarea "*"
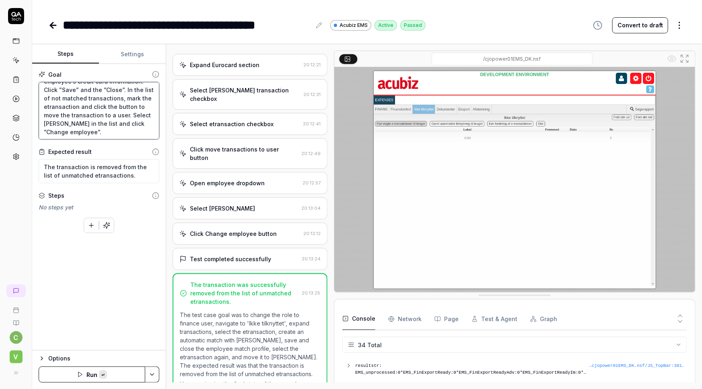
type textarea "Change your role to finance user in the top right corner. In the main menu, go …"
type textarea "*"
type textarea "Change your role to finance user in the top right corner. In the main menu, go …"
click at [51, 24] on icon at bounding box center [51, 26] width 3 height 6
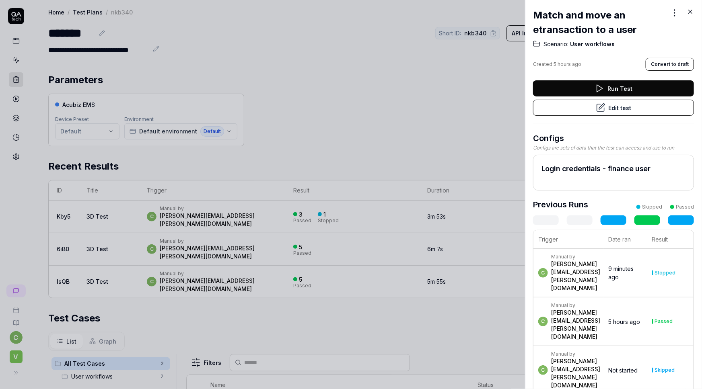
click at [13, 58] on div at bounding box center [351, 194] width 702 height 389
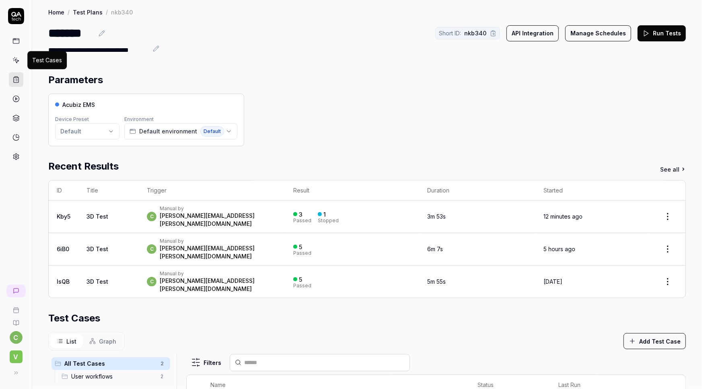
click at [17, 58] on icon at bounding box center [15, 60] width 7 height 7
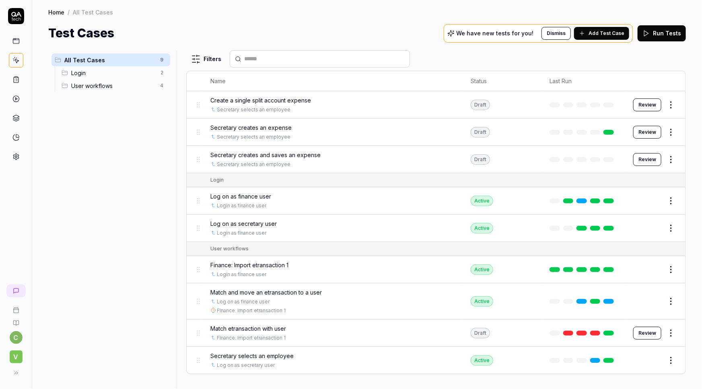
click at [240, 292] on span "Match and move an etransaction to a user" at bounding box center [266, 292] width 111 height 8
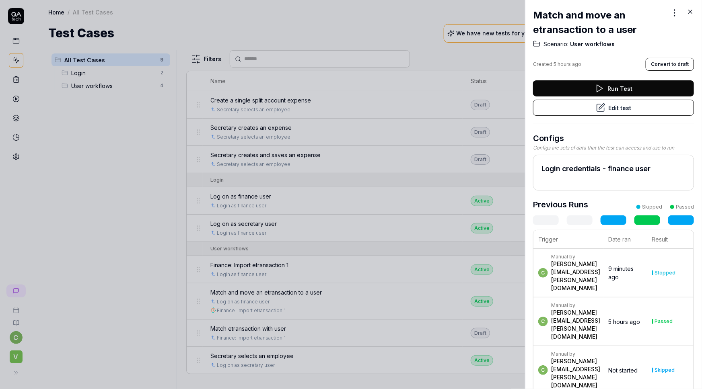
click at [613, 111] on button "Edit test" at bounding box center [613, 108] width 161 height 16
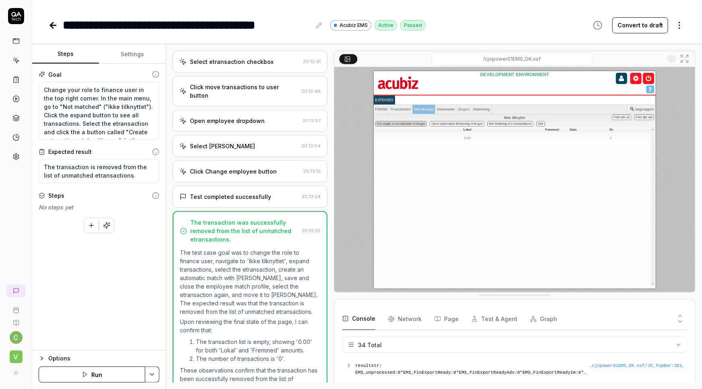
scroll to position [423, 0]
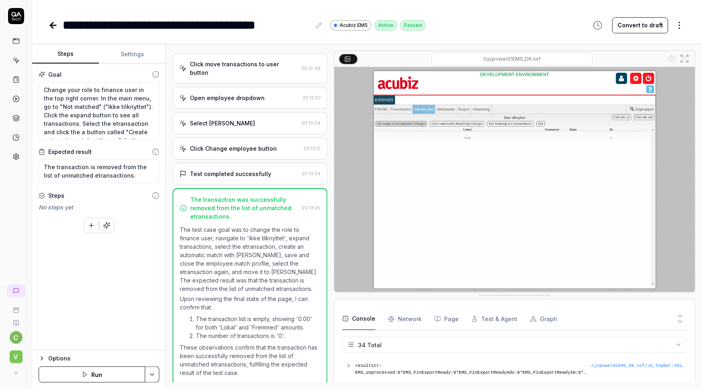
type textarea "*"
click at [317, 23] on icon at bounding box center [319, 25] width 6 height 6
click at [170, 22] on div "**********" at bounding box center [187, 25] width 248 height 18
click at [240, 27] on div "**********" at bounding box center [178, 25] width 231 height 18
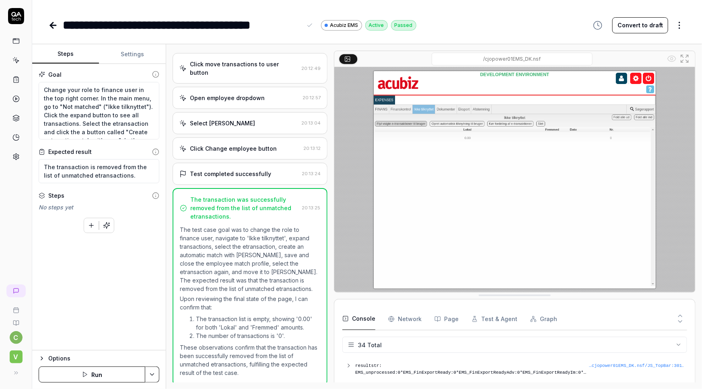
click at [148, 373] on html "**********" at bounding box center [351, 194] width 702 height 389
type textarea "*"
click at [118, 269] on html "**********" at bounding box center [351, 194] width 702 height 389
click at [49, 24] on icon at bounding box center [53, 26] width 10 height 10
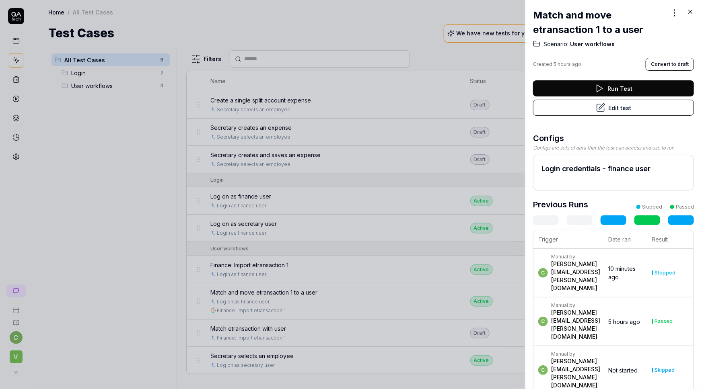
click at [690, 12] on icon at bounding box center [689, 11] width 7 height 7
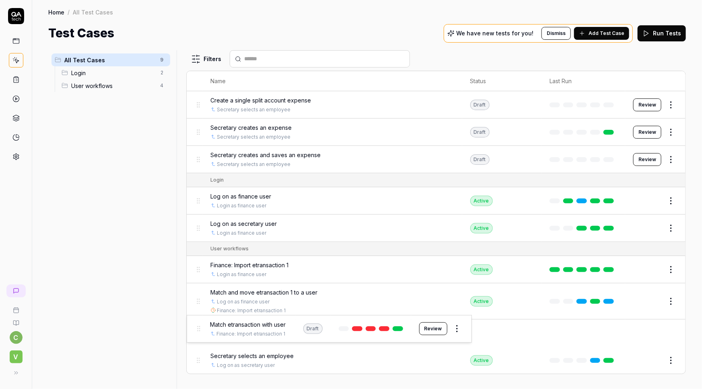
click at [196, 325] on body "c V Home / All Test Cases Home / All Test Cases Test Cases We have new tests fo…" at bounding box center [351, 194] width 702 height 389
click at [619, 36] on span "Add Test Case" at bounding box center [606, 33] width 36 height 7
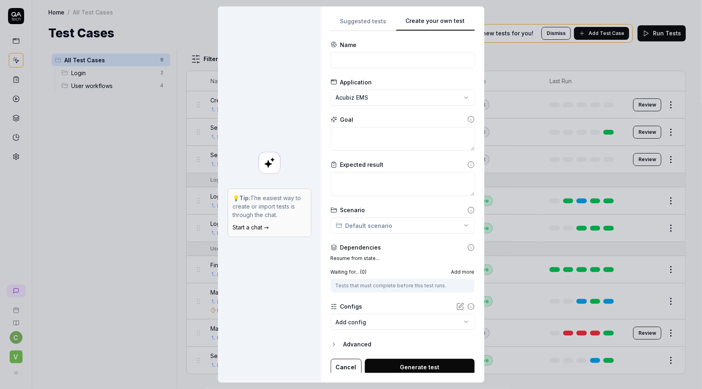
click at [446, 24] on button "Create your own test" at bounding box center [435, 23] width 78 height 14
click at [353, 53] on input at bounding box center [403, 60] width 144 height 16
type input "Import 4 etransactions"
click at [362, 141] on textarea at bounding box center [403, 139] width 144 height 24
paste textarea "Type of e-transaction;Cardtype;Uniquekey;Matchkey;Date;Description;Currency;Amo…"
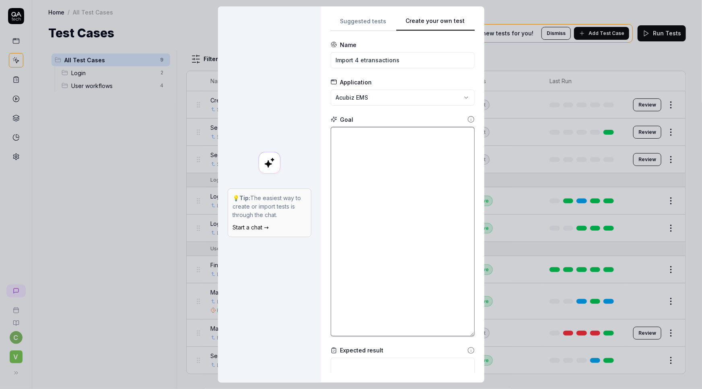
type textarea "*"
type textarea "Type of e-transaction;Cardtype;Uniquekey;Matchkey;Date;Description;Currency;Amo…"
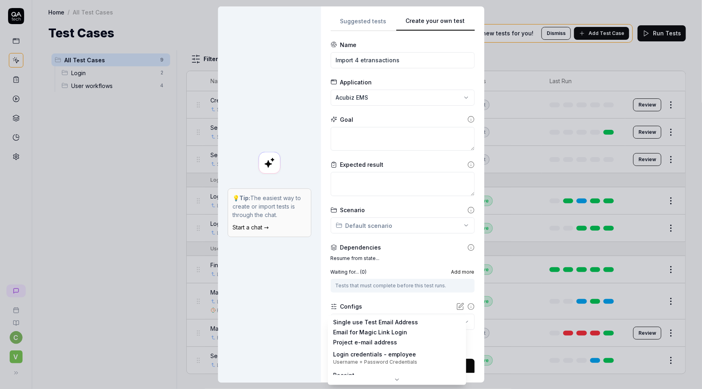
click at [433, 322] on body "c V Home / All Test Cases Home / All Test Cases Test Cases We have new tests fo…" at bounding box center [351, 194] width 702 height 389
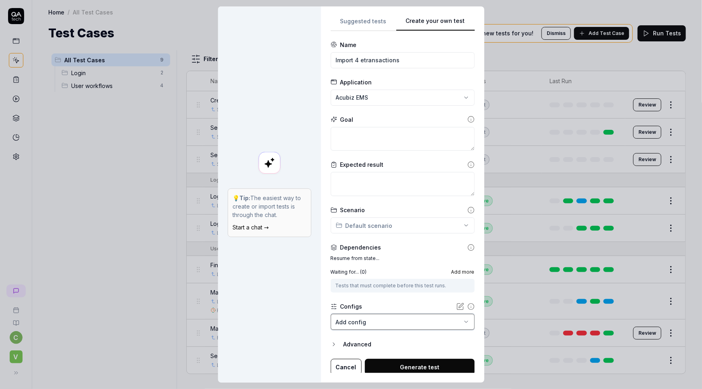
click at [287, 302] on div "**********" at bounding box center [351, 194] width 702 height 389
click at [336, 366] on button "Cancel" at bounding box center [346, 367] width 31 height 16
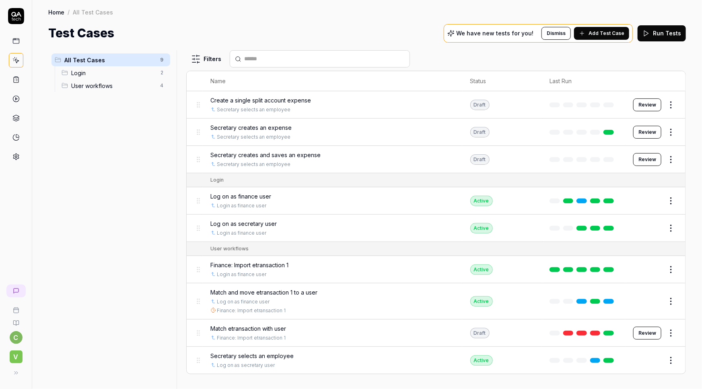
click at [14, 156] on icon at bounding box center [15, 156] width 7 height 7
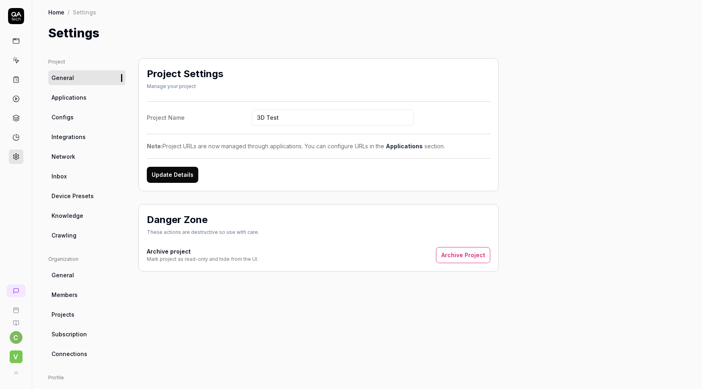
click at [65, 117] on span "Configs" at bounding box center [62, 117] width 22 height 8
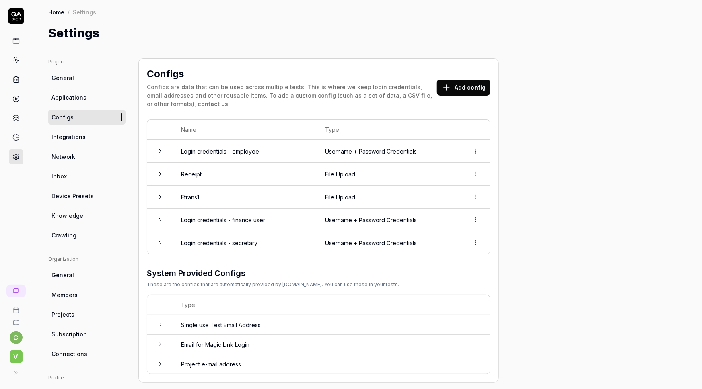
click at [458, 90] on button "Add config" at bounding box center [463, 88] width 53 height 16
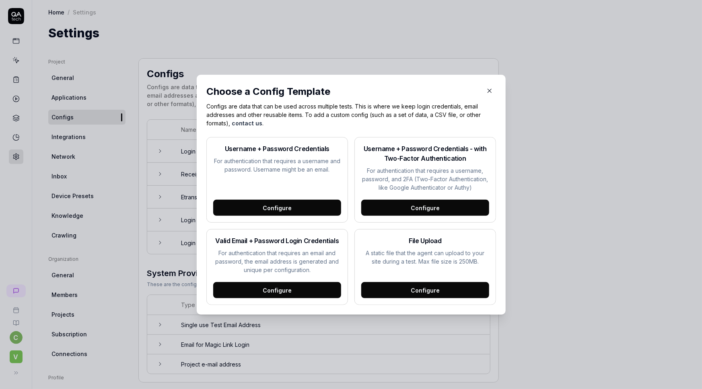
click at [404, 290] on div "Configure" at bounding box center [425, 290] width 128 height 16
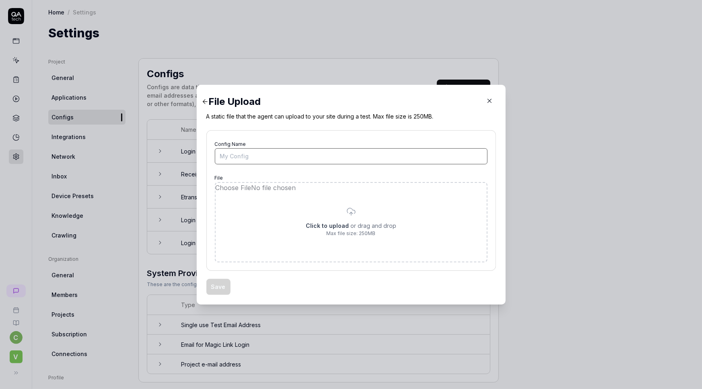
click at [244, 153] on input "Config Name" at bounding box center [351, 156] width 273 height 16
drag, startPoint x: 244, startPoint y: 153, endPoint x: 170, endPoint y: 160, distance: 74.3
click at [170, 160] on div "​ File Upload A static file that the agent can upload to your site during a tes…" at bounding box center [351, 194] width 702 height 389
drag, startPoint x: 250, startPoint y: 158, endPoint x: 193, endPoint y: 157, distance: 57.1
click at [193, 157] on div "​ File Upload A static file that the agent can upload to your site during a tes…" at bounding box center [351, 195] width 322 height 220
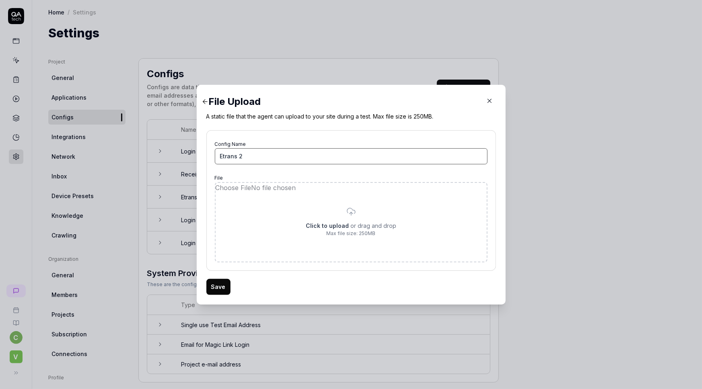
type input "Etrans 2"
click at [319, 216] on input "file" at bounding box center [351, 222] width 271 height 79
type input "**********"
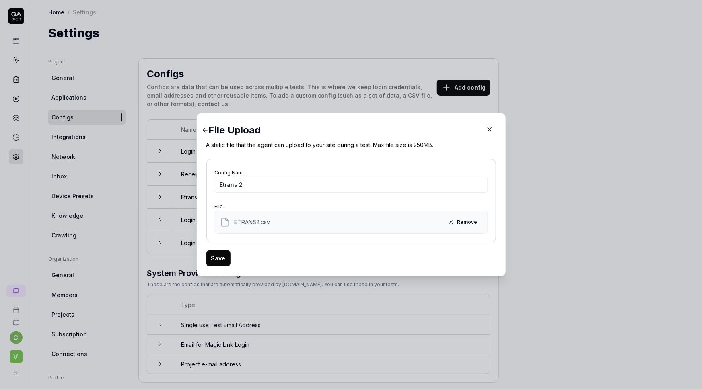
click at [211, 260] on button "Save" at bounding box center [218, 259] width 24 height 16
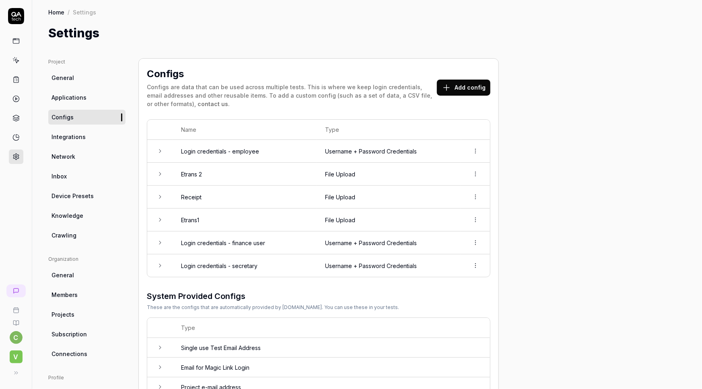
click at [12, 58] on icon at bounding box center [15, 60] width 7 height 7
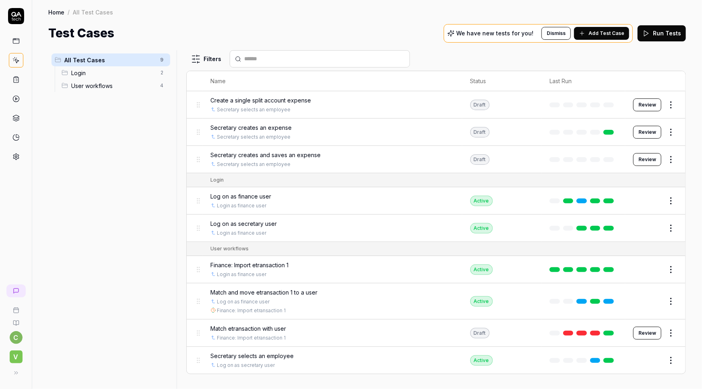
click at [238, 265] on span "Finance: Import etransaction 1" at bounding box center [250, 265] width 78 height 8
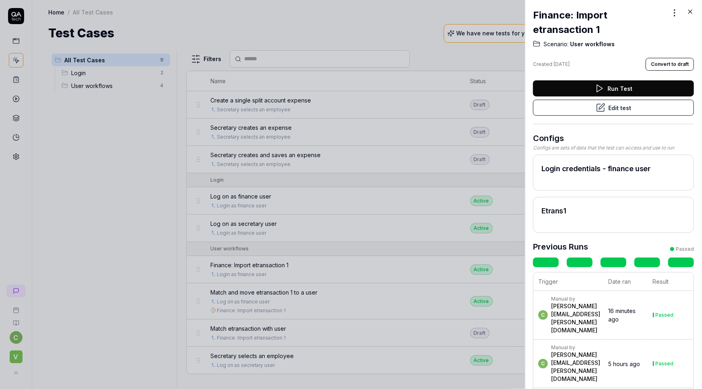
click at [605, 107] on button "Edit test" at bounding box center [613, 108] width 161 height 16
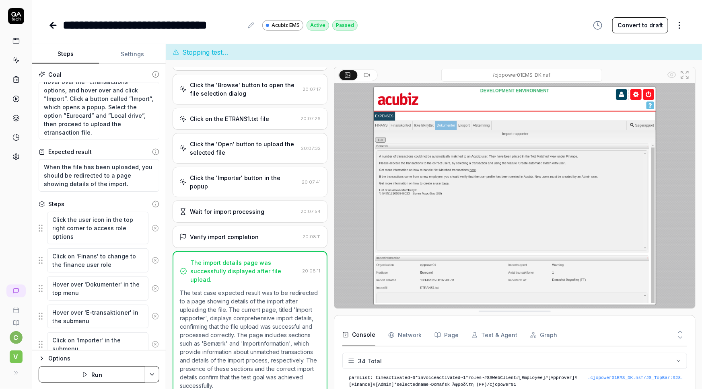
scroll to position [535, 0]
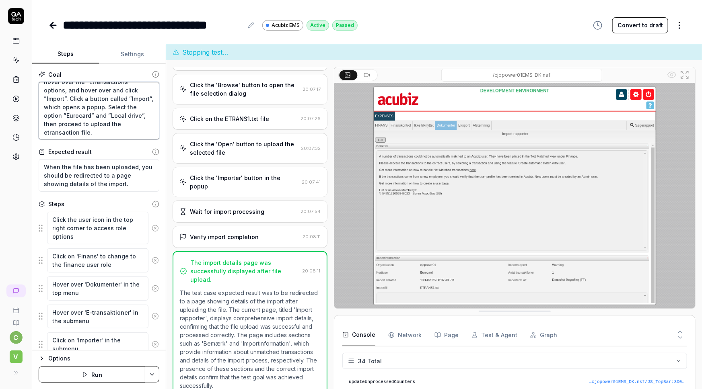
click at [91, 120] on textarea "Change your role to finance user in the top right corner. In the top menu, hove…" at bounding box center [99, 111] width 121 height 58
click at [98, 175] on textarea "When the file has been uploaded, you should be redirected to a page showing det…" at bounding box center [99, 175] width 121 height 33
drag, startPoint x: 97, startPoint y: 97, endPoint x: 18, endPoint y: 80, distance: 80.7
click at [18, 80] on div "**********" at bounding box center [351, 194] width 702 height 389
click at [51, 27] on icon at bounding box center [53, 26] width 10 height 10
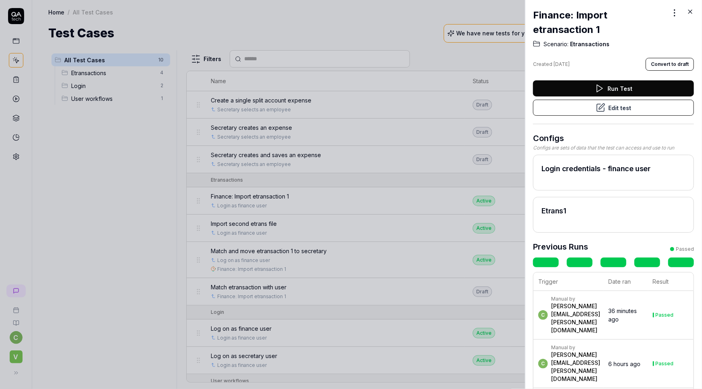
click at [690, 9] on icon at bounding box center [689, 11] width 7 height 7
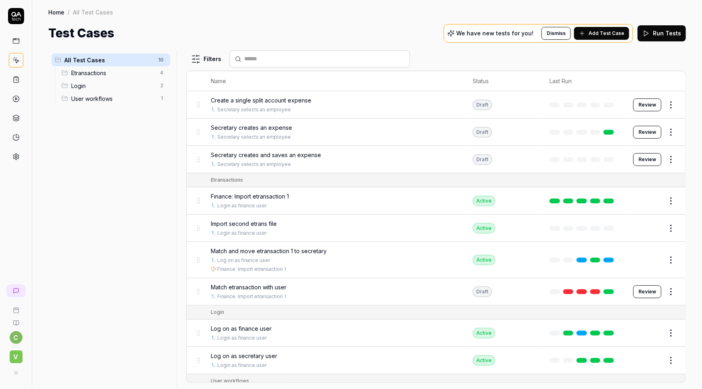
click at [263, 250] on span "Match and move etransaction 1 to secretary" at bounding box center [269, 251] width 116 height 8
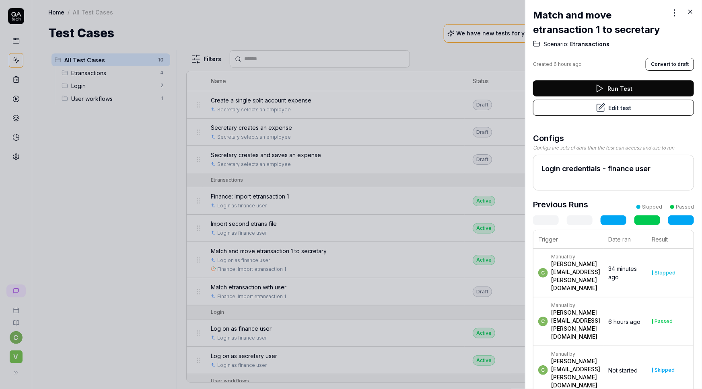
click at [608, 105] on button "Edit test" at bounding box center [613, 108] width 161 height 16
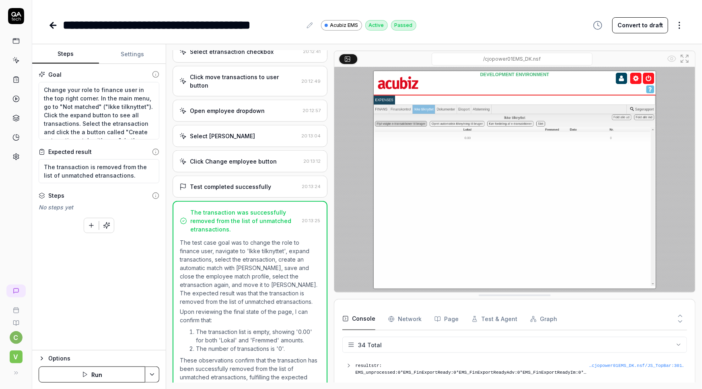
scroll to position [423, 0]
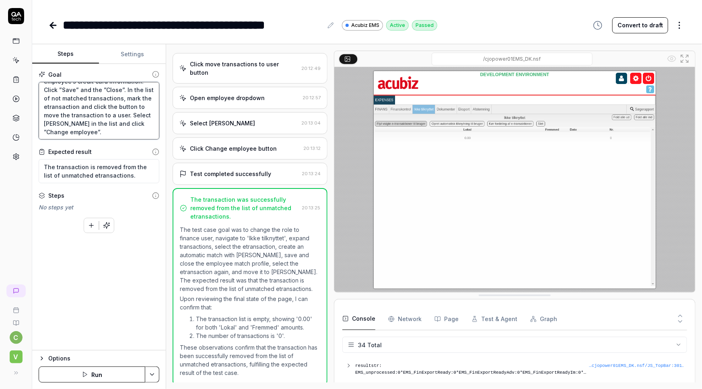
scroll to position [110, 0]
drag, startPoint x: 80, startPoint y: 107, endPoint x: 106, endPoint y: 134, distance: 37.5
click at [106, 134] on textarea "Change your role to finance user in the top right corner. In the main menu, go …" at bounding box center [99, 111] width 121 height 58
type textarea "*"
click at [53, 27] on icon at bounding box center [53, 26] width 10 height 10
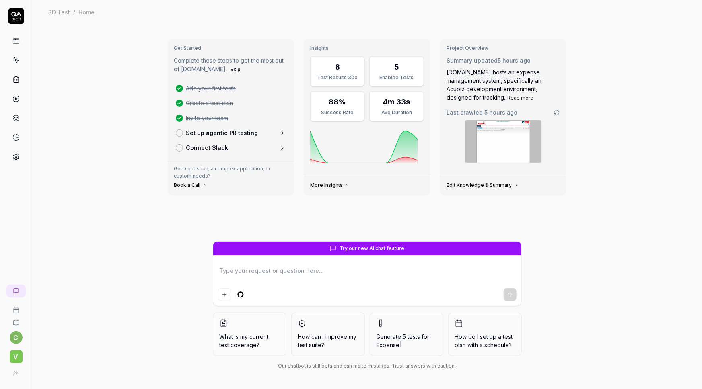
click at [14, 78] on icon at bounding box center [15, 79] width 7 height 7
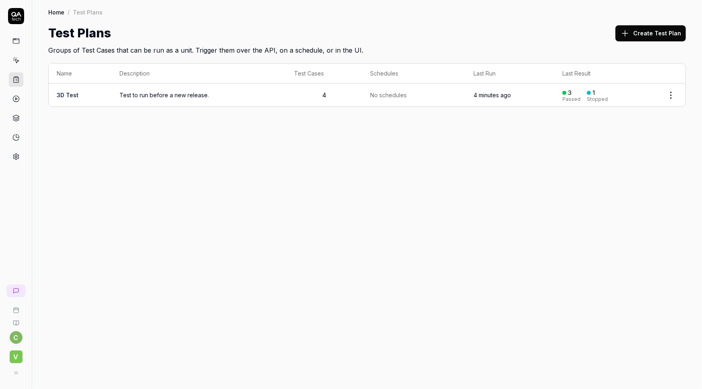
click at [19, 59] on icon at bounding box center [15, 60] width 7 height 7
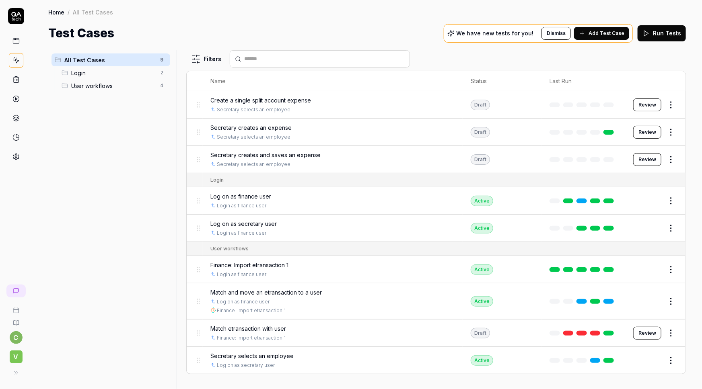
click at [248, 265] on span "Finance: Import etransaction 1" at bounding box center [250, 265] width 78 height 8
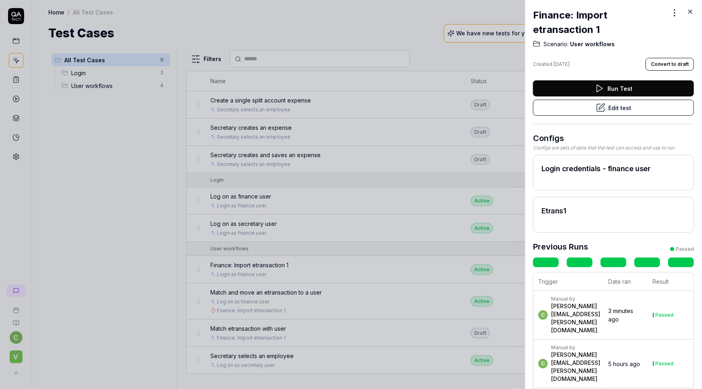
click at [618, 108] on button "Edit test" at bounding box center [613, 108] width 161 height 16
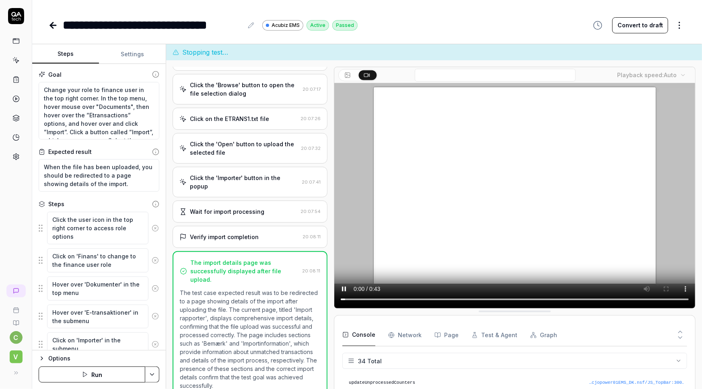
scroll to position [535, 0]
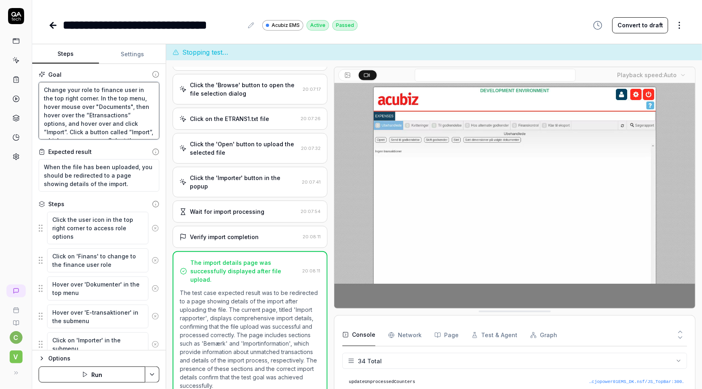
drag, startPoint x: 96, startPoint y: 97, endPoint x: 29, endPoint y: 92, distance: 67.0
click at [29, 92] on div "**********" at bounding box center [351, 194] width 702 height 389
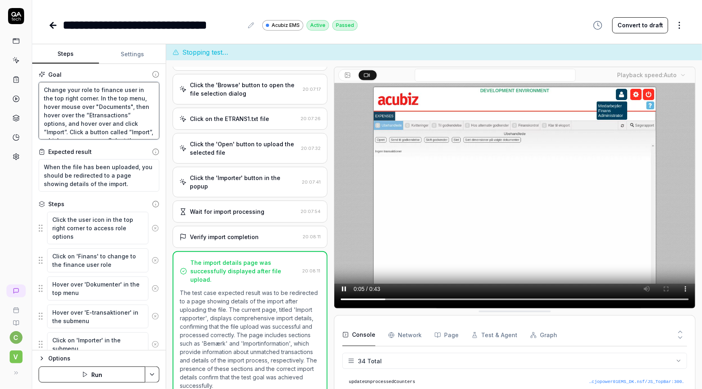
type textarea "*"
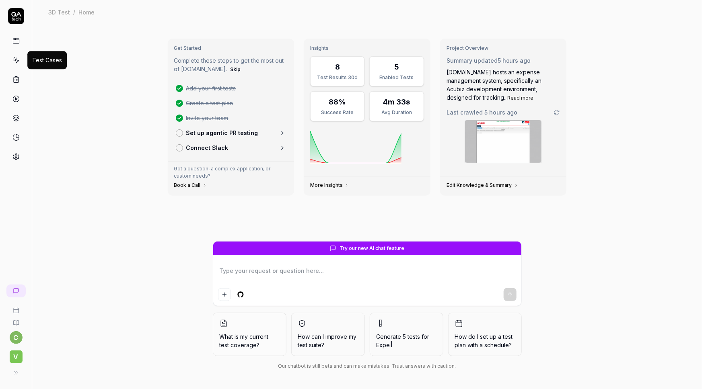
type textarea "*"
click at [13, 62] on icon at bounding box center [15, 60] width 7 height 7
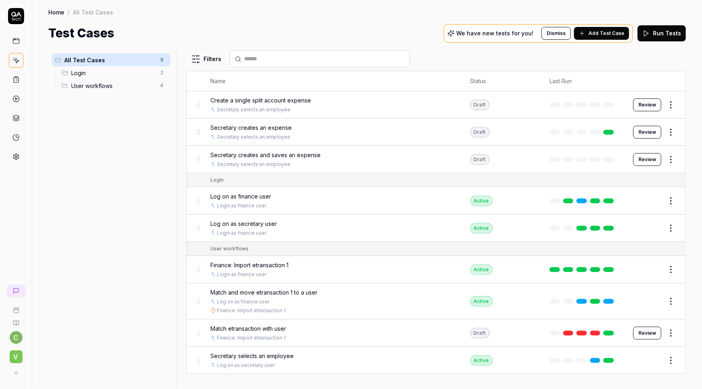
click at [614, 36] on span "Add Test Case" at bounding box center [606, 33] width 36 height 7
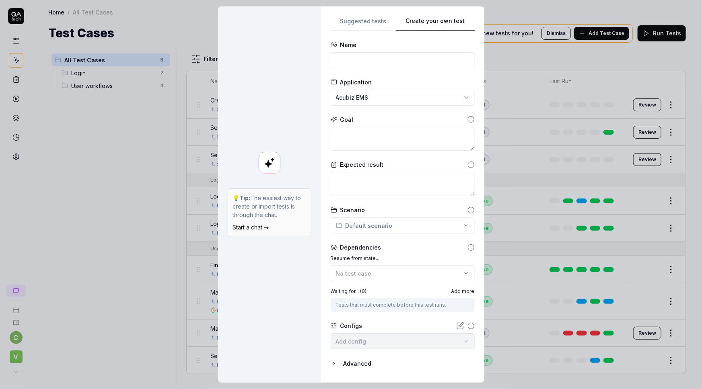
click at [441, 24] on button "Create your own test" at bounding box center [435, 23] width 78 height 14
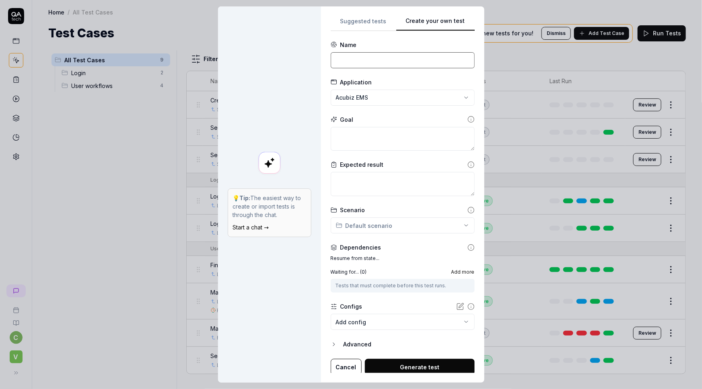
click at [375, 58] on input at bounding box center [403, 60] width 144 height 16
click at [370, 61] on input "Import second etrans" at bounding box center [403, 60] width 144 height 16
click at [364, 61] on input "Import second etrans" at bounding box center [403, 60] width 144 height 16
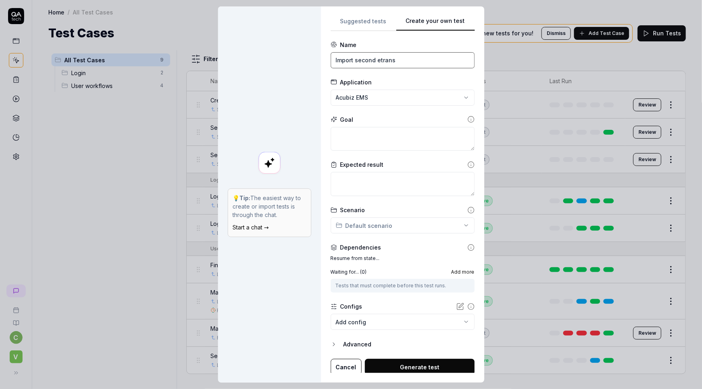
click at [401, 60] on input "Import second etrans" at bounding box center [403, 60] width 144 height 16
type input "Import second etrans file"
click at [353, 132] on textarea at bounding box center [403, 139] width 144 height 24
paste textarea "Change your role to finance user in the top right corner. In the top menu, hove…"
type textarea "*"
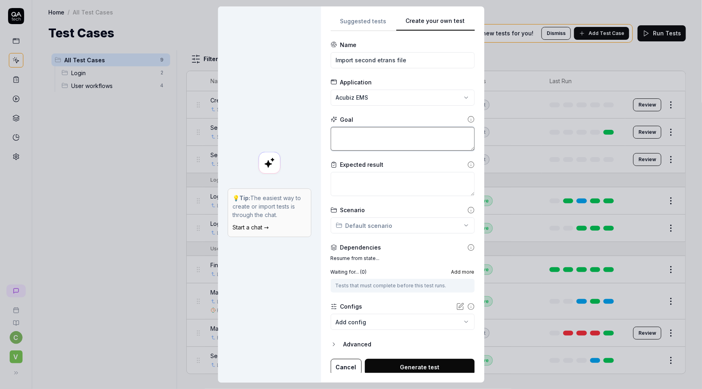
type textarea "Change your role to finance user in the top right corner. In the top menu, hove…"
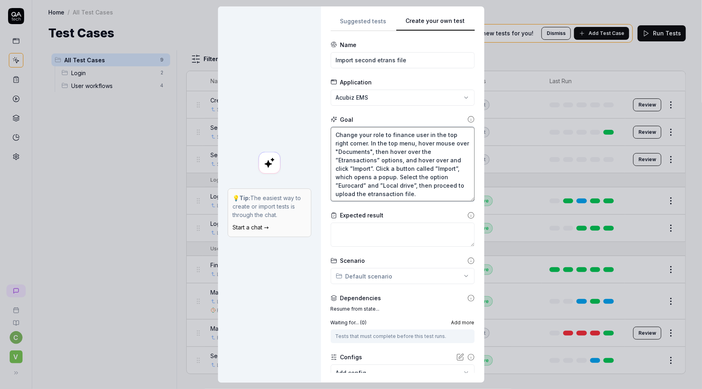
click at [386, 142] on textarea "Change your role to finance user in the top right corner. In the top menu, hove…" at bounding box center [403, 164] width 144 height 75
type textarea "*"
type textarea "Change your role to finance user in the top right corner. In the mmenu, hover m…"
type textarea "*"
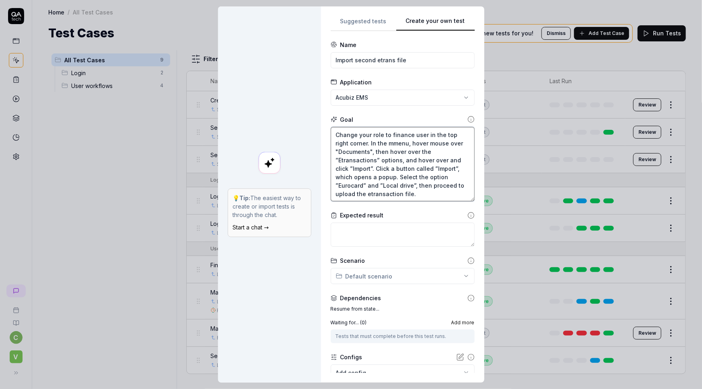
type textarea "Change your role to finance user in the top right corner. In the mamenu, hover …"
type textarea "*"
type textarea "Change your role to finance user in the top right corner. In the maimenu, hover…"
type textarea "*"
type textarea "Change your role to finance user in the top right corner. In the mainmenu, hove…"
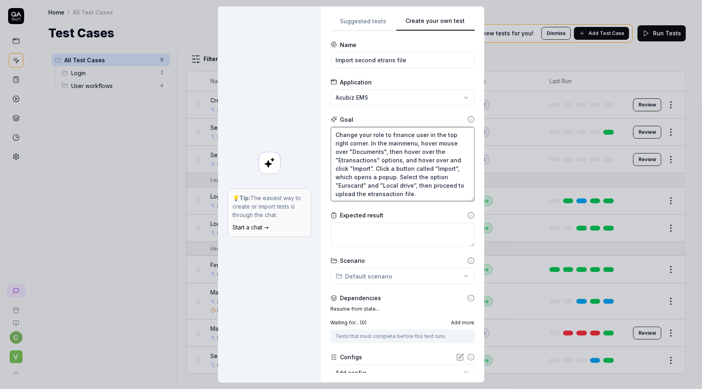
type textarea "*"
type textarea "Change your role to finance user in the top right corner. In the main menu, hov…"
click at [396, 159] on textarea "Change your role to finance user in the top right corner. In the main menu, hov…" at bounding box center [403, 164] width 144 height 75
type textarea "*"
type textarea "Change your role to finance user in the top right corner. In the main menu, hov…"
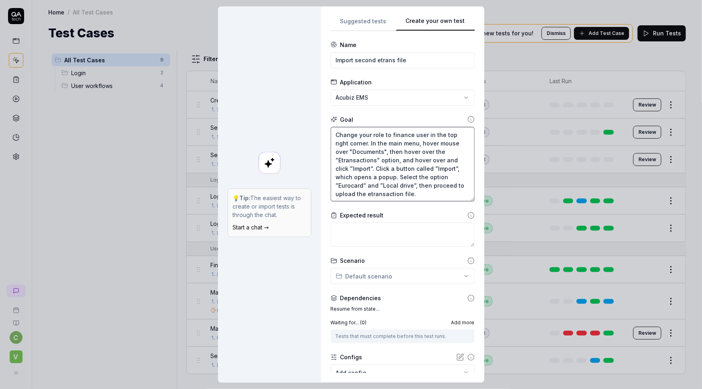
click at [407, 160] on textarea "Change your role to finance user in the top right corner. In the main menu, hov…" at bounding box center [403, 164] width 144 height 75
type textarea "*"
type textarea "Change your role to finance user in the top right corner. In the main menu, hov…"
type textarea "*"
type textarea "Change your role to finance user in the top right corner. In the main menu, hov…"
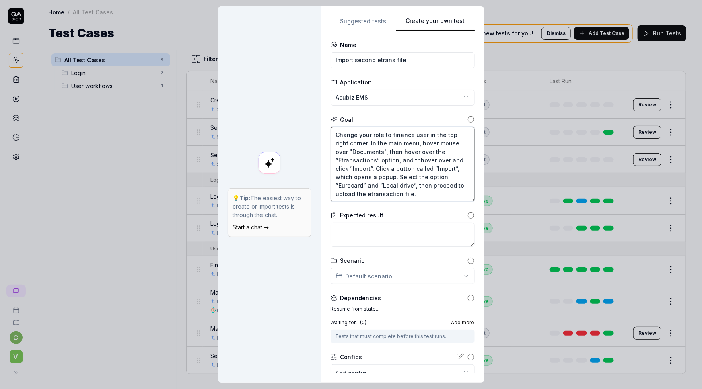
type textarea "*"
type textarea "Change your role to finance user in the top right corner. In the main menu, hov…"
type textarea "*"
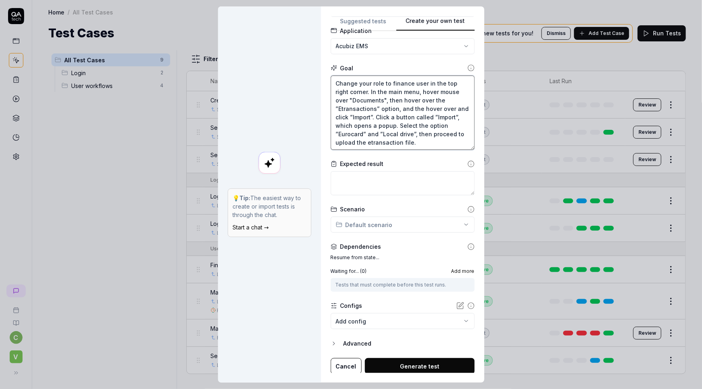
scroll to position [52, 0]
click at [414, 140] on textarea "Change your role to finance user in the top right corner. In the main menu, hov…" at bounding box center [403, 112] width 144 height 75
type textarea "Change your role to finance user in the top right corner. In the main menu, hov…"
click at [374, 184] on textarea at bounding box center [403, 182] width 144 height 24
paste textarea "When the file has been uploaded, you should be redirected to a page showing det…"
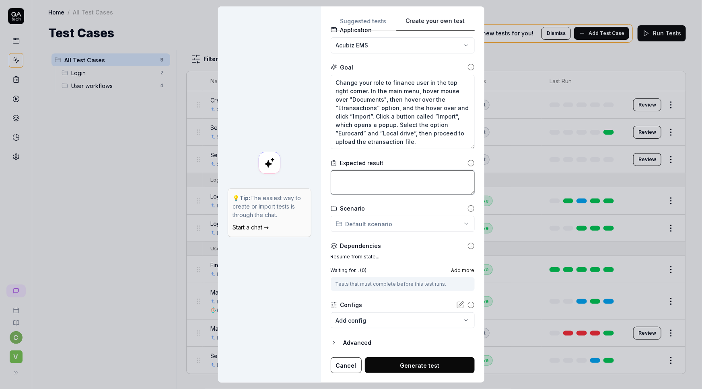
type textarea "*"
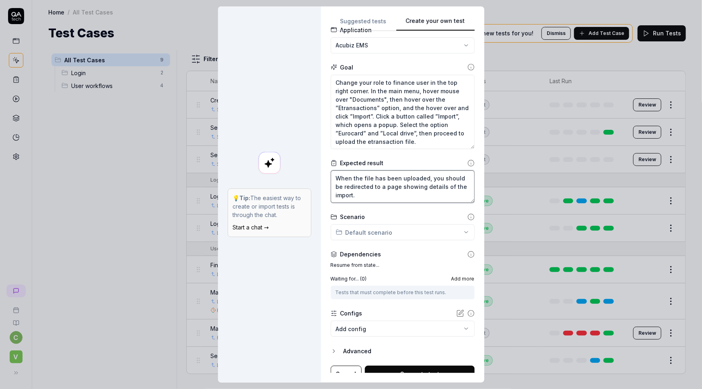
type textarea "When the file has been uploaded, you should be redirected to a page showing det…"
click at [364, 330] on body "c V Home / All Test Cases Home / All Test Cases Test Cases We have new tests fo…" at bounding box center [351, 194] width 702 height 389
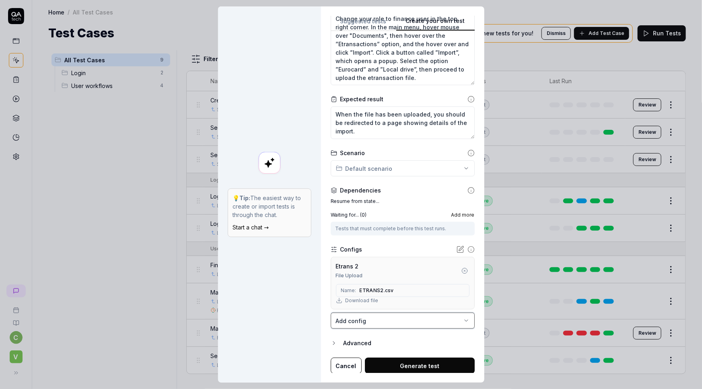
scroll to position [117, 0]
click at [403, 366] on button "Generate test" at bounding box center [420, 365] width 110 height 16
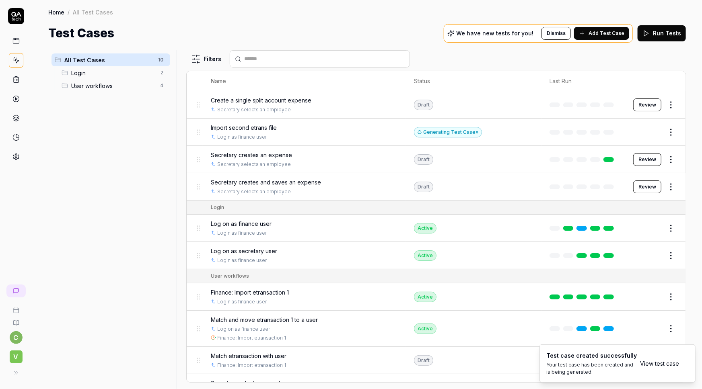
click at [647, 131] on button "Edit" at bounding box center [651, 132] width 19 height 13
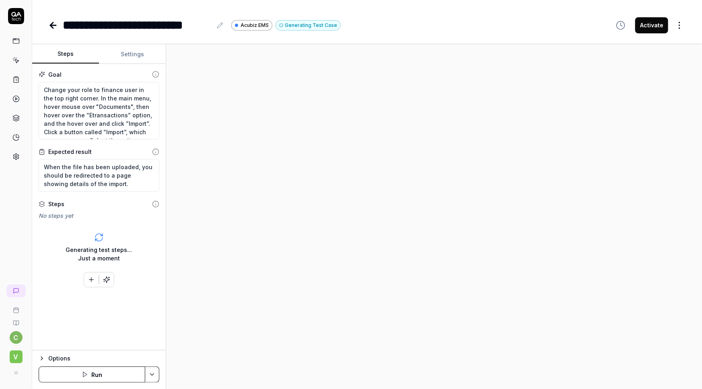
type textarea "*"
click at [124, 54] on button "Settings" at bounding box center [132, 54] width 67 height 19
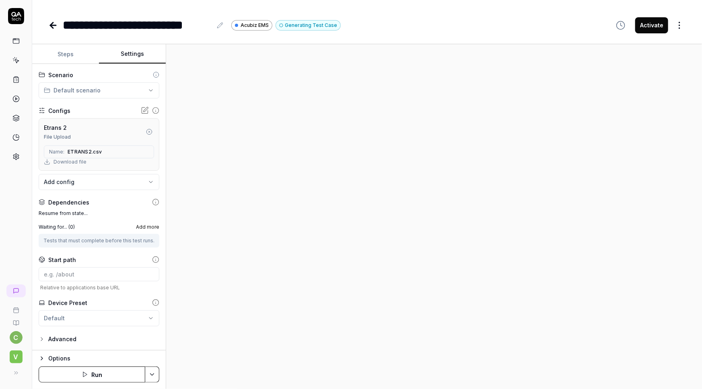
scroll to position [42, 0]
click at [69, 176] on body "**********" at bounding box center [351, 194] width 702 height 389
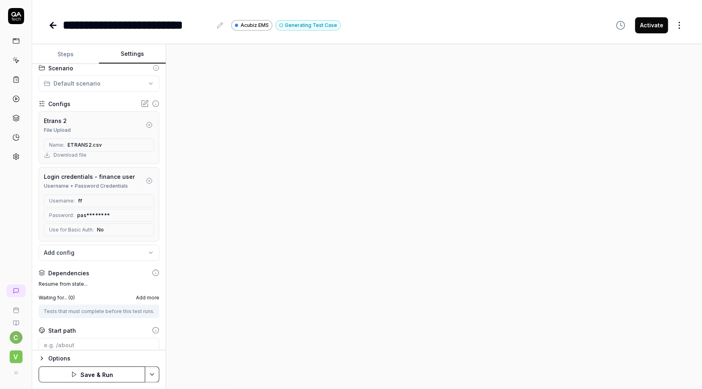
click at [147, 374] on html "**********" at bounding box center [351, 194] width 702 height 389
click at [85, 317] on div "Save" at bounding box center [112, 319] width 103 height 18
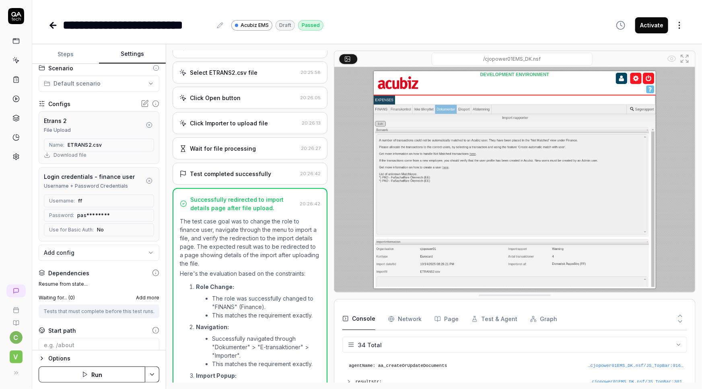
scroll to position [535, 0]
click at [15, 62] on icon at bounding box center [15, 60] width 7 height 7
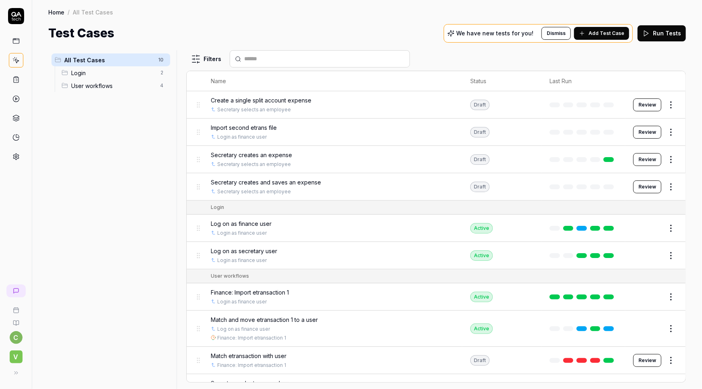
click at [662, 133] on html "c V Home / All Test Cases Home / All Test Cases Test Cases We have new tests fo…" at bounding box center [351, 194] width 702 height 389
click at [126, 174] on html "c V Home / All Test Cases Home / All Test Cases Test Cases We have new tests fo…" at bounding box center [351, 194] width 702 height 389
click at [669, 134] on html "c V Home / All Test Cases Home / All Test Cases Test Cases We have new tests fo…" at bounding box center [351, 194] width 702 height 389
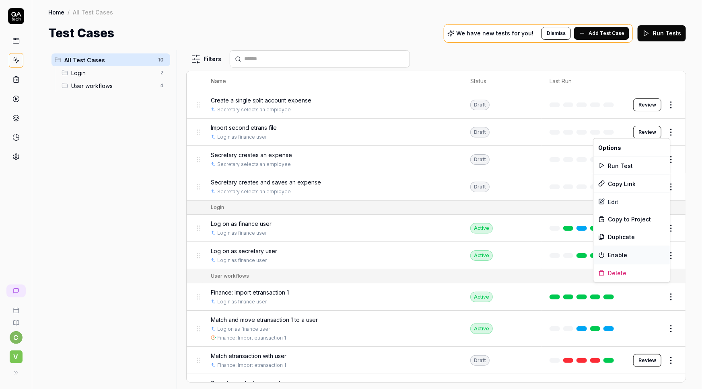
click at [618, 256] on div "Enable" at bounding box center [632, 256] width 76 height 18
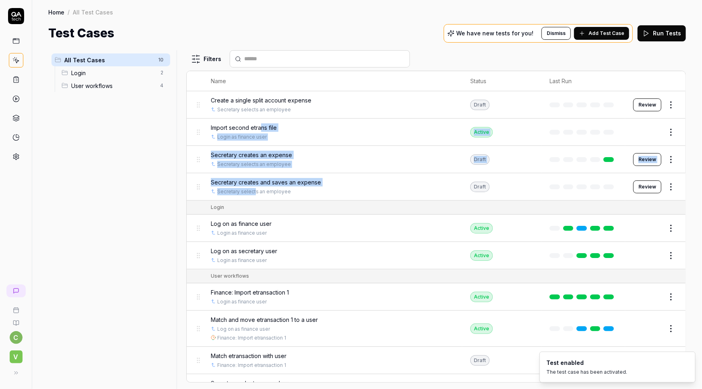
drag, startPoint x: 262, startPoint y: 123, endPoint x: 188, endPoint y: 182, distance: 95.0
click at [247, 189] on tbody "Create a single split account expense Secretary selects an employee Draft Revie…" at bounding box center [436, 145] width 499 height 109
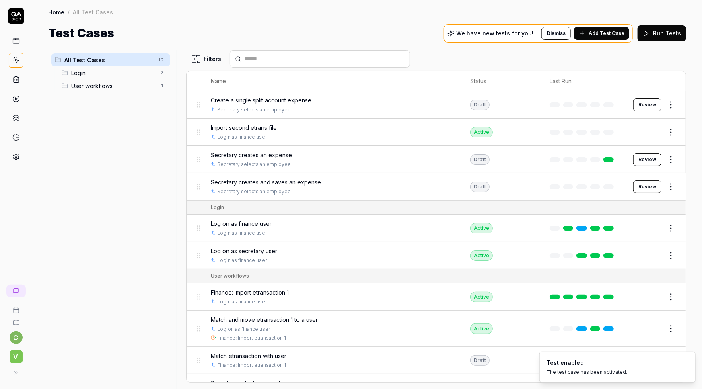
click at [161, 173] on div "All Test Cases 10 Login 2 User workflows 4" at bounding box center [110, 214] width 125 height 329
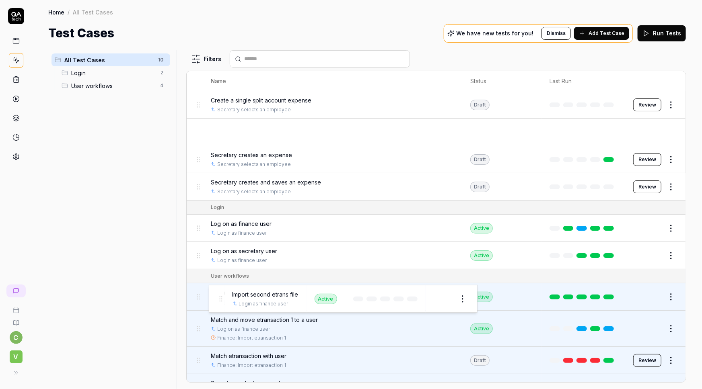
drag, startPoint x: 195, startPoint y: 132, endPoint x: 218, endPoint y: 299, distance: 168.3
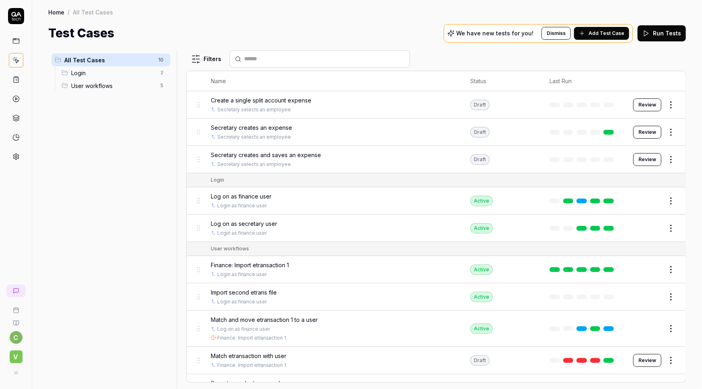
click at [160, 61] on html "c V Home / All Test Cases Home / All Test Cases Test Cases We have new tests fo…" at bounding box center [351, 194] width 702 height 389
click at [129, 80] on div "Add Scenario" at bounding box center [133, 76] width 64 height 18
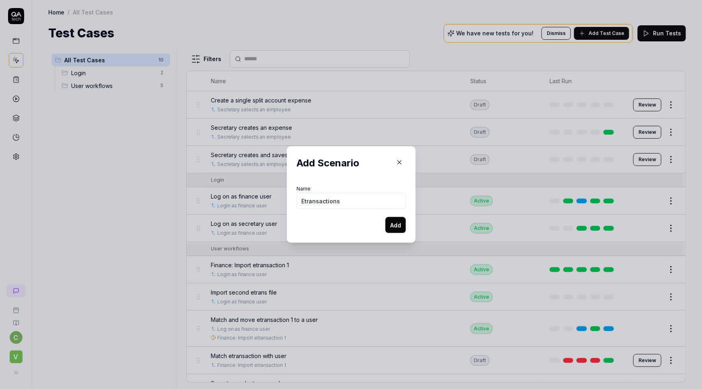
type input "Etransactions"
click at [390, 224] on button "Add" at bounding box center [395, 225] width 21 height 16
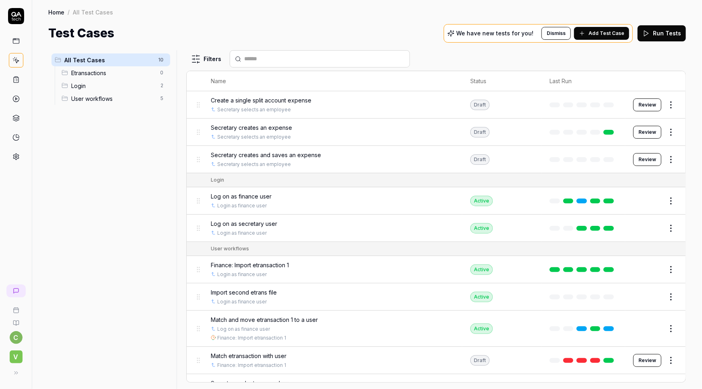
click at [100, 75] on span "Etransactions" at bounding box center [113, 73] width 84 height 8
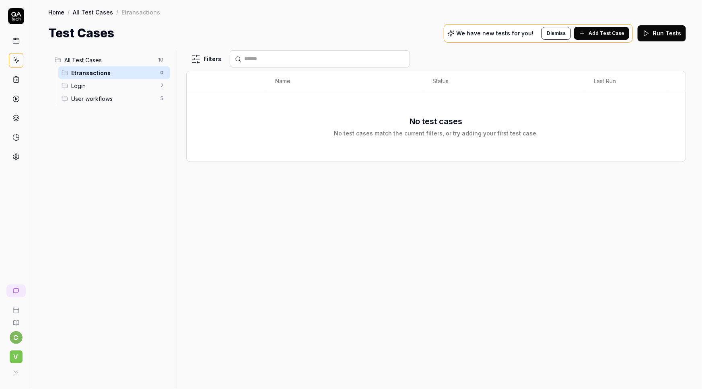
click at [86, 88] on span "Login" at bounding box center [113, 86] width 84 height 8
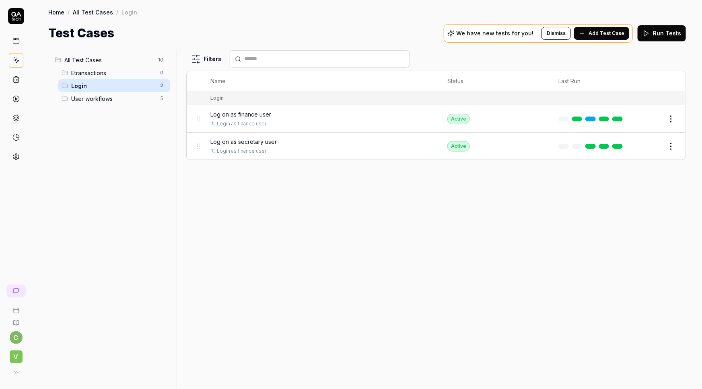
click at [86, 101] on span "User workflows" at bounding box center [113, 98] width 84 height 8
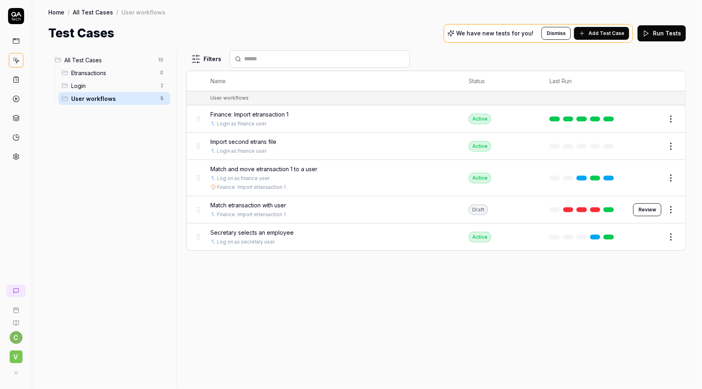
click at [82, 56] on span "All Test Cases" at bounding box center [108, 60] width 89 height 8
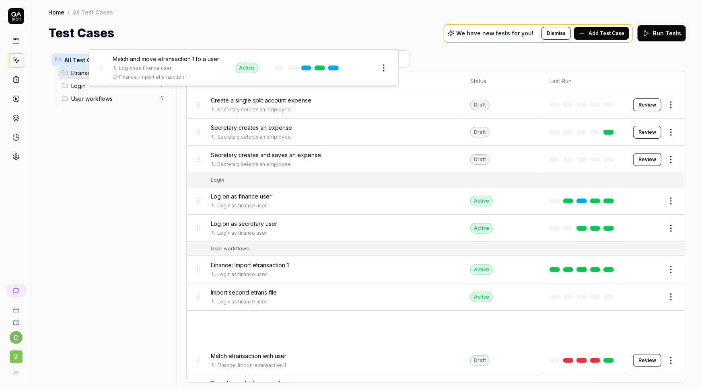
drag, startPoint x: 194, startPoint y: 310, endPoint x: 96, endPoint y: 68, distance: 261.1
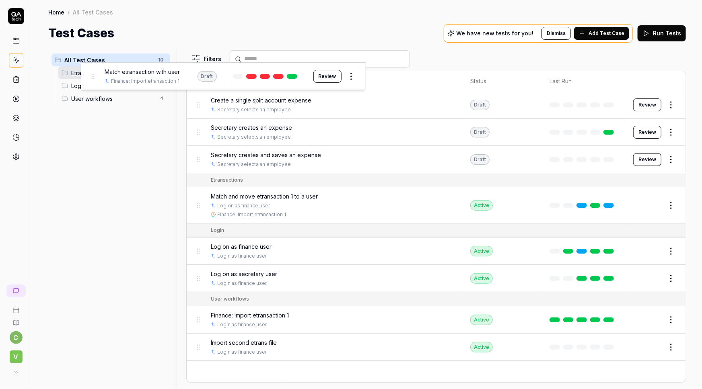
drag, startPoint x: 196, startPoint y: 375, endPoint x: 90, endPoint y: 77, distance: 316.2
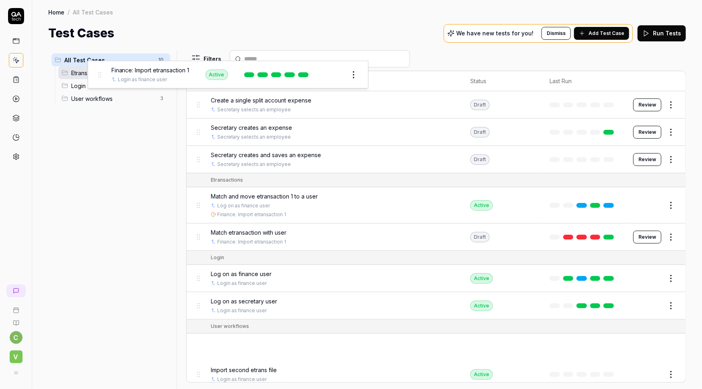
drag, startPoint x: 196, startPoint y: 345, endPoint x: 97, endPoint y: 72, distance: 289.8
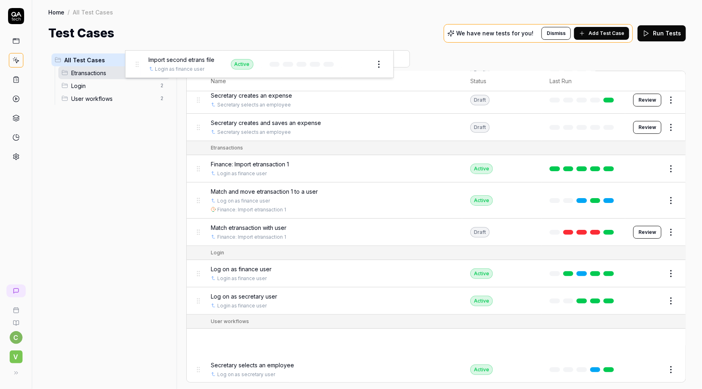
scroll to position [10, 0]
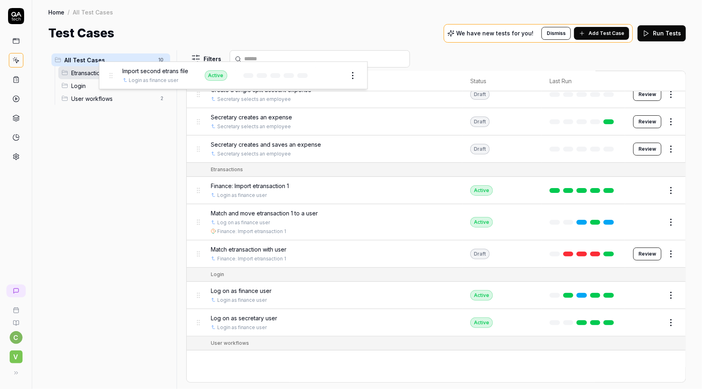
drag, startPoint x: 197, startPoint y: 343, endPoint x: 109, endPoint y: 77, distance: 280.8
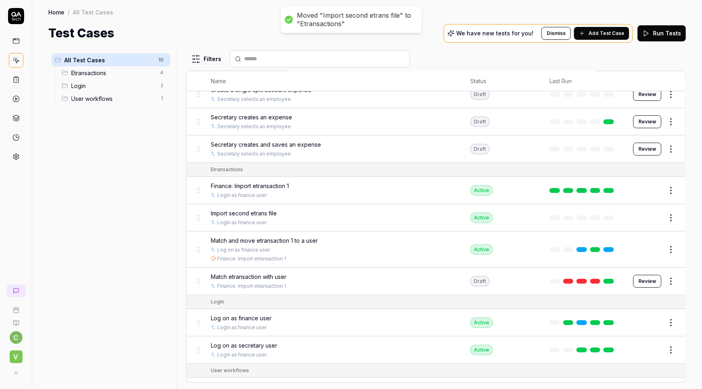
scroll to position [32, 0]
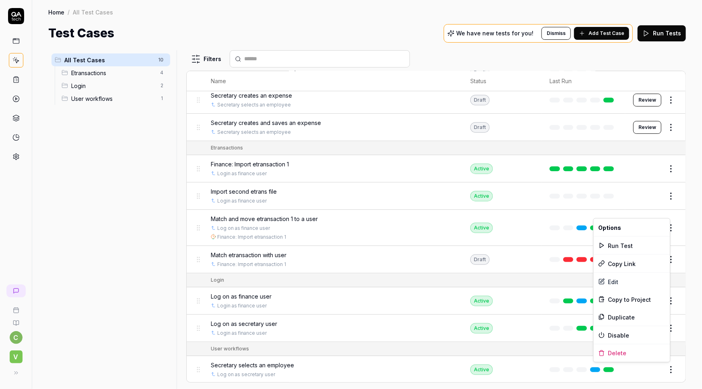
click at [668, 371] on html "c V Home / All Test Cases Home / All Test Cases Test Cases We have new tests fo…" at bounding box center [351, 194] width 702 height 389
click at [627, 333] on div "Disable" at bounding box center [632, 336] width 76 height 18
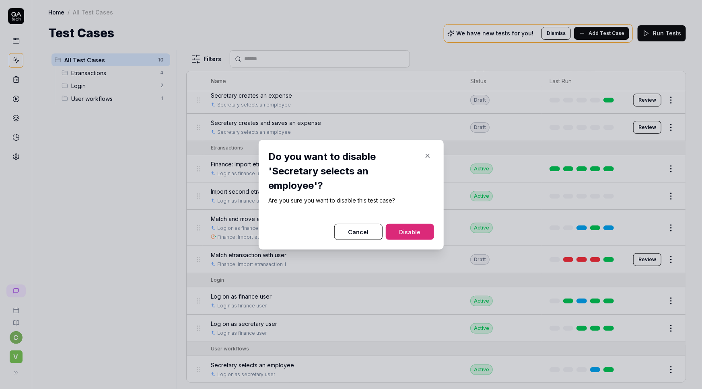
click at [410, 234] on button "Disable" at bounding box center [410, 232] width 48 height 16
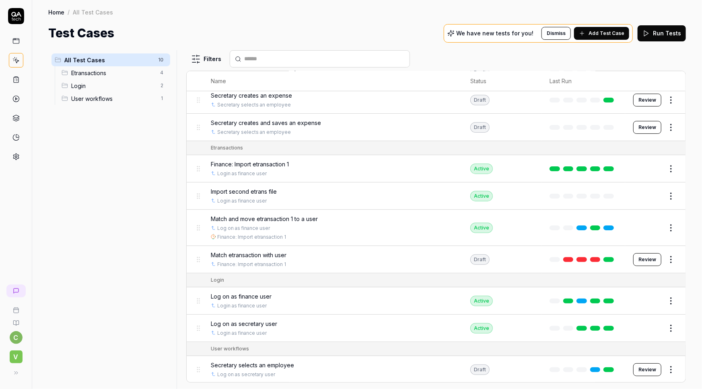
click at [613, 35] on span "Add Test Case" at bounding box center [606, 33] width 36 height 7
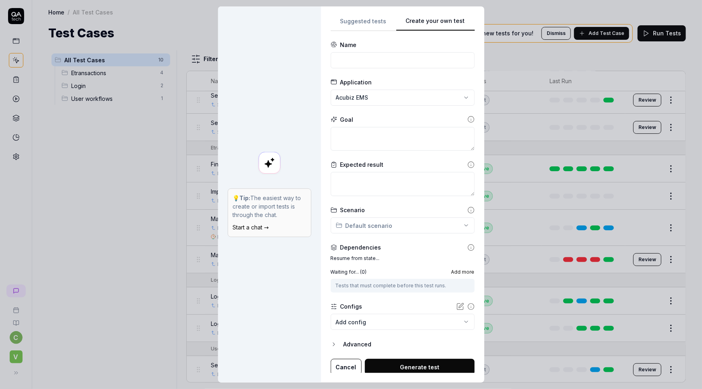
click at [450, 25] on button "Create your own test" at bounding box center [435, 23] width 78 height 14
click at [354, 64] on input at bounding box center [403, 60] width 144 height 16
type input "Check and move etransactions to employee"
click at [344, 367] on button "Cancel" at bounding box center [346, 367] width 31 height 16
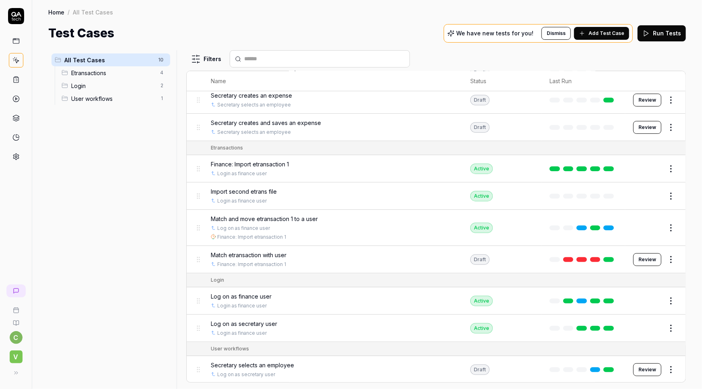
click at [647, 226] on button "Edit" at bounding box center [651, 228] width 19 height 13
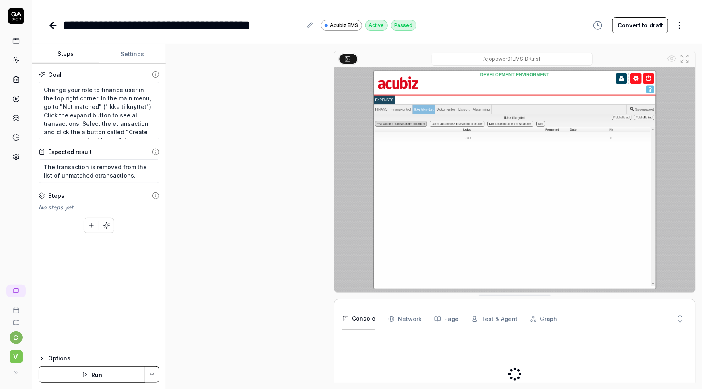
click at [310, 25] on icon at bounding box center [309, 25] width 6 height 6
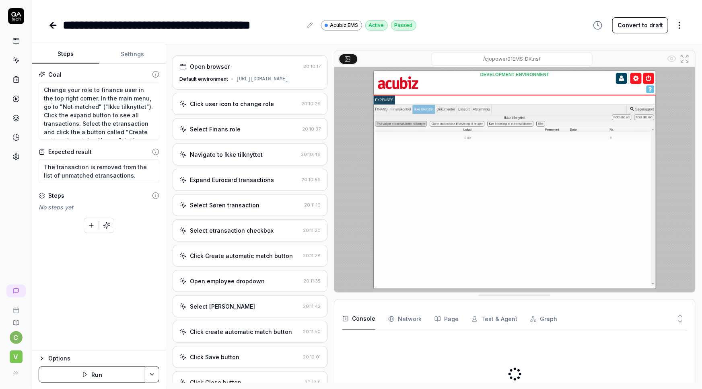
type textarea "*"
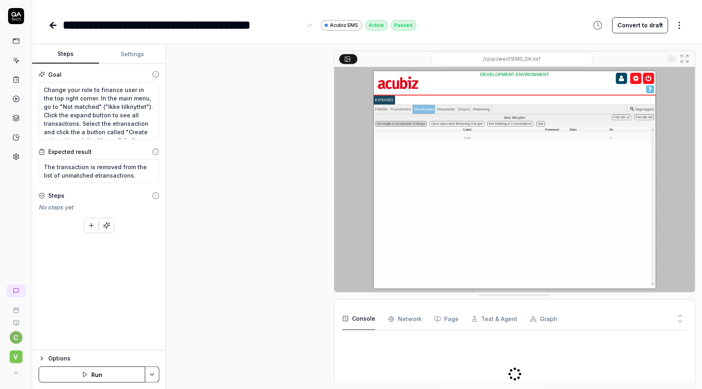
scroll to position [423, 0]
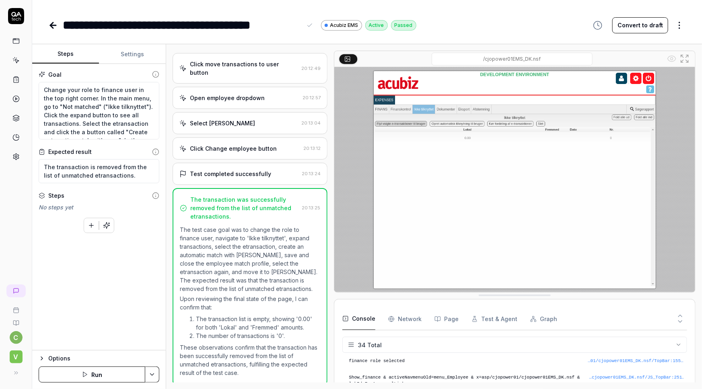
click at [284, 26] on div "**********" at bounding box center [182, 25] width 239 height 18
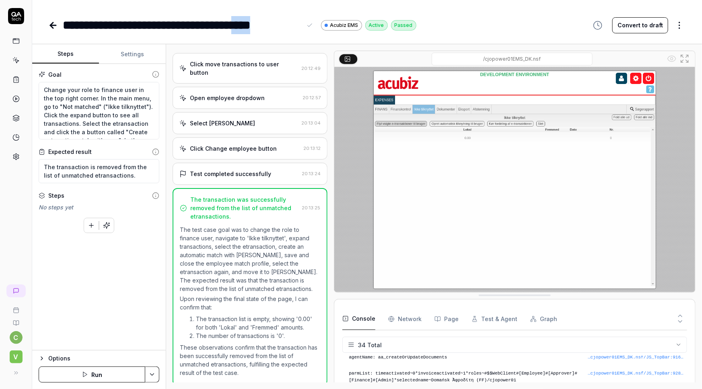
click at [284, 26] on div "**********" at bounding box center [182, 25] width 239 height 18
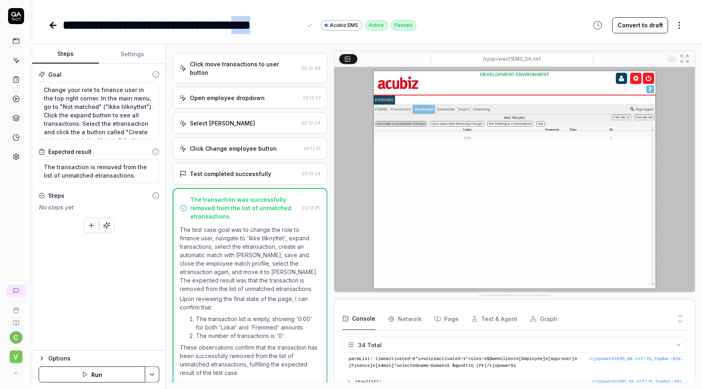
scroll to position [535, 0]
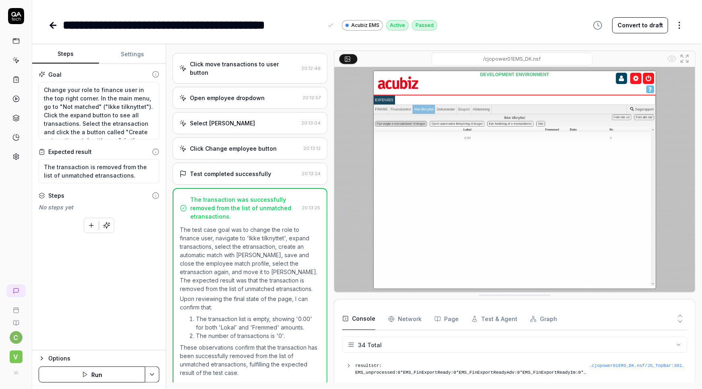
click at [149, 372] on html "**********" at bounding box center [351, 194] width 702 height 389
type textarea "*"
click at [53, 26] on html "**********" at bounding box center [351, 194] width 702 height 389
click at [14, 58] on icon at bounding box center [15, 60] width 7 height 7
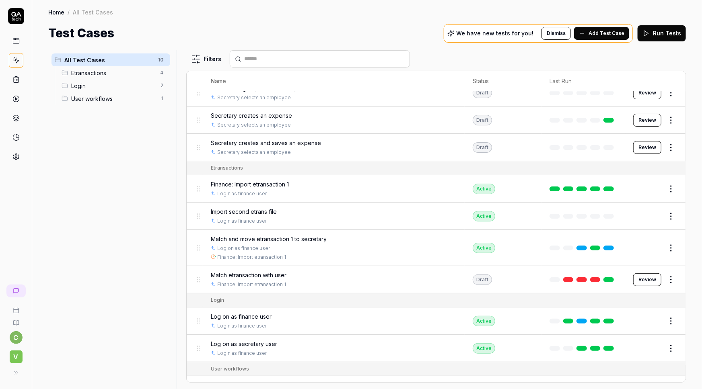
scroll to position [32, 0]
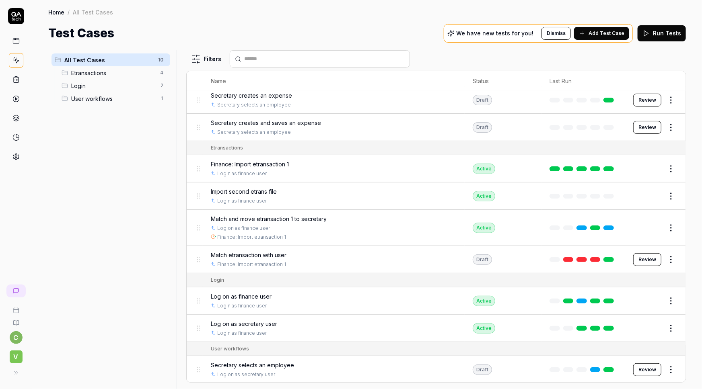
click at [619, 33] on span "Add Test Case" at bounding box center [606, 33] width 36 height 7
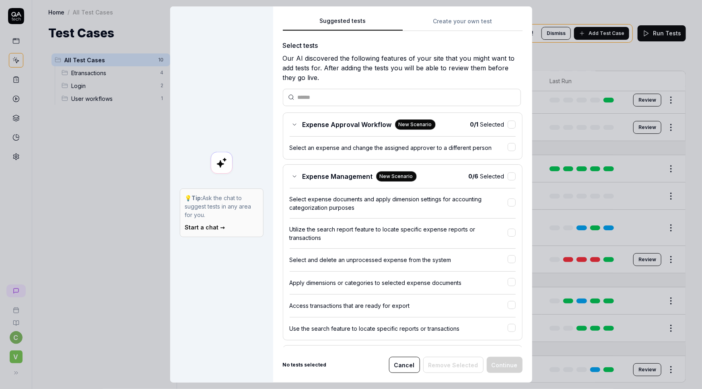
click at [435, 20] on button "Create your own test" at bounding box center [463, 23] width 120 height 14
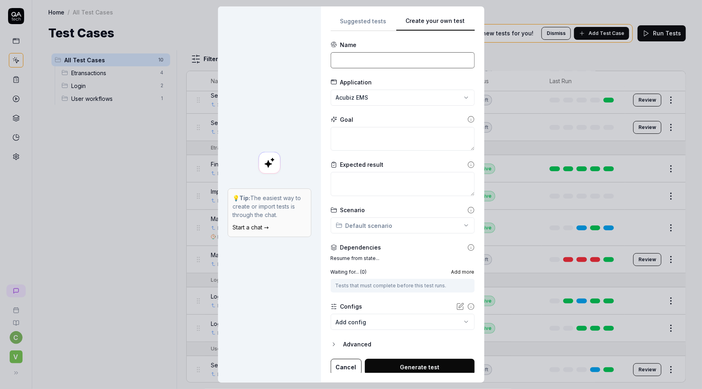
click at [337, 57] on input at bounding box center [403, 60] width 144 height 16
click at [394, 57] on input "Check and move etrabsactions" at bounding box center [403, 60] width 144 height 16
click at [431, 56] on input "Check and move etransactions" at bounding box center [403, 60] width 144 height 16
type input "Check and move etransactions to employee"
click at [360, 133] on textarea at bounding box center [403, 139] width 144 height 24
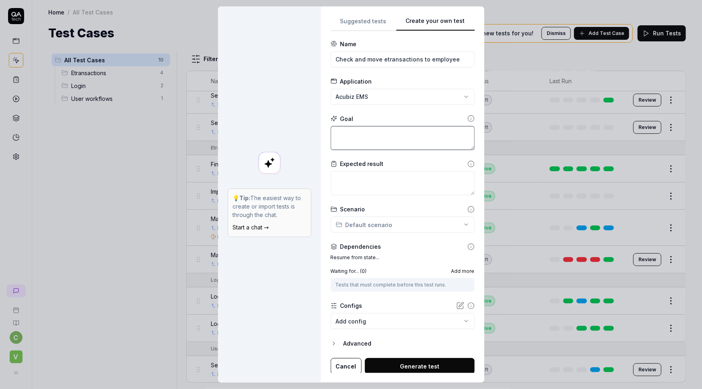
scroll to position [2, 0]
click at [390, 319] on body "c V Home / All Test Cases Home / All Test Cases Test Cases We have new tests fo…" at bounding box center [351, 194] width 702 height 389
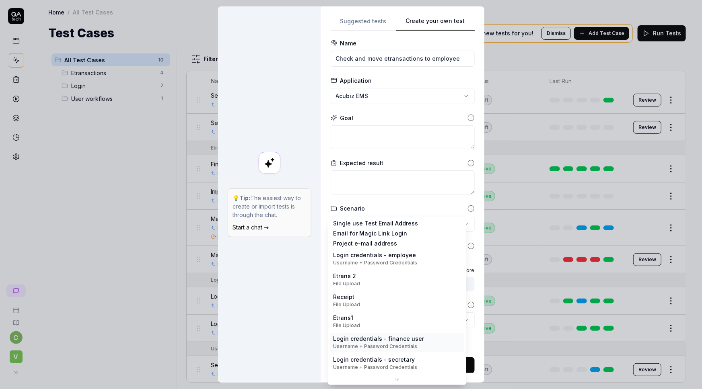
scroll to position [0, 0]
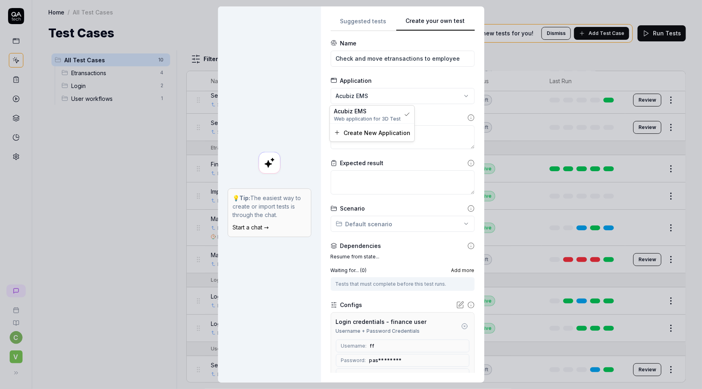
click at [357, 97] on div "**********" at bounding box center [351, 194] width 702 height 389
click at [282, 101] on div "**********" at bounding box center [351, 194] width 702 height 389
click at [357, 137] on textarea at bounding box center [403, 137] width 144 height 24
paste textarea "Change your role to finance user in the top right corner."
type textarea "*"
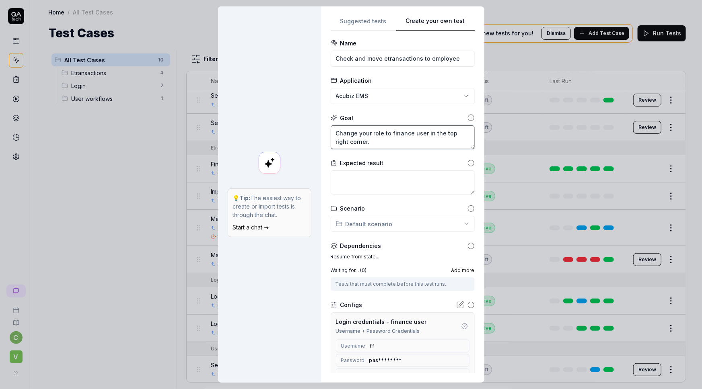
type textarea "Change your role to finance user in the top right corner."
type textarea "*"
type textarea "Change your role to finance user in the top right corner."
type textarea "*"
type textarea "Change your role to finance user in the top right corner. I"
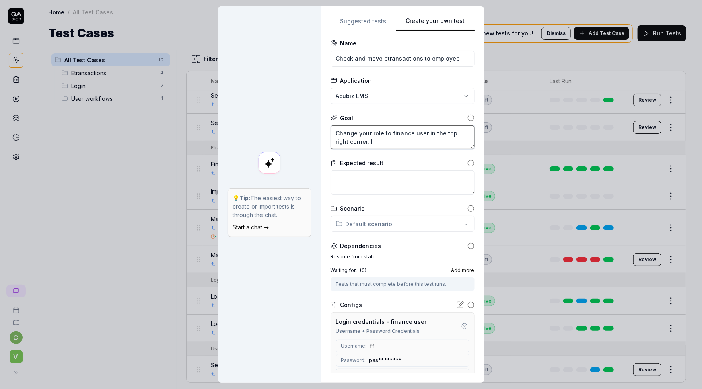
type textarea "*"
type textarea "Change your role to finance user in the top right corner. IN"
type textarea "*"
type textarea "Change your role to finance user in the top right corner. IN"
type textarea "*"
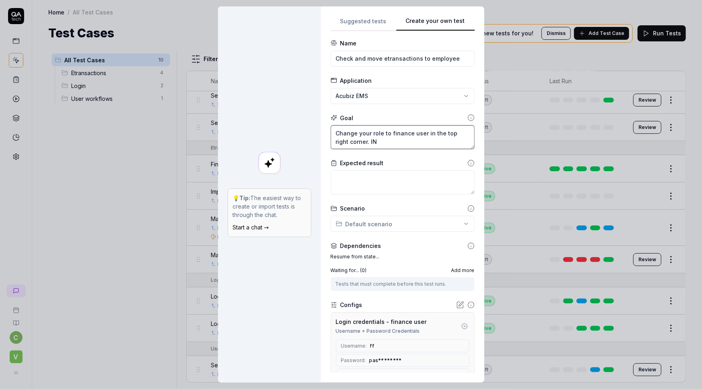
type textarea "Change your role to finance user in the top right corner. IN t"
type textarea "*"
type textarea "Change your role to finance user in the top right corner. IN th"
type textarea "*"
type textarea "Change your role to finance user in the top right corner. IN the"
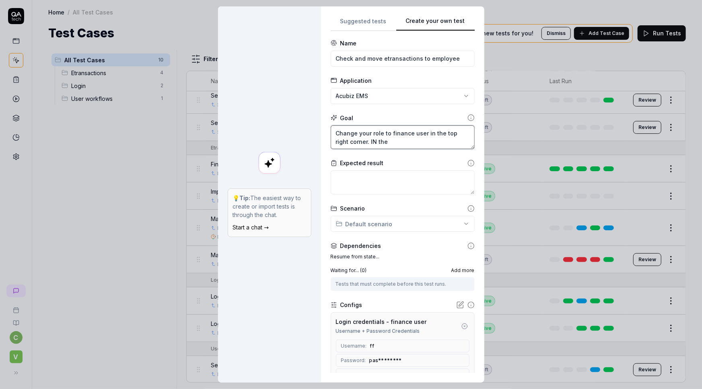
type textarea "*"
type textarea "Change your role to finance user in the top right corner. IN the"
type textarea "*"
type textarea "Change your role to finance user in the top right corner. IN the"
type textarea "*"
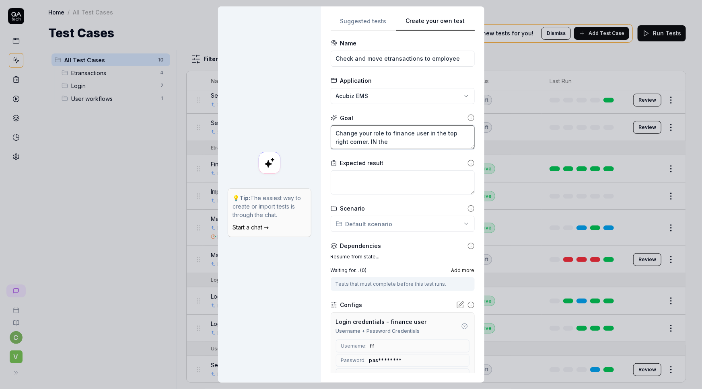
type textarea "Change your role to finance user in the top right corner. IN th"
type textarea "*"
type textarea "Change your role to finance user in the top right corner. IN t"
type textarea "*"
type textarea "Change your role to finance user in the top right corner. IN"
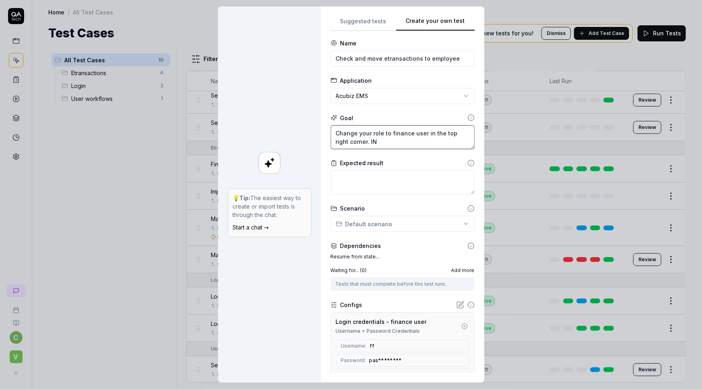
type textarea "*"
type textarea "Change your role to finance user in the top right corner. IN"
type textarea "*"
type textarea "Change your role to finance user in the top right corner. I"
type textarea "*"
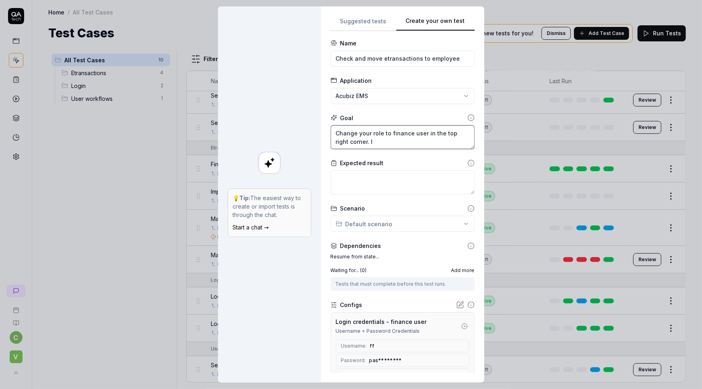
type textarea "Change your role to finance user in the top right corner."
type textarea "*"
type textarea "Change your role to finance user in the top right corner. H"
type textarea "*"
type textarea "Change your role to finance user in the top right corner. Ho"
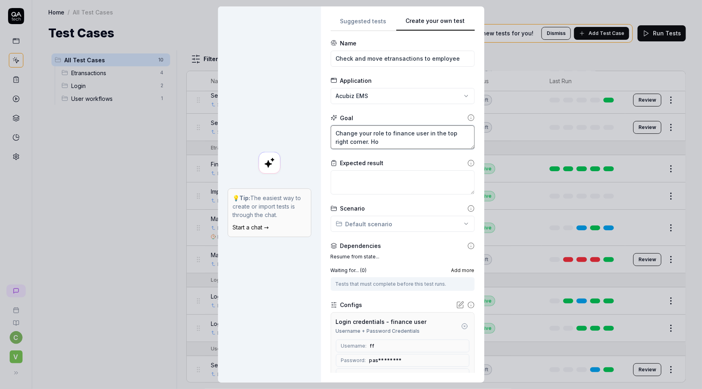
type textarea "*"
type textarea "Change your role to finance user in the top right corner. Hol"
type textarea "*"
type textarea "Change your role to finance user in the top right corner. Hold"
type textarea "*"
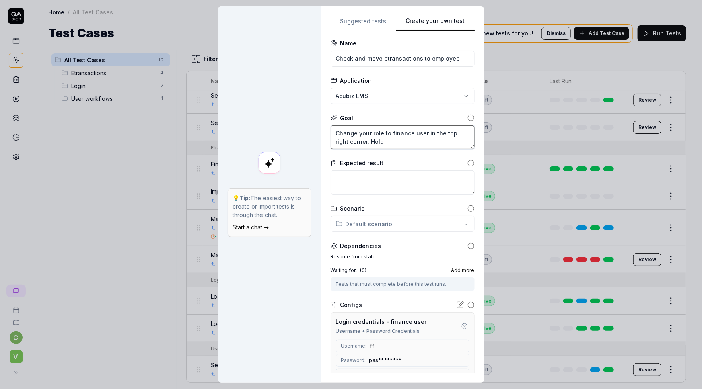
type textarea "Change your role to finance user in the top right corner. Hol"
type textarea "*"
type textarea "Change your role to finance user in the top right corner. Ho"
type textarea "*"
type textarea "Change your role to finance user in the top right corner. H"
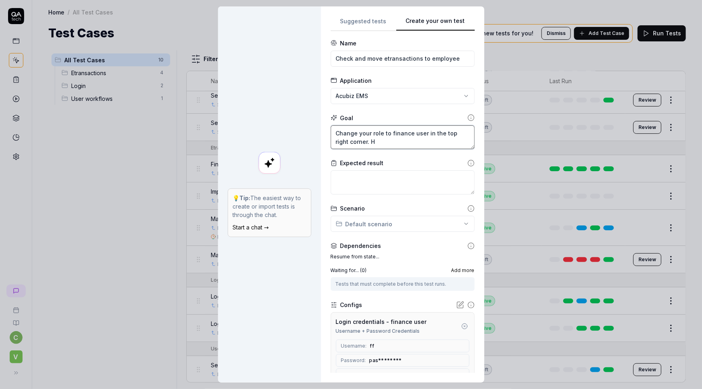
type textarea "*"
type textarea "Change your role to finance user in the top right corner."
type textarea "*"
type textarea "Change your role to finance user in the top right corner. I"
type textarea "*"
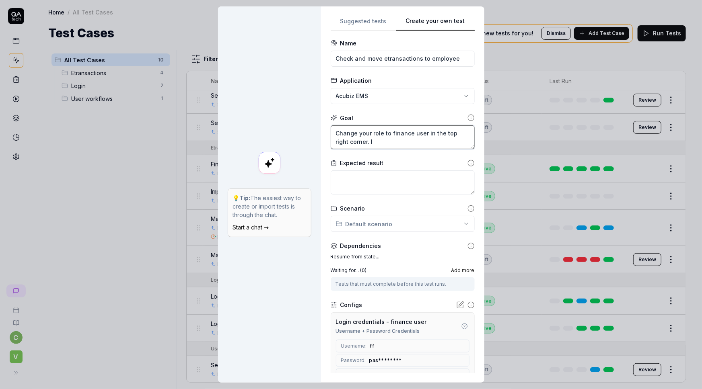
type textarea "Change your role to finance user in the top right corner. In"
type textarea "*"
type textarea "Change your role to finance user in the top right corner. In"
type textarea "*"
type textarea "Change your role to finance user in the top right corner. In t"
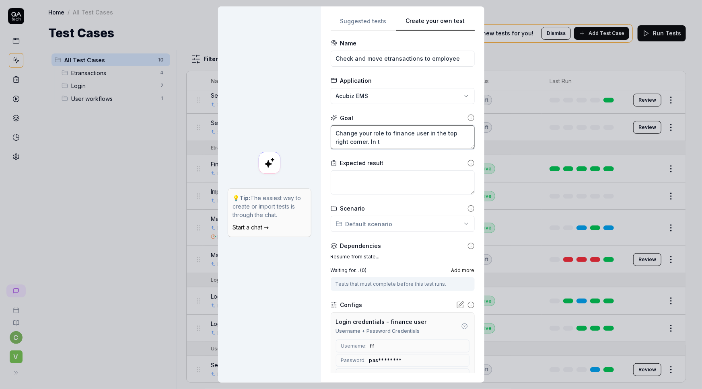
type textarea "*"
type textarea "Change your role to finance user in the top right corner. In th"
type textarea "*"
type textarea "Change your role to finance user in the top right corner. In the"
type textarea "*"
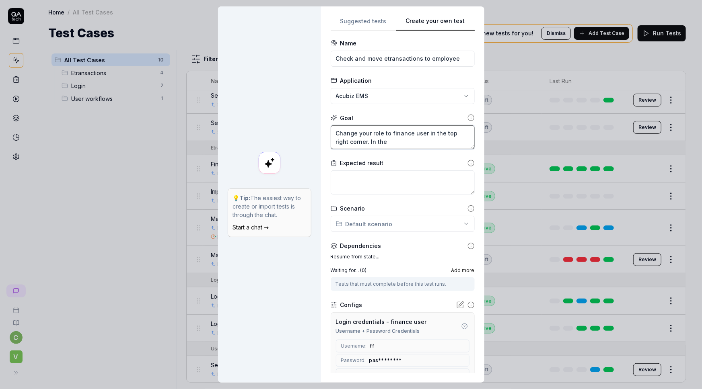
type textarea "Change your role to finance user in the top right corner. In the m"
type textarea "*"
type textarea "Change your role to finance user in the top right corner. In the mai"
type textarea "*"
type textarea "Change your role to finance user in the top right corner. In the main"
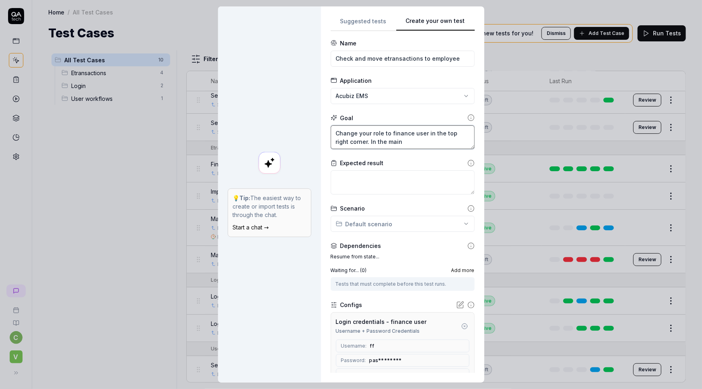
type textarea "*"
type textarea "Change your role to finance user in the top right corner. In the main"
type textarea "*"
type textarea "Change your role to finance user in the top right corner. In the main m"
type textarea "*"
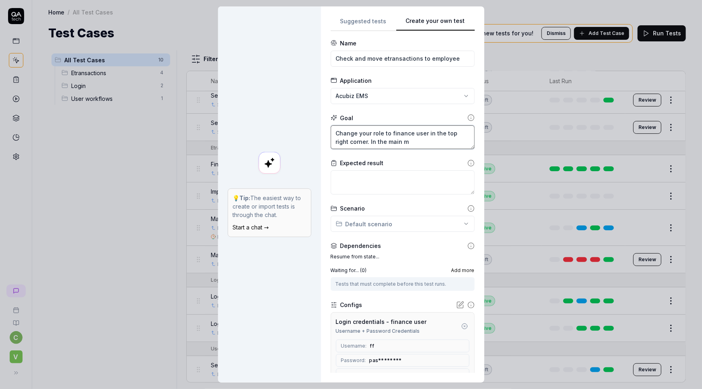
type textarea "Change your role to finance user in the top right corner. In the main me"
type textarea "*"
type textarea "Change your role to finance user in the top right corner. In the main men"
type textarea "*"
type textarea "Change your role to finance user in the top right corner. In the main menu"
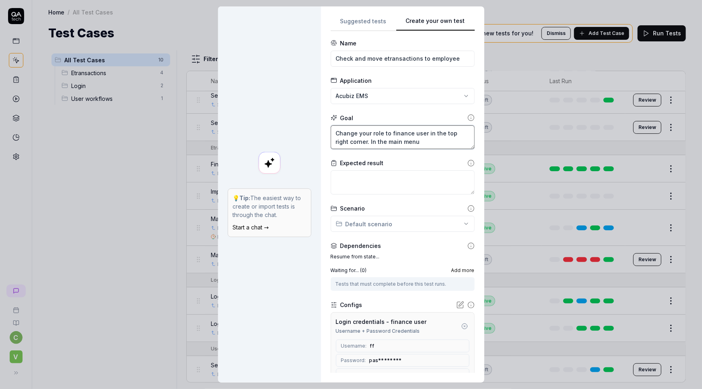
type textarea "*"
type textarea "Change your role to finance user in the top right corner. In the main menu,"
type textarea "*"
type textarea "Change your role to finance user in the top right corner. In the main menu,"
type textarea "*"
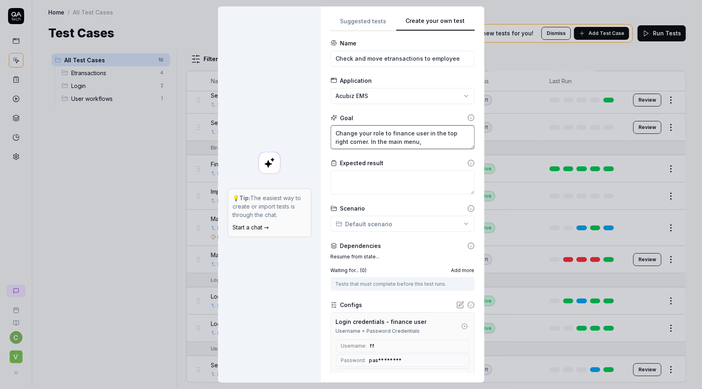
type textarea "Change your role to finance user in the top right corner. In the main menu, h"
type textarea "*"
type textarea "Change your role to finance user in the top right corner. In the main menu, ho"
type textarea "*"
type textarea "Change your role to finance user in the top right corner. In the main menu, hol"
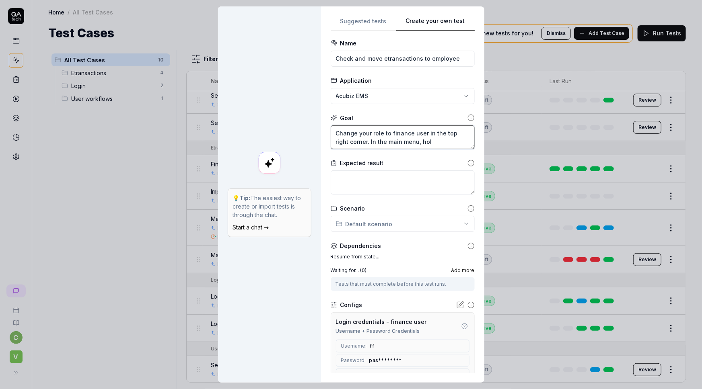
type textarea "*"
type textarea "Change your role to finance user in the top right corner. In the main menu, ho"
type textarea "*"
type textarea "Change your role to finance user in the top right corner. In the main menu, h"
type textarea "*"
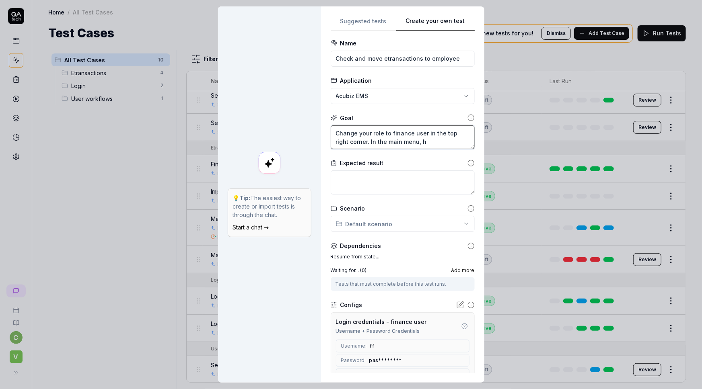
type textarea "Change your role to finance user in the top right corner. In the main menu, ho"
type textarea "*"
type textarea "Change your role to finance user in the top right corner. In the main menu, hov"
type textarea "*"
type textarea "Change your role to finance user in the top right corner. In the main menu, hove"
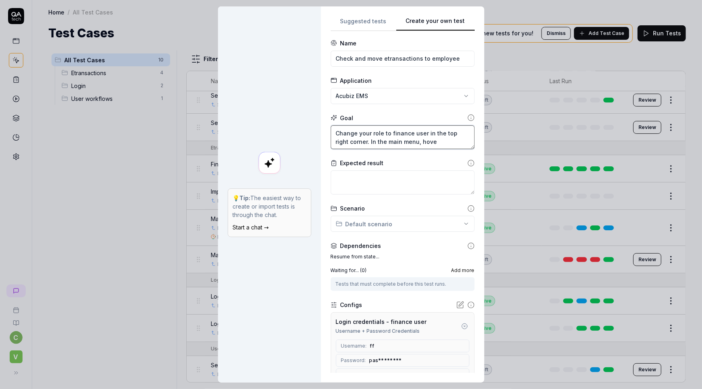
type textarea "*"
type textarea "Change your role to finance user in the top right corner. In the main menu, hov…"
type textarea "*"
type textarea "Change your role to finance user in the top right corner. In the main menu, hov…"
type textarea "*"
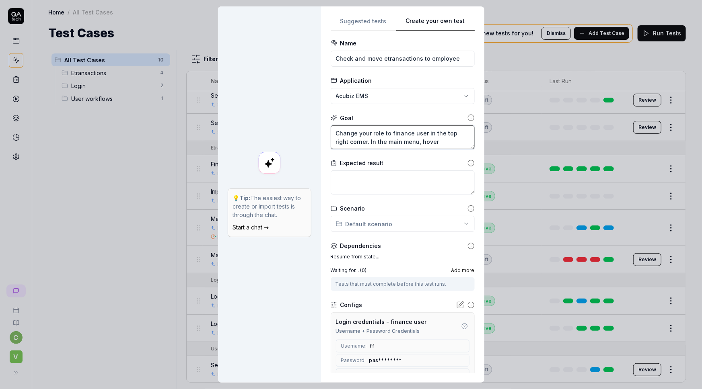
type textarea "Change your role to finance user in the top right corner. In the main menu, hov…"
type textarea "*"
type textarea "Change your role to finance user in the top right corner. In the main menu, hov…"
type textarea "*"
type textarea "Change your role to finance user in the top right corner. In the main menu, hov…"
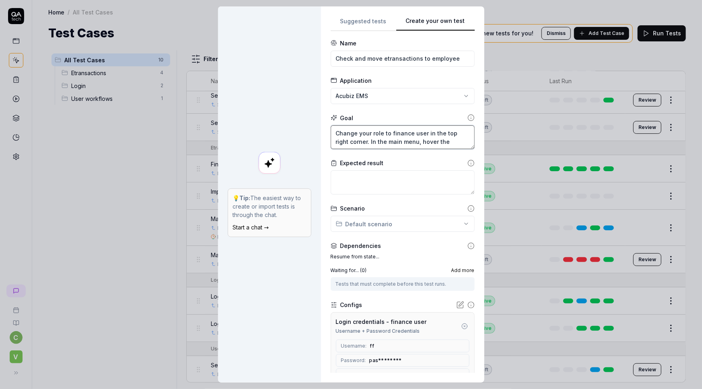
type textarea "*"
type textarea "Change your role to finance user in the top right corner. In the main menu, hov…"
type textarea "*"
type textarea "Change your role to finance user in the top right corner. In the main menu, hov…"
type textarea "*"
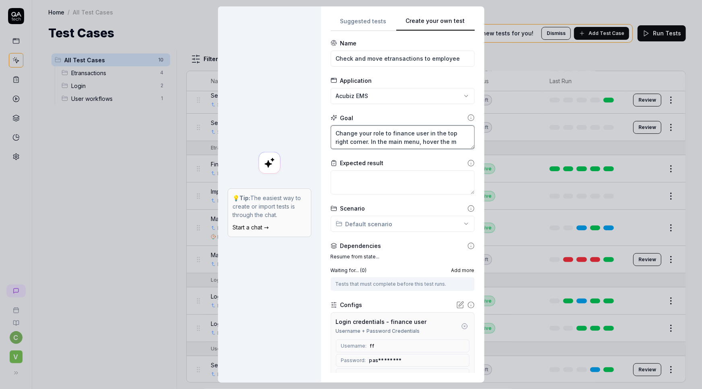
type textarea "Change your role to finance user in the top right corner. In the main menu, hov…"
type textarea "*"
type textarea "Change your role to finance user in the top right corner. In the main menu, hov…"
type textarea "*"
type textarea "Change your role to finance user in the top right corner. In the main menu, hov…"
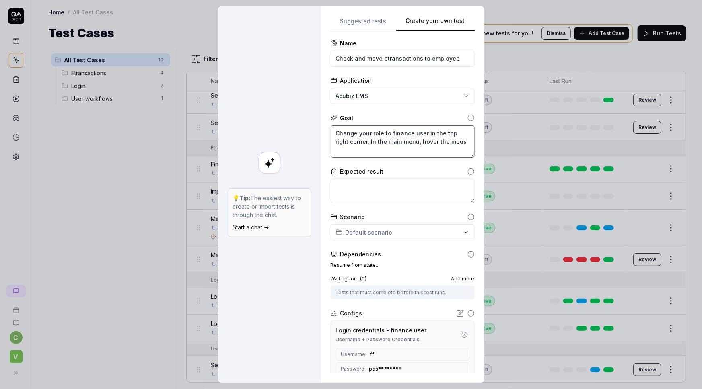
type textarea "*"
type textarea "Change your role to finance user in the top right corner. In the main menu, hov…"
type textarea "*"
type textarea "Change your role to finance user in the top right corner. In the main menu, hov…"
type textarea "*"
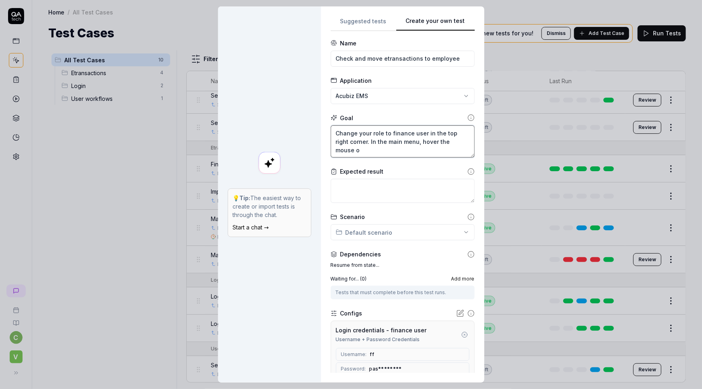
type textarea "Change your role to finance user in the top right corner. In the main menu, hov…"
type textarea "*"
type textarea "Change your role to finance user in the top right corner. In the main menu, hov…"
type textarea "*"
type textarea "Change your role to finance user in the top right corner. In the main menu, hov…"
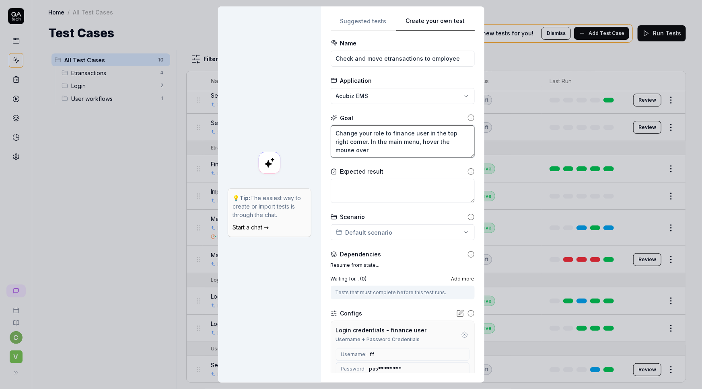
type textarea "*"
type textarea "Change your role to finance user in the top right corner. In the main menu, hov…"
type textarea "*"
type textarea "Change your role to finance user in the top right corner. In the main menu, hov…"
type textarea "*"
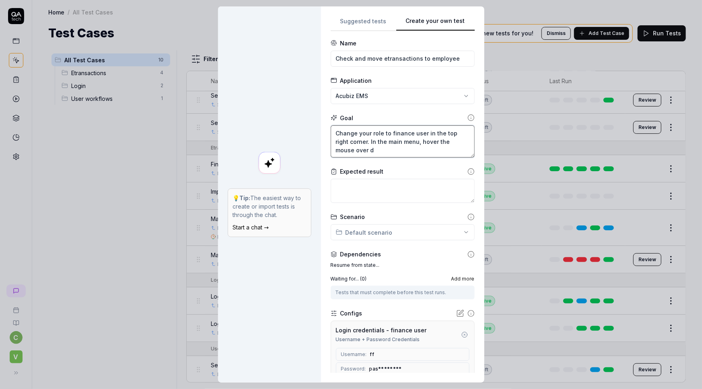
type textarea "Change your role to finance user in the top right corner. In the main menu, hov…"
type textarea "*"
type textarea "Change your role to finance user in the top right corner. In the main menu, hov…"
type textarea "*"
type textarea "Change your role to finance user in the top right corner. In the main menu, hov…"
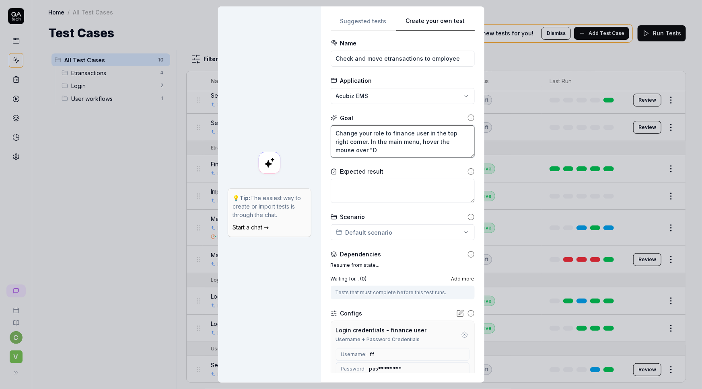
type textarea "*"
type textarea "Change your role to finance user in the top right corner. In the main menu, hov…"
type textarea "*"
type textarea "Change your role to finance user in the top right corner. In the main menu, hov…"
type textarea "*"
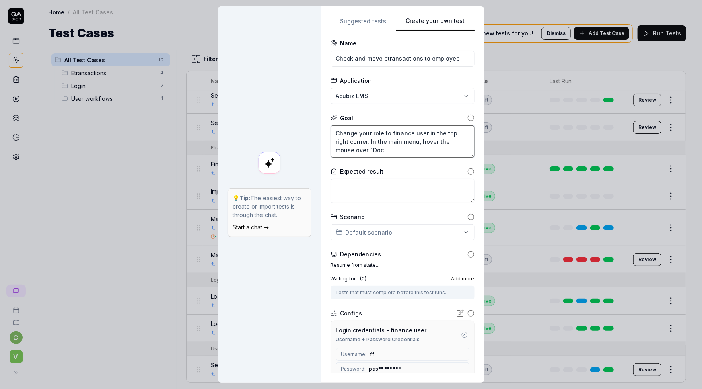
type textarea "Change your role to finance user in the top right corner. In the main menu, hov…"
type textarea "*"
type textarea "Change your role to finance user in the top right corner. In the main menu, hov…"
type textarea "*"
type textarea "Change your role to finance user in the top right corner. In the main menu, hov…"
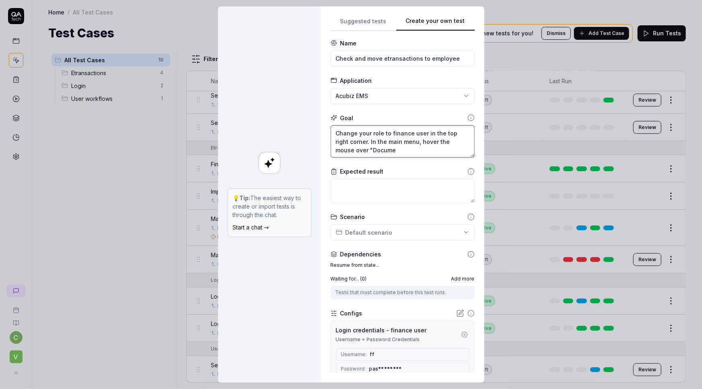
type textarea "*"
type textarea "Change your role to finance user in the top right corner. In the main menu, hov…"
type textarea "*"
type textarea "Change your role to finance user in the top right corner. In the main menu, hov…"
type textarea "*"
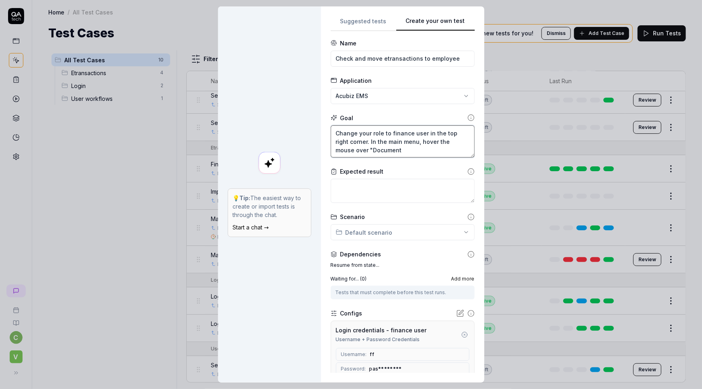
type textarea "Change your role to finance user in the top right corner. In the main menu, hov…"
type textarea "*"
type textarea "Change your role to finance user in the top right corner. In the main menu, hov…"
type textarea "*"
type textarea "Change your role to finance user in the top right corner. In the main menu, hov…"
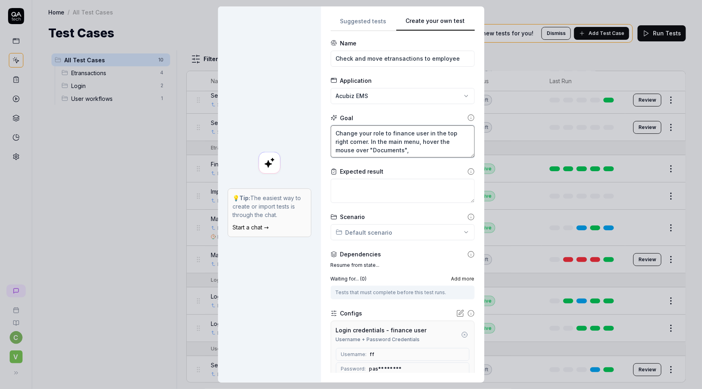
type textarea "*"
type textarea "Change your role to finance user in the top right corner. In the main menu, hov…"
type textarea "*"
type textarea "Change your role to finance user in the top right corner. In the main menu, hov…"
type textarea "*"
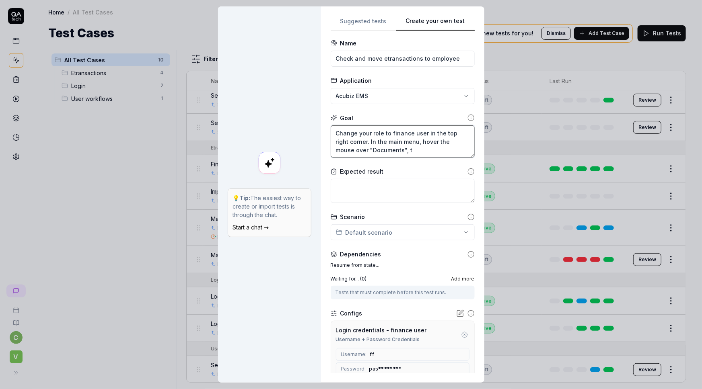
type textarea "Change your role to finance user in the top right corner. In the main menu, hov…"
type textarea "*"
type textarea "Change your role to finance user in the top right corner. In the main menu, hov…"
type textarea "*"
type textarea "Change your role to finance user in the top right corner. In the main menu, hov…"
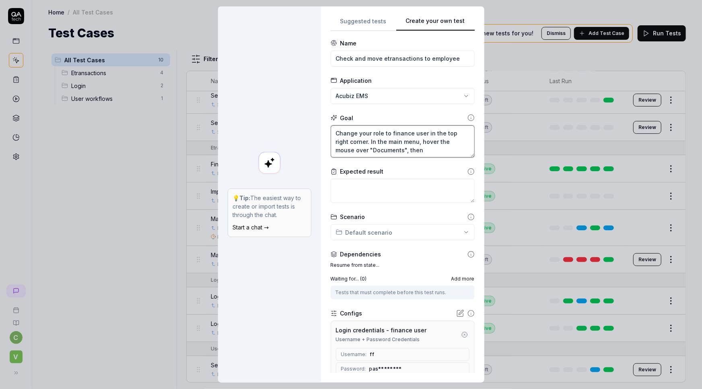
type textarea "*"
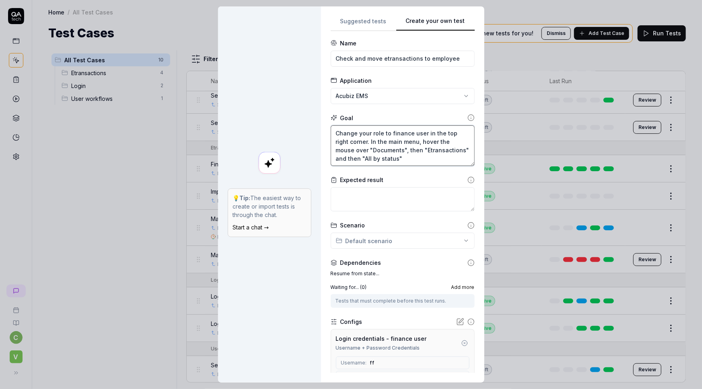
click at [358, 159] on textarea "Change your role to finance user in the top right corner. In the main menu, hov…" at bounding box center [403, 145] width 144 height 41
click at [419, 149] on textarea "Change your role to finance user in the top right corner. In the main menu, hov…" at bounding box center [403, 145] width 144 height 41
click at [398, 158] on textarea "Change your role to finance user in the top right corner. In the main menu, hov…" at bounding box center [403, 145] width 144 height 41
click at [383, 160] on textarea "Change your role to finance user in the top right corner. In the main menu, hov…" at bounding box center [403, 145] width 144 height 41
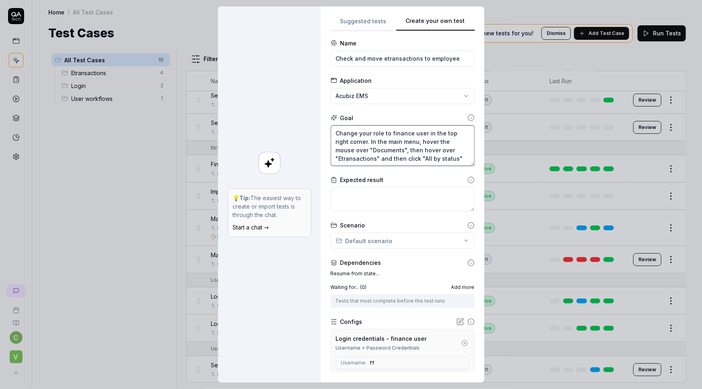
click at [383, 160] on textarea "Change your role to finance user in the top right corner. In the main menu, hov…" at bounding box center [403, 145] width 144 height 41
click at [451, 156] on textarea "Change your role to finance user in the top right corner. In the main menu, hov…" at bounding box center [403, 145] width 144 height 41
click at [448, 158] on textarea "Change your role to finance user in the top right corner. In the main menu, hov…" at bounding box center [403, 145] width 144 height 41
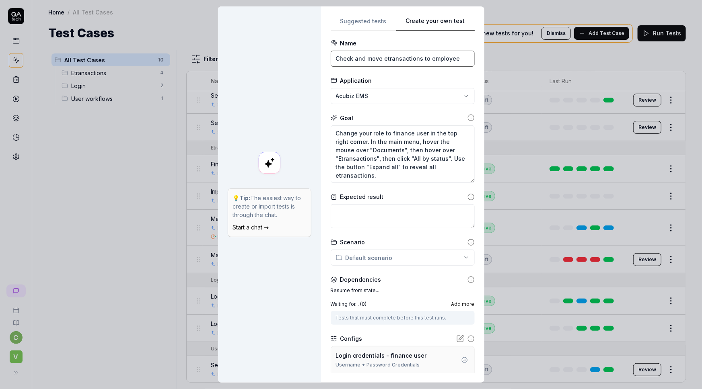
click at [381, 58] on input "Check and move etransactions to employee" at bounding box center [403, 59] width 144 height 16
click at [358, 57] on input "Check and move etransactions to employee" at bounding box center [403, 59] width 144 height 16
click at [367, 58] on input "Check and move etransactions to employee" at bounding box center [403, 59] width 144 height 16
drag, startPoint x: 364, startPoint y: 58, endPoint x: 291, endPoint y: 55, distance: 72.4
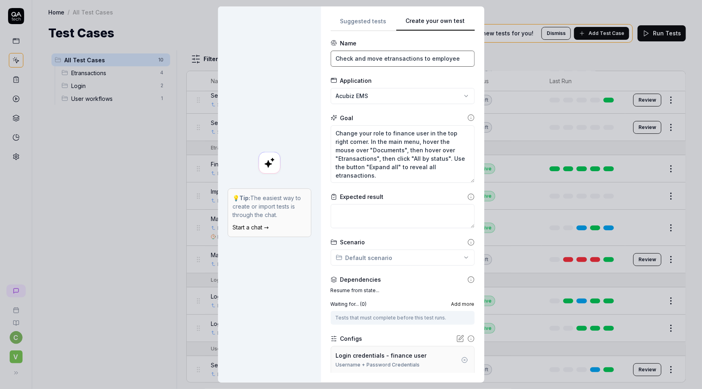
click at [291, 55] on div "**********" at bounding box center [351, 194] width 266 height 376
click at [390, 179] on textarea "Change your role to finance user in the top right corner. In the main menu, hov…" at bounding box center [403, 154] width 144 height 58
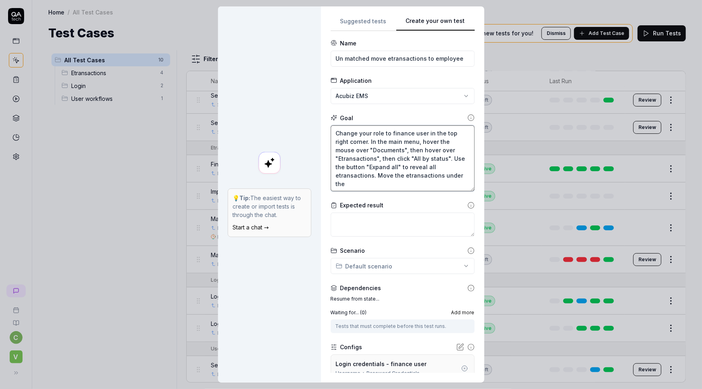
paste textarea "Domańsk Ἀφροδίτη"
click at [344, 181] on textarea "Change your role to finance user in the top right corner. In the main menu, hov…" at bounding box center [403, 158] width 144 height 66
click at [430, 185] on textarea "Change your role to finance user in the top right corner. In the main menu, hov…" at bounding box center [403, 158] width 144 height 66
click at [384, 174] on textarea "Change your role to finance user in the top right corner. In the main menu, hov…" at bounding box center [403, 158] width 144 height 66
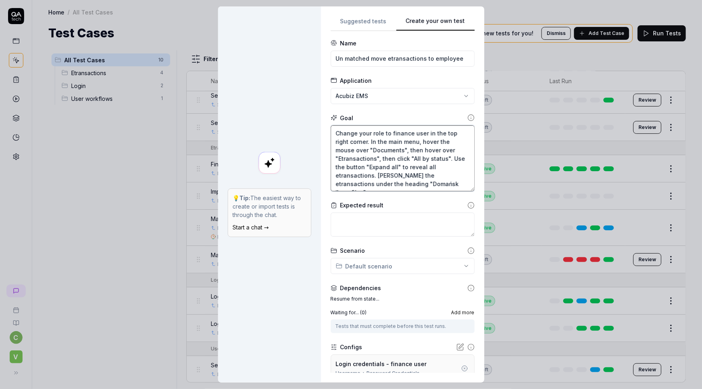
click at [368, 181] on textarea "Change your role to finance user in the top right corner. In the main menu, hov…" at bounding box center [403, 158] width 144 height 66
click at [440, 184] on textarea "Change your role to finance user in the top right corner. In the main menu, hov…" at bounding box center [403, 158] width 144 height 66
click at [453, 185] on textarea "Change your role to finance user in the top right corner. In the main menu, hov…" at bounding box center [403, 158] width 144 height 66
paste textarea "and click the button to move the transaction to a user. Select [PERSON_NAME] in…"
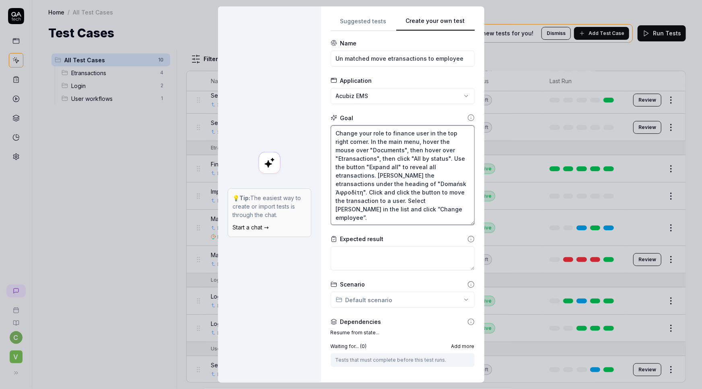
drag, startPoint x: 448, startPoint y: 184, endPoint x: 347, endPoint y: 191, distance: 101.6
click at [347, 191] on textarea "Change your role to finance user in the top right corner. In the main menu, hov…" at bounding box center [403, 175] width 144 height 100
drag, startPoint x: 352, startPoint y: 193, endPoint x: 440, endPoint y: 190, distance: 87.7
click at [440, 190] on textarea "Change your role to finance user in the top right corner. In the main menu, hov…" at bounding box center [403, 175] width 144 height 100
drag, startPoint x: 429, startPoint y: 191, endPoint x: 359, endPoint y: 197, distance: 70.6
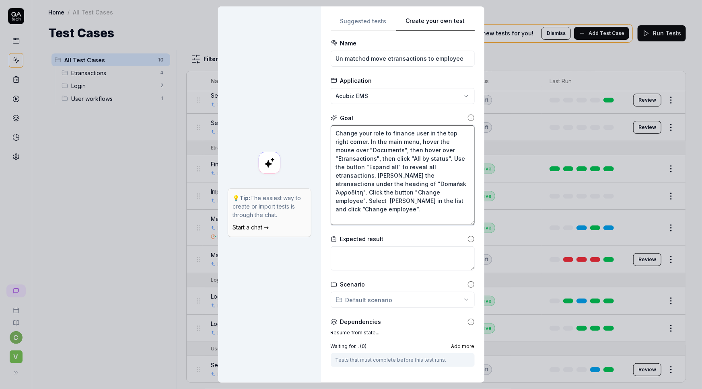
click at [359, 197] on textarea "Change your role to finance user in the top right corner. In the main menu, hov…" at bounding box center [403, 175] width 144 height 100
paste textarea "Fußachaffäre Öterreicht"
click at [392, 210] on textarea "Change your role to finance user in the top right corner. In the main menu, hov…" at bounding box center [403, 175] width 144 height 100
drag, startPoint x: 373, startPoint y: 173, endPoint x: 435, endPoint y: 185, distance: 63.4
click at [435, 185] on textarea "Change your role to finance user in the top right corner. In the main menu, hov…" at bounding box center [403, 175] width 144 height 100
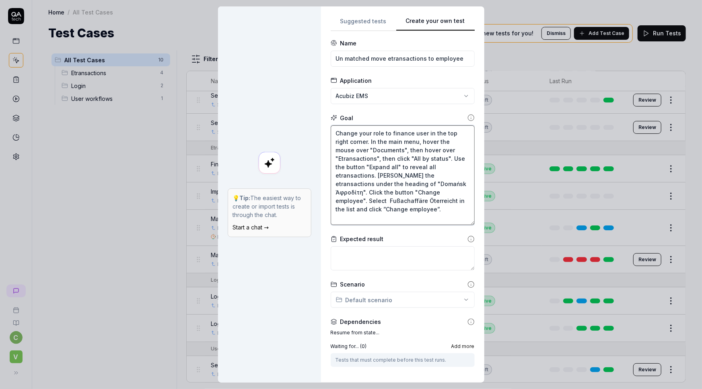
drag, startPoint x: 390, startPoint y: 209, endPoint x: 369, endPoint y: 172, distance: 42.5
click at [369, 172] on textarea "Change your role to finance user in the top right corner. In the main menu, hov…" at bounding box center [403, 175] width 144 height 100
click at [376, 148] on textarea "Change your role to finance user in the top right corner. In the main menu, hov…" at bounding box center [403, 175] width 144 height 100
click at [360, 143] on textarea "Change your role to finance user in the top right corner. In the main menu, hov…" at bounding box center [403, 175] width 144 height 100
paste textarea "[PERSON_NAME] the etransactions under the heading of "[PERSON_NAME] ". Click th…"
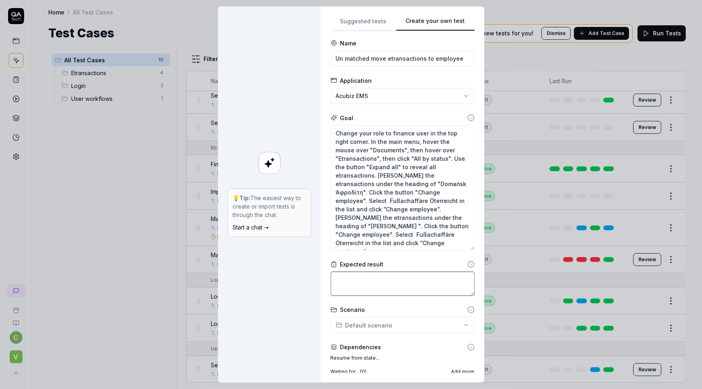
click at [371, 277] on textarea at bounding box center [403, 284] width 144 height 24
paste textarea "Five etransactions should be visible under the heading ”Fußachaffäre Öterreicht…"
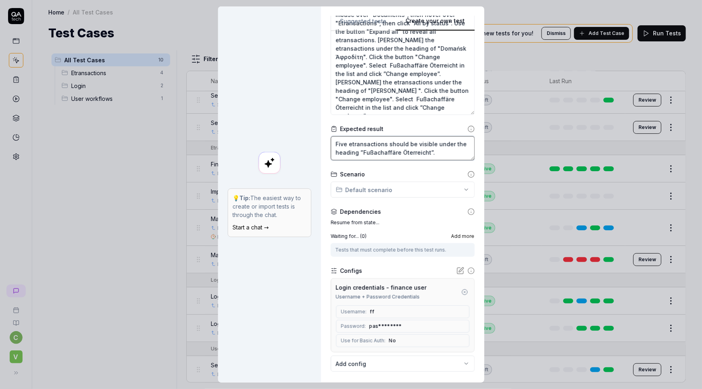
scroll to position [146, 0]
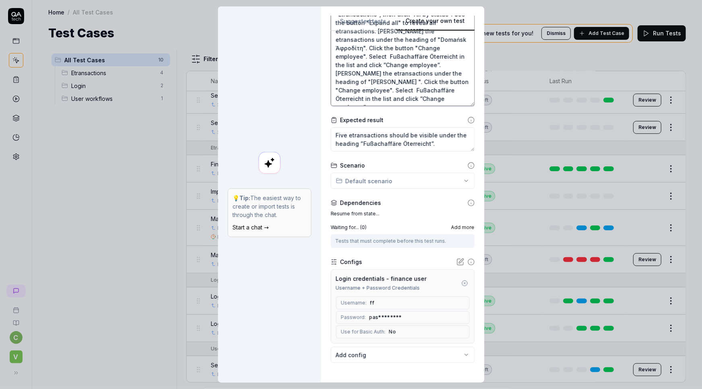
click at [400, 96] on textarea "Change your role to finance user in the top right corner. In the main menu, hov…" at bounding box center [403, 43] width 144 height 125
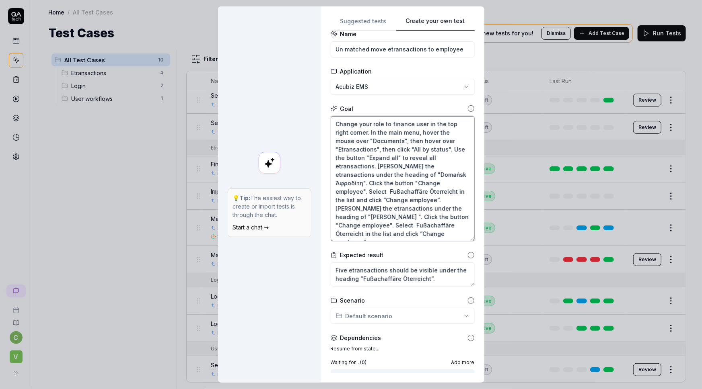
scroll to position [0, 0]
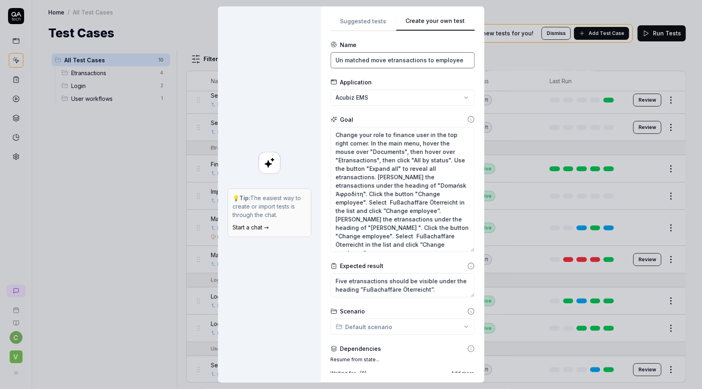
click at [370, 60] on input "Un matched move etransactions to employee" at bounding box center [403, 60] width 144 height 16
drag, startPoint x: 366, startPoint y: 60, endPoint x: 310, endPoint y: 61, distance: 55.5
click at [310, 61] on div "Create your own test 💡 Tip: The easiest way to create or import tests is throug…" at bounding box center [351, 194] width 266 height 376
click at [367, 58] on input "Un matched move etransactions to employee" at bounding box center [403, 60] width 144 height 16
drag, startPoint x: 366, startPoint y: 60, endPoint x: 304, endPoint y: 64, distance: 61.7
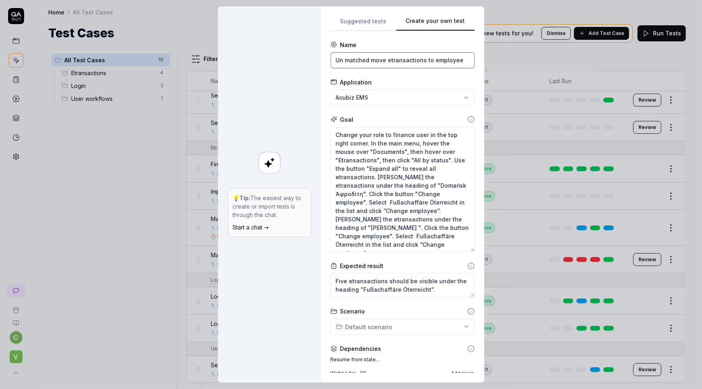
click at [304, 64] on div "Create your own test 💡 Tip: The easiest way to create or import tests is throug…" at bounding box center [351, 194] width 266 height 376
click at [349, 60] on input "Move etransactions to employee" at bounding box center [403, 60] width 144 height 16
click at [431, 63] on input "Move all etransactions to employee" at bounding box center [403, 60] width 144 height 16
click at [415, 62] on input "Move all etransactions to employee" at bounding box center [403, 60] width 144 height 16
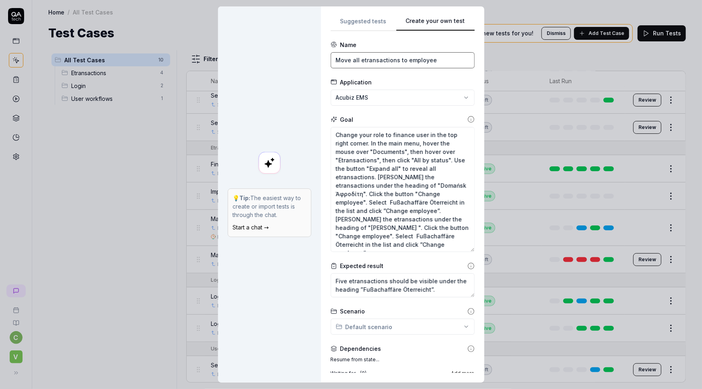
paste input "Fußachaffäre Öterreicht"
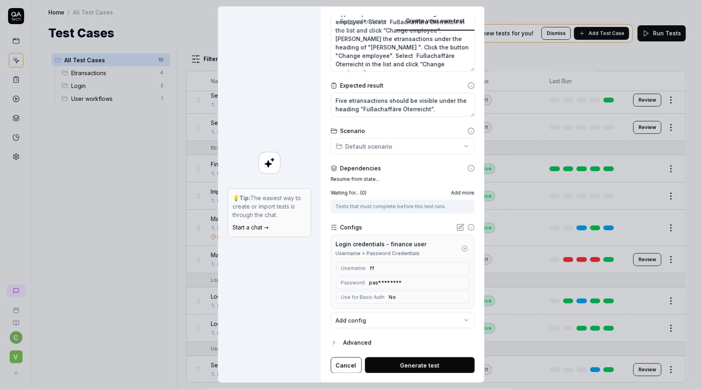
click at [396, 367] on button "Generate test" at bounding box center [420, 365] width 110 height 16
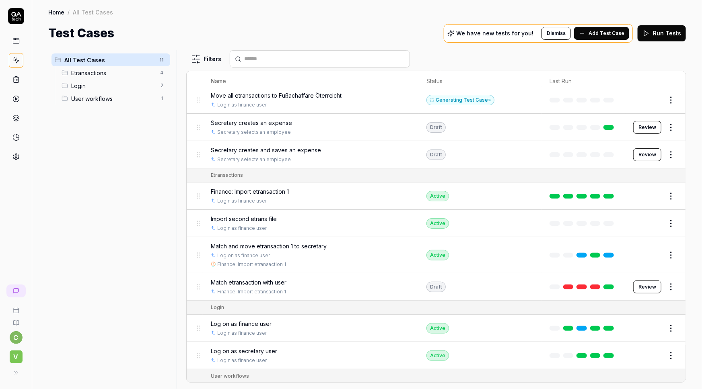
click at [645, 99] on button "Edit" at bounding box center [651, 100] width 19 height 13
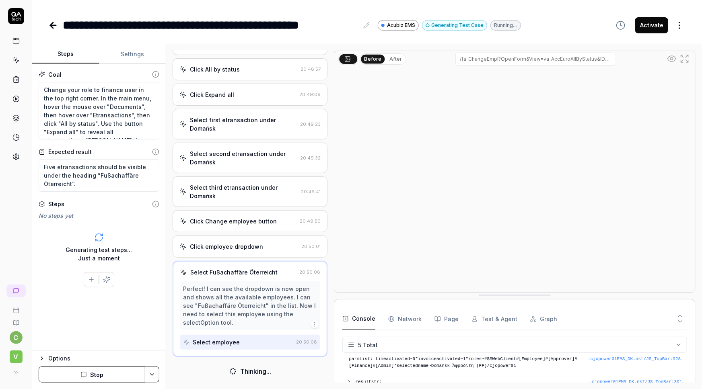
scroll to position [137, 0]
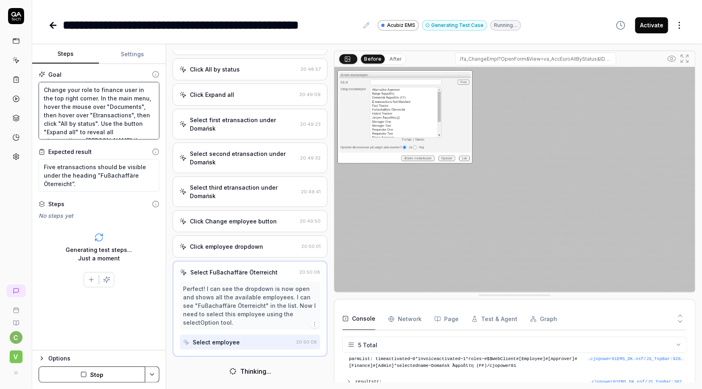
click at [71, 113] on textarea "Change your role to finance user in the top right corner. In the main menu, hov…" at bounding box center [99, 111] width 121 height 58
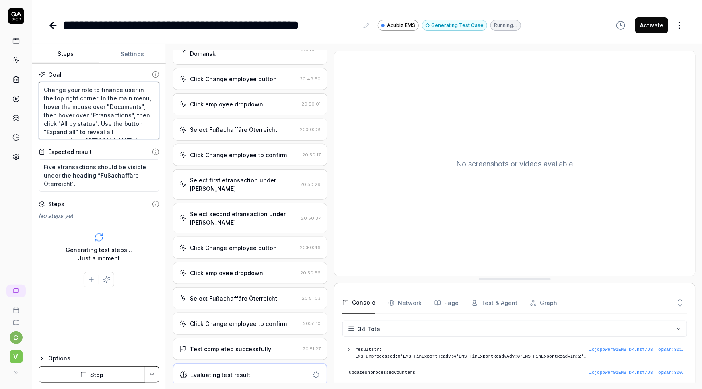
scroll to position [384, 0]
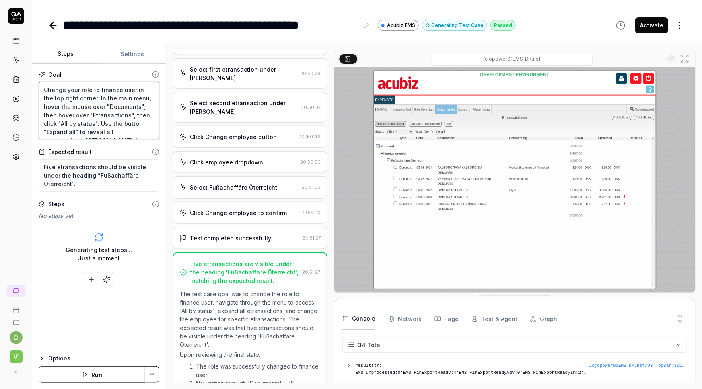
click at [85, 110] on textarea "Change your role to finance user in the top right corner. In the main menu, hov…" at bounding box center [99, 111] width 121 height 58
click at [105, 113] on textarea "Change your role to finance user in the top right corner. In the main menu, hov…" at bounding box center [99, 111] width 121 height 58
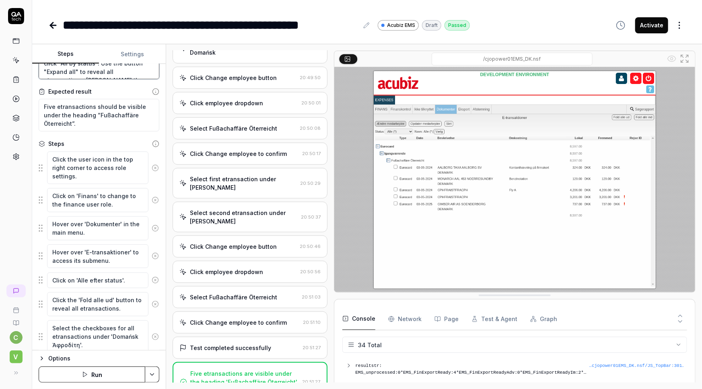
scroll to position [0, 0]
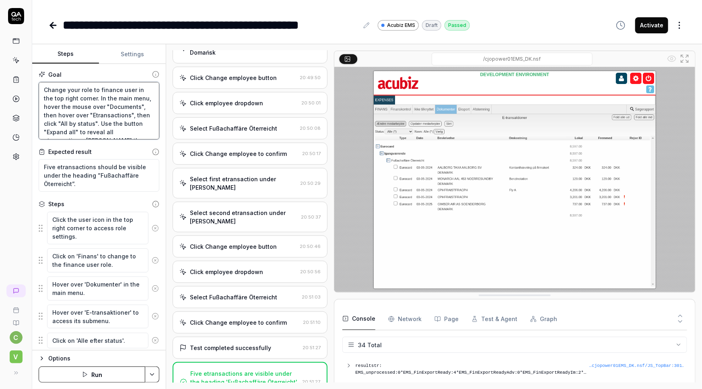
click at [117, 110] on textarea "Change your role to finance user in the top right corner. In the main menu, hov…" at bounding box center [99, 111] width 121 height 58
paste textarea "as well as"
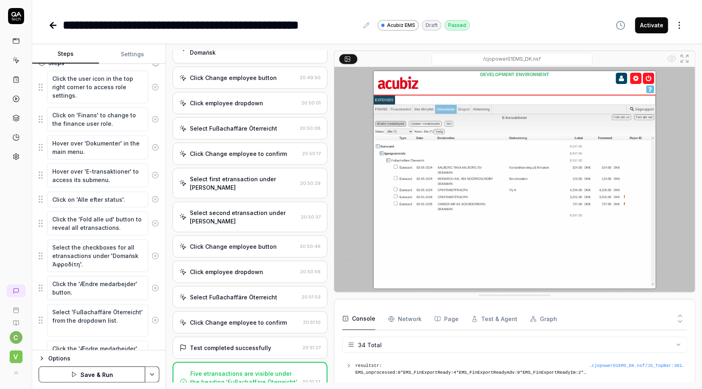
scroll to position [146, 0]
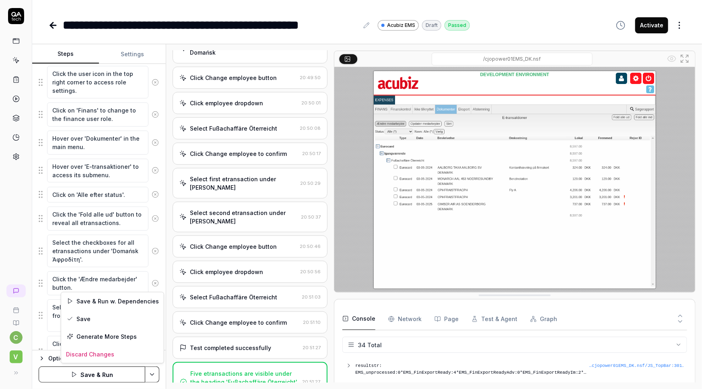
click at [150, 373] on html "**********" at bounding box center [351, 194] width 702 height 389
click at [83, 320] on div "Save" at bounding box center [112, 319] width 103 height 18
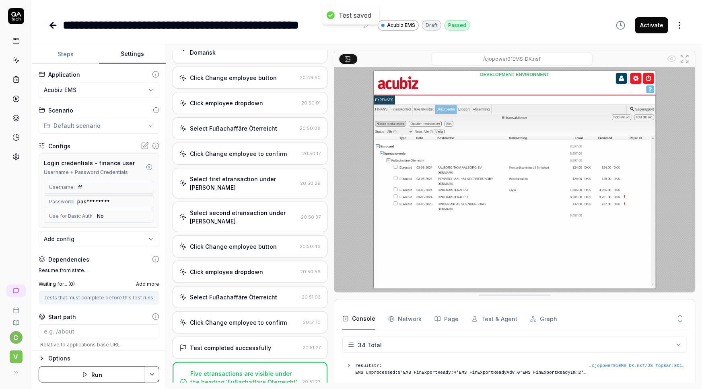
click at [137, 53] on button "Settings" at bounding box center [132, 54] width 67 height 19
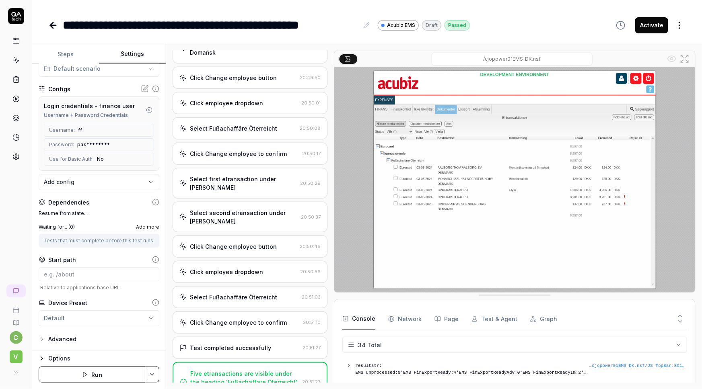
click at [140, 224] on span "Add more" at bounding box center [147, 227] width 23 height 7
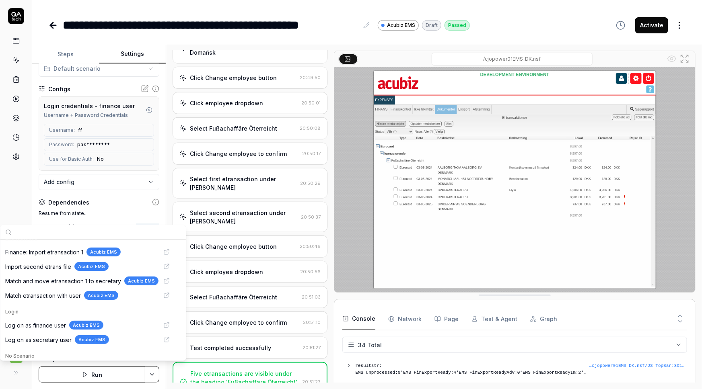
scroll to position [0, 0]
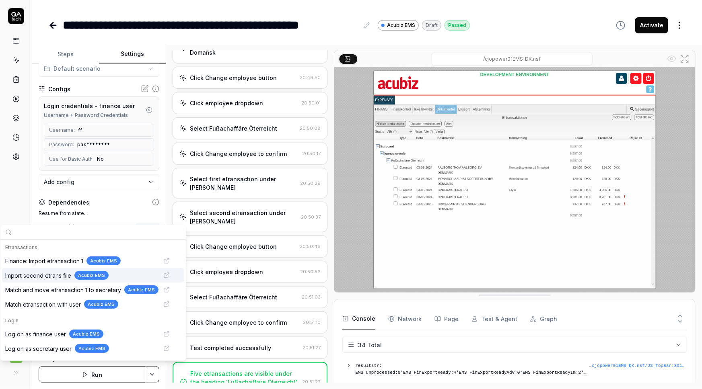
click at [58, 276] on span "Import second etrans file" at bounding box center [38, 275] width 66 height 8
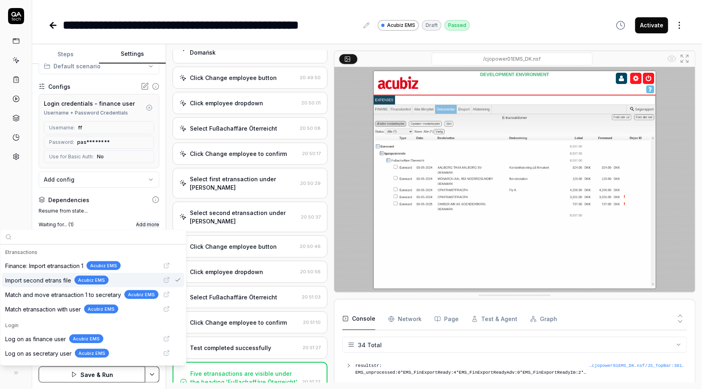
scroll to position [59, 0]
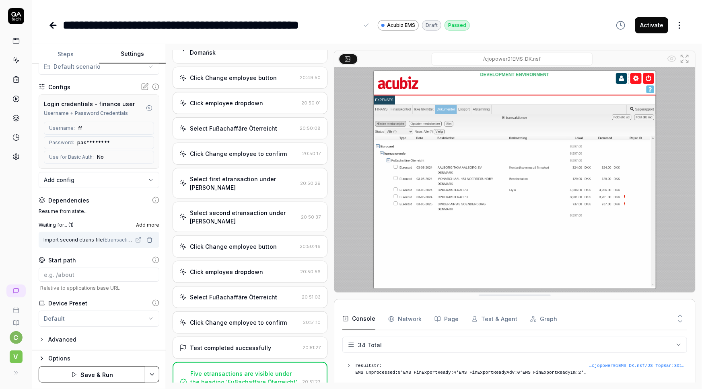
click at [165, 12] on div "**********" at bounding box center [367, 17] width 670 height 34
click at [151, 376] on html "**********" at bounding box center [351, 194] width 702 height 389
click at [84, 317] on div "Save" at bounding box center [112, 319] width 103 height 18
click at [50, 23] on icon at bounding box center [53, 26] width 10 height 10
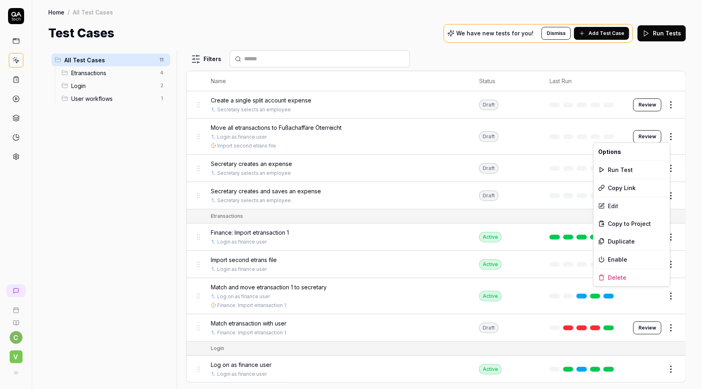
click at [664, 133] on html "c V Home / All Test Cases Home / All Test Cases Test Cases We have new tests fo…" at bounding box center [351, 194] width 702 height 389
click at [616, 258] on div "Enable" at bounding box center [632, 260] width 76 height 18
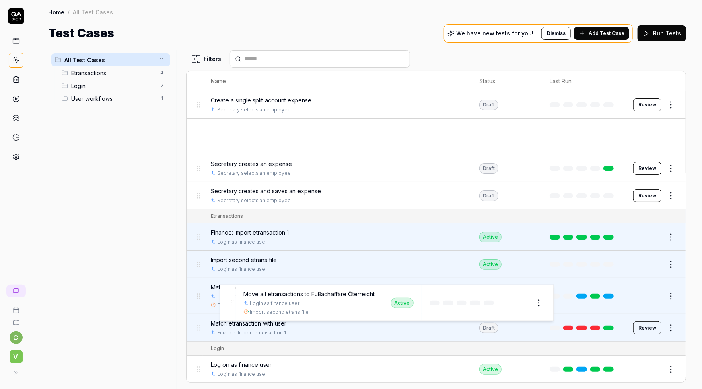
drag, startPoint x: 199, startPoint y: 139, endPoint x: 231, endPoint y: 305, distance: 169.6
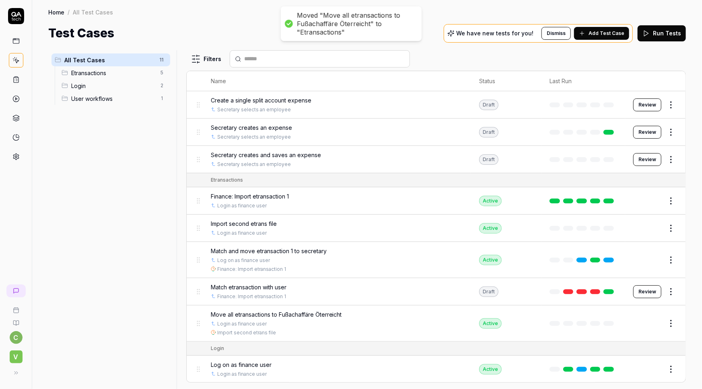
click at [15, 82] on icon at bounding box center [15, 79] width 7 height 7
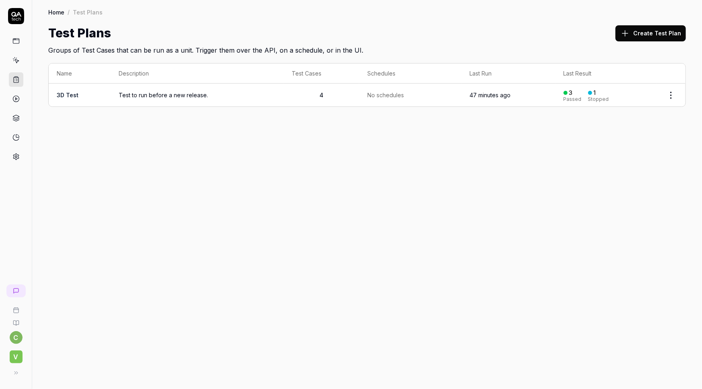
click at [84, 94] on td "3D Test" at bounding box center [80, 95] width 62 height 23
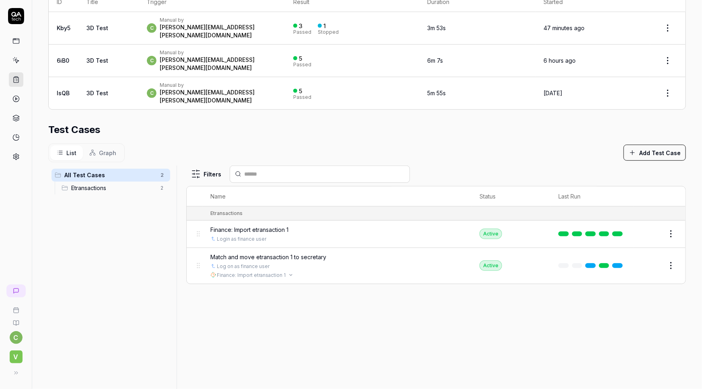
scroll to position [189, 0]
click at [651, 144] on button "Add Test Case" at bounding box center [654, 152] width 62 height 16
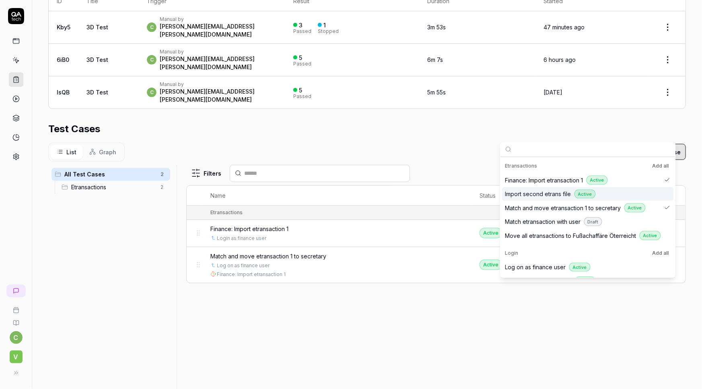
click at [555, 193] on span "Import second etrans file" at bounding box center [538, 194] width 66 height 8
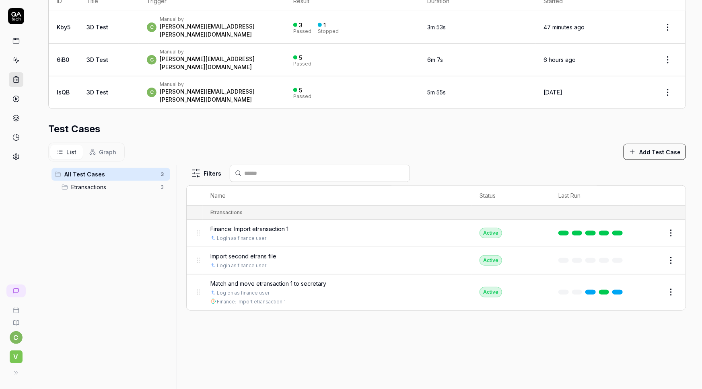
click at [342, 321] on div "Filters Name Status Last Run Etransactions Finance: Import etransaction 1 Login…" at bounding box center [435, 279] width 499 height 228
click at [645, 254] on button "Edit" at bounding box center [651, 260] width 19 height 13
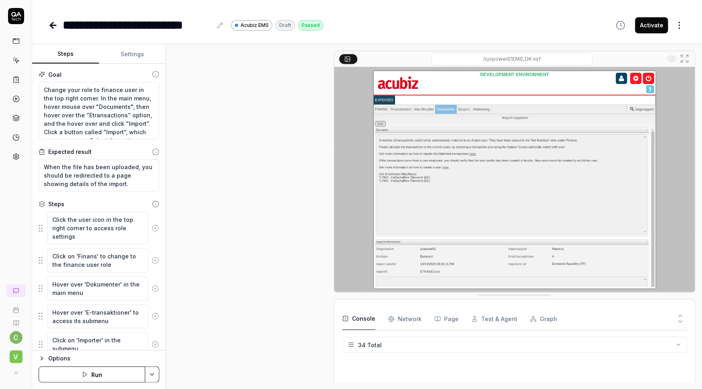
scroll to position [483, 0]
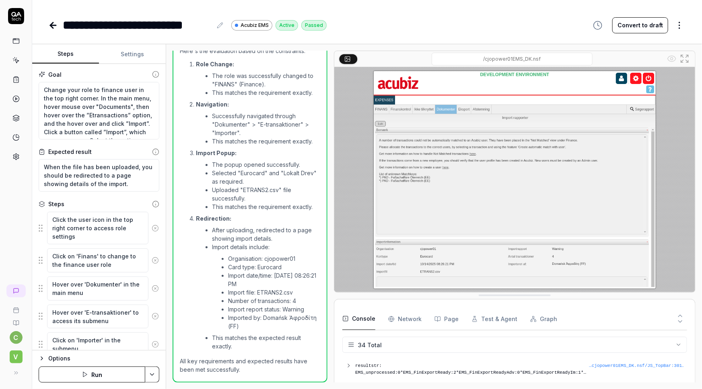
click at [125, 53] on button "Settings" at bounding box center [132, 54] width 67 height 19
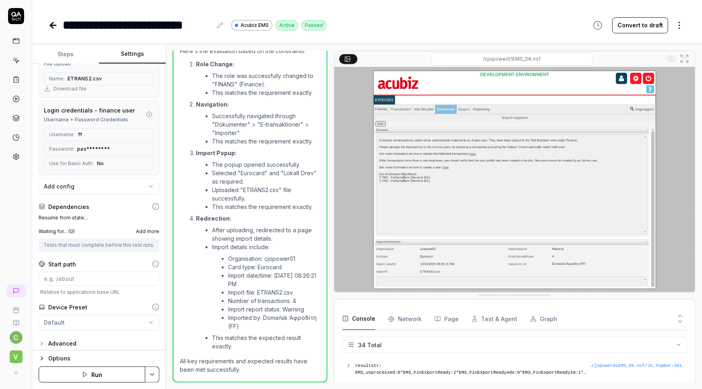
scroll to position [120, 0]
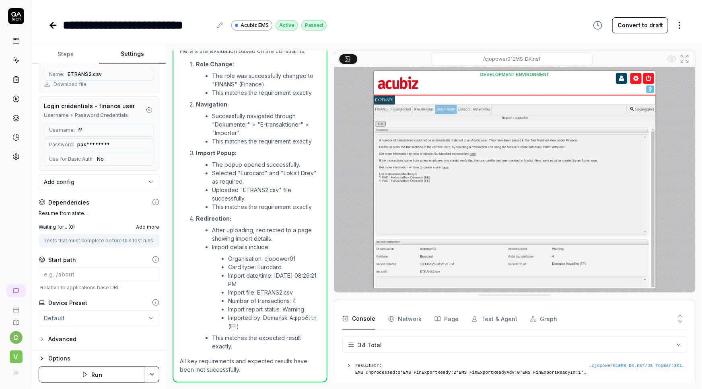
click at [140, 224] on span "Add more" at bounding box center [147, 227] width 23 height 7
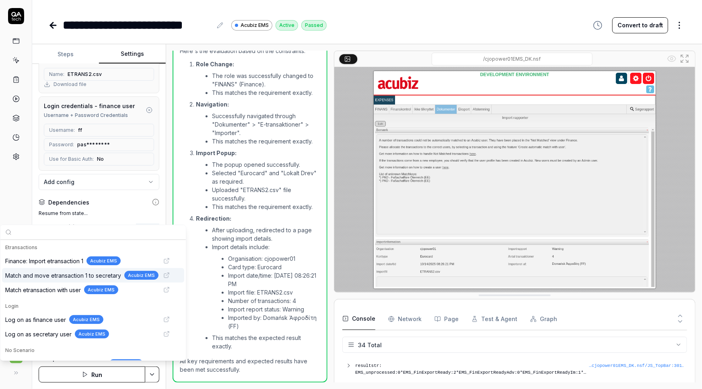
click at [67, 276] on span "Match and move etransaction 1 to secretary" at bounding box center [63, 275] width 116 height 8
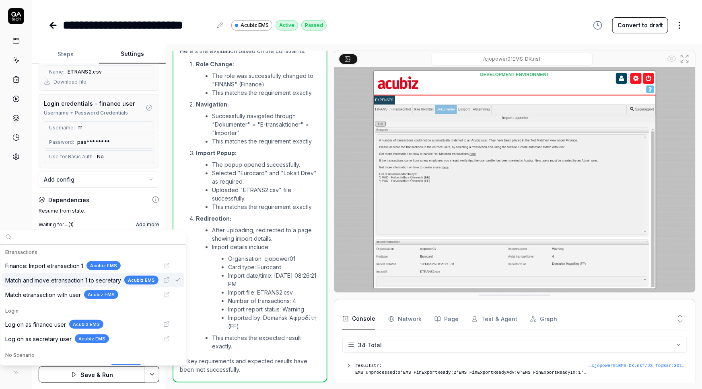
scroll to position [115, 0]
click at [14, 192] on div "c V" at bounding box center [16, 194] width 32 height 389
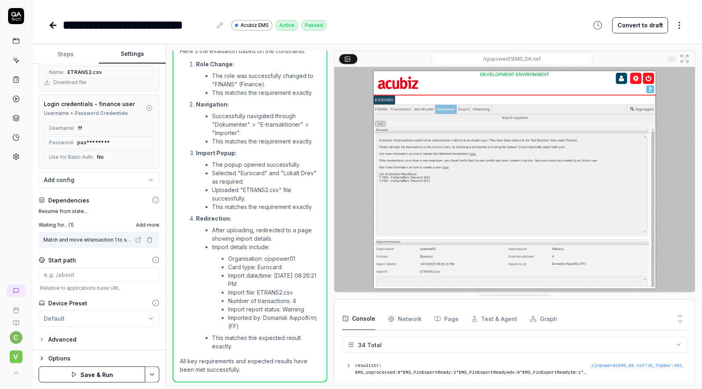
click at [15, 62] on icon at bounding box center [15, 60] width 7 height 7
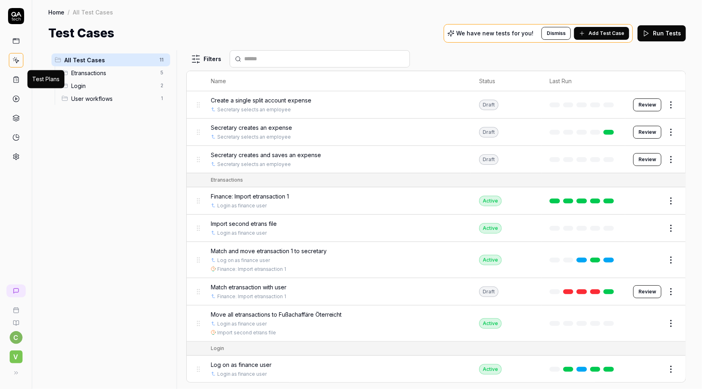
click at [18, 76] on icon at bounding box center [15, 79] width 7 height 7
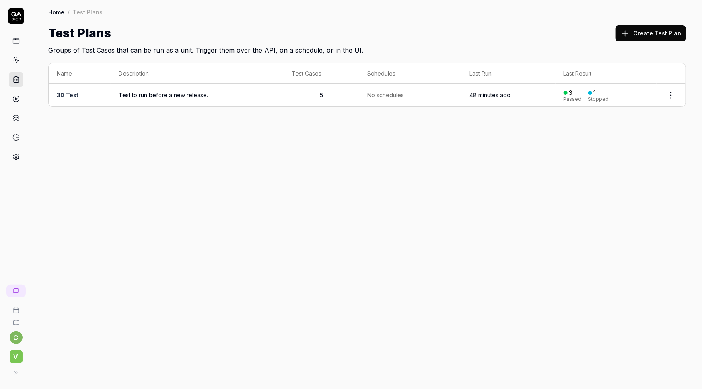
click at [169, 92] on span "Test to run before a new release." at bounding box center [197, 95] width 157 height 8
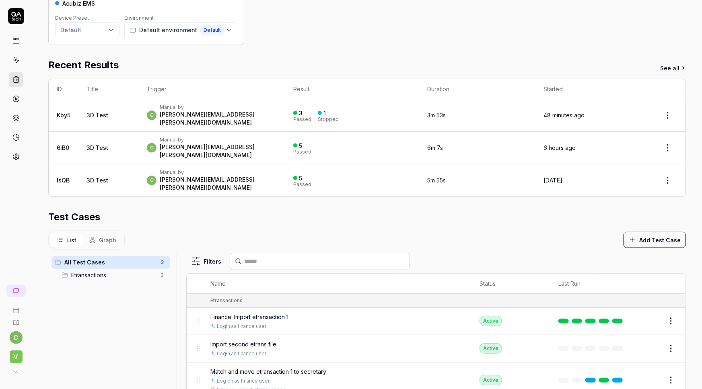
scroll to position [146, 0]
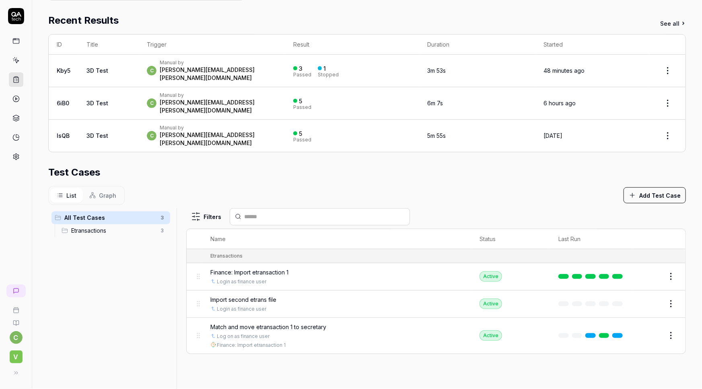
drag, startPoint x: 240, startPoint y: 281, endPoint x: 149, endPoint y: 286, distance: 91.8
click at [149, 286] on div "All Test Cases 3 Etransactions 3" at bounding box center [110, 317] width 125 height 219
click at [232, 296] on span "Import second etrans file" at bounding box center [244, 300] width 66 height 8
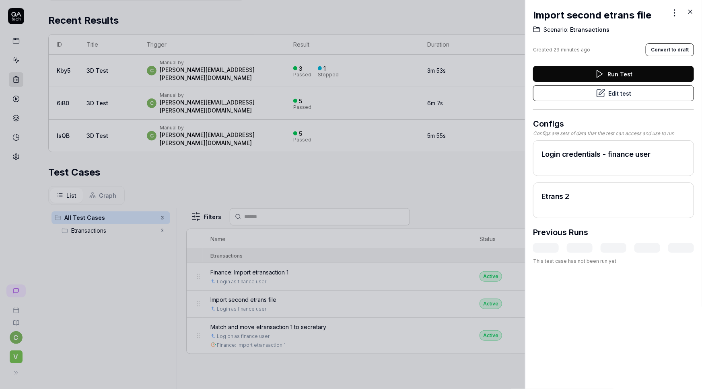
click at [609, 91] on button "Edit test" at bounding box center [613, 93] width 161 height 16
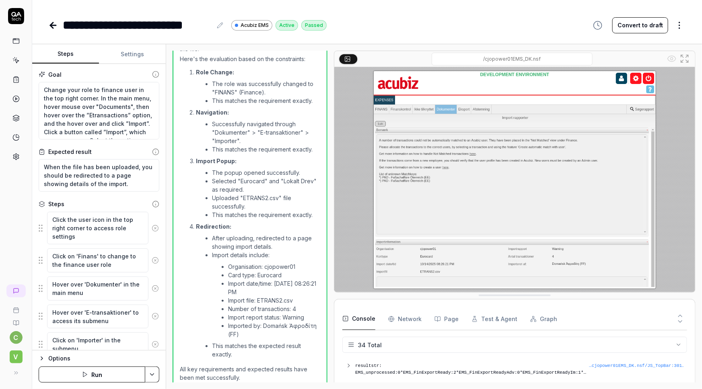
scroll to position [483, 0]
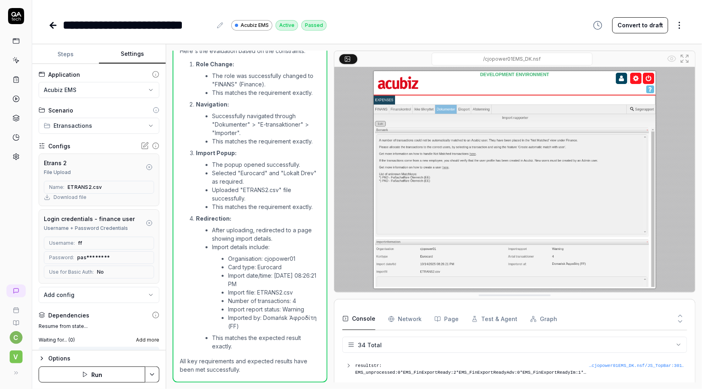
click at [124, 57] on button "Settings" at bounding box center [132, 54] width 67 height 19
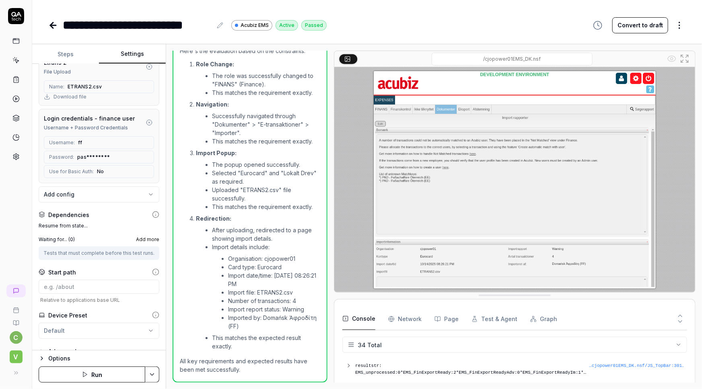
scroll to position [120, 0]
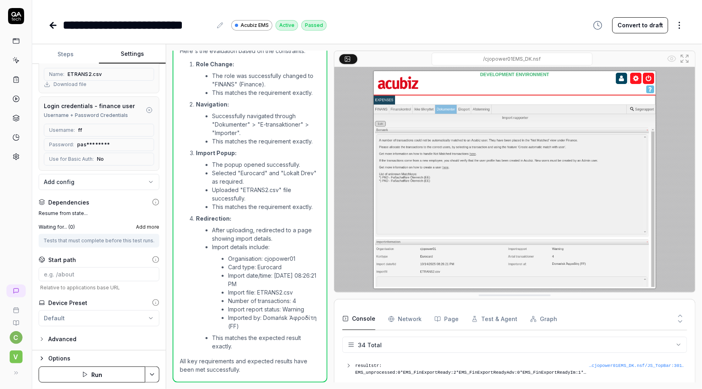
click at [141, 224] on span "Add more" at bounding box center [147, 227] width 23 height 7
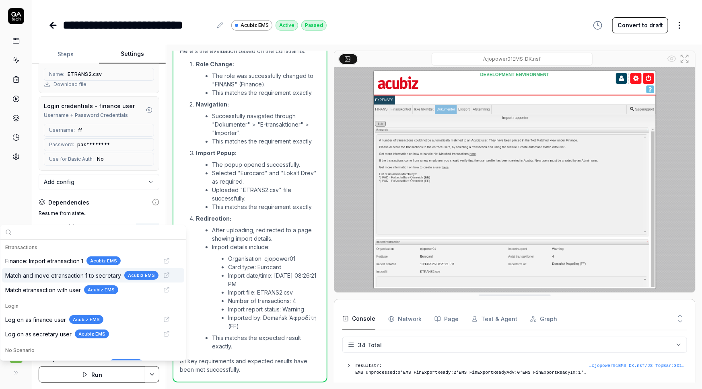
click at [47, 277] on span "Match and move etransaction 1 to secretary" at bounding box center [63, 275] width 116 height 8
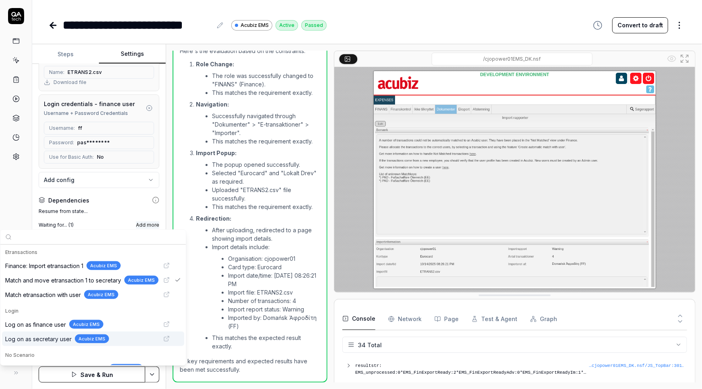
click at [147, 376] on html "**********" at bounding box center [351, 194] width 702 height 389
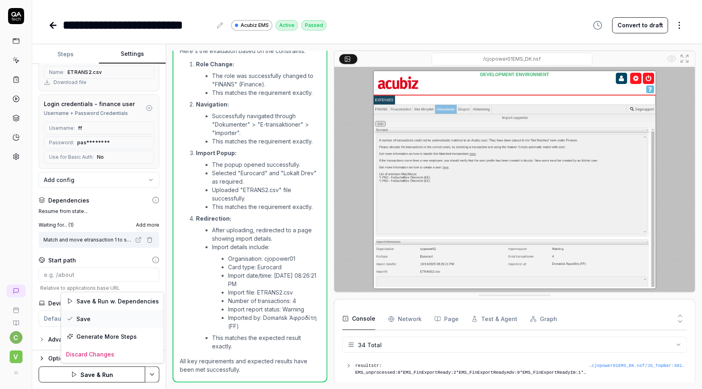
click at [88, 319] on div "Save" at bounding box center [112, 319] width 103 height 18
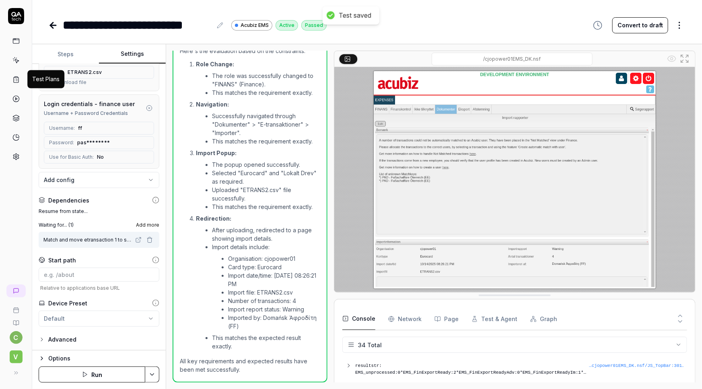
click at [12, 80] on icon at bounding box center [15, 79] width 7 height 7
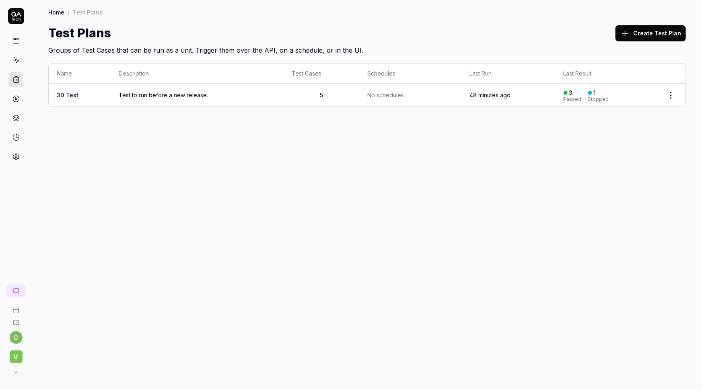
click at [103, 97] on td "3D Test" at bounding box center [80, 95] width 62 height 23
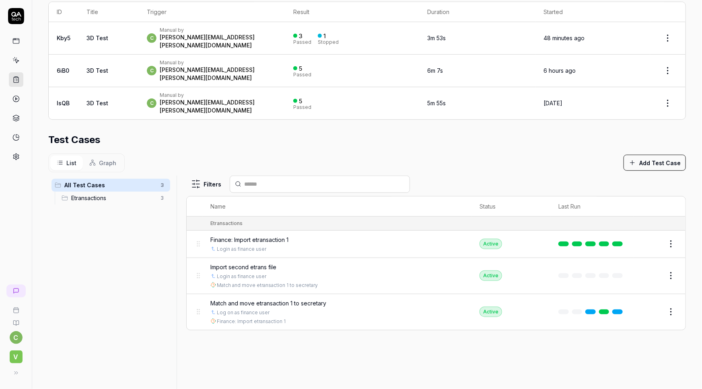
scroll to position [189, 0]
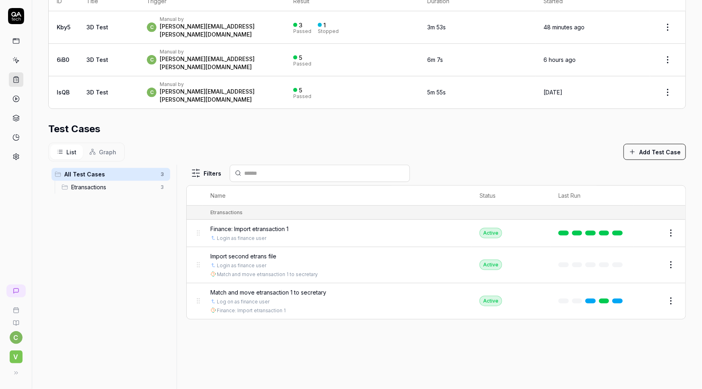
click at [653, 144] on button "Add Test Case" at bounding box center [654, 152] width 62 height 16
click at [264, 334] on div "Filters Name Status Last Run Etransactions Finance: Import etransaction 1 Login…" at bounding box center [435, 279] width 499 height 228
click at [645, 259] on button "Edit" at bounding box center [651, 265] width 19 height 13
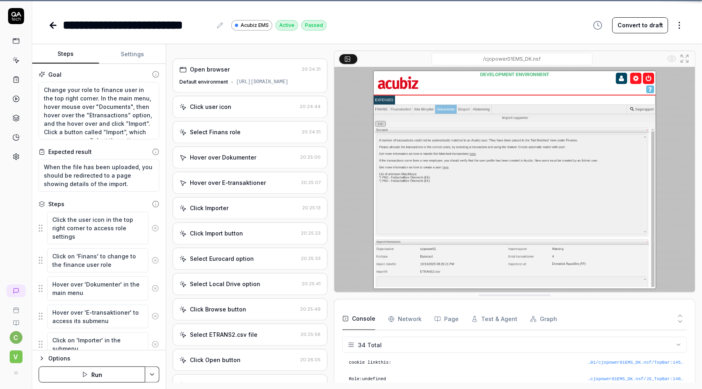
scroll to position [535, 0]
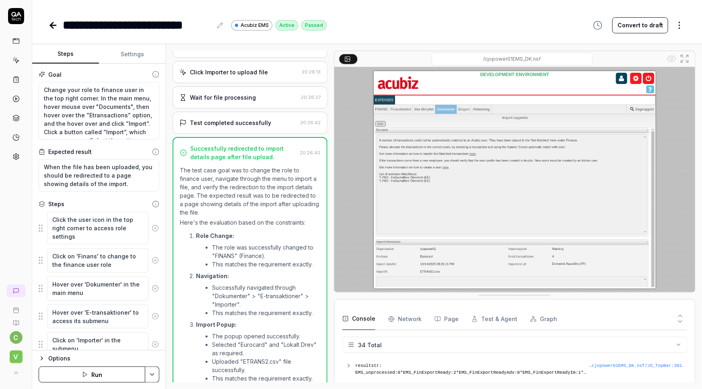
scroll to position [264, 0]
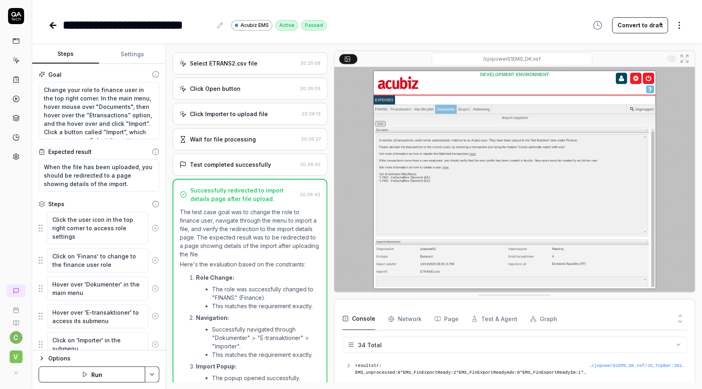
click at [140, 27] on div "**********" at bounding box center [137, 25] width 149 height 18
click at [128, 24] on div "**********" at bounding box center [137, 25] width 149 height 18
click at [163, 23] on div "**********" at bounding box center [114, 25] width 103 height 18
click at [145, 21] on div "**********" at bounding box center [114, 25] width 103 height 18
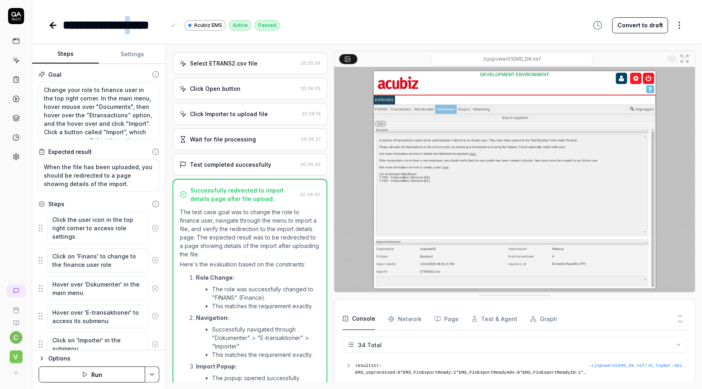
click at [146, 23] on div "**********" at bounding box center [114, 25] width 103 height 18
click at [155, 372] on html "**********" at bounding box center [351, 194] width 702 height 389
click at [16, 80] on html "**********" at bounding box center [351, 194] width 702 height 389
click at [14, 81] on icon at bounding box center [15, 79] width 7 height 7
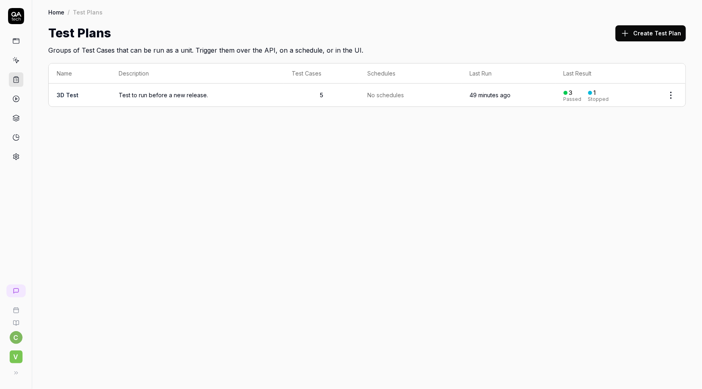
click at [74, 94] on link "3D Test" at bounding box center [68, 95] width 22 height 7
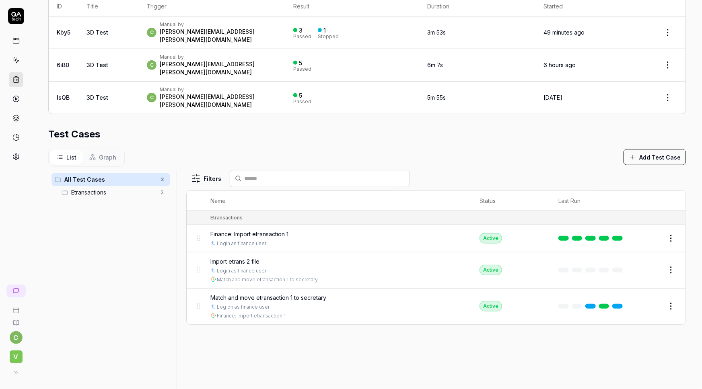
scroll to position [189, 0]
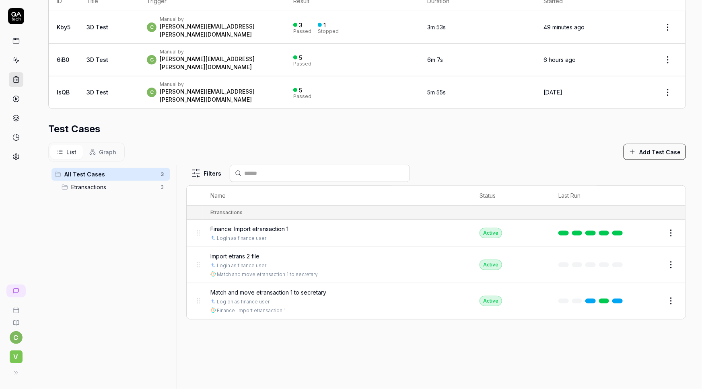
click at [642, 144] on button "Add Test Case" at bounding box center [654, 152] width 62 height 16
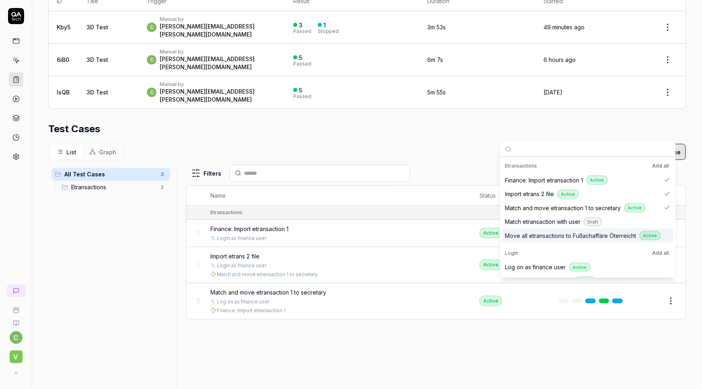
click at [547, 236] on span "Move all etransactions to Fußachaffäre Öterreicht" at bounding box center [570, 235] width 131 height 8
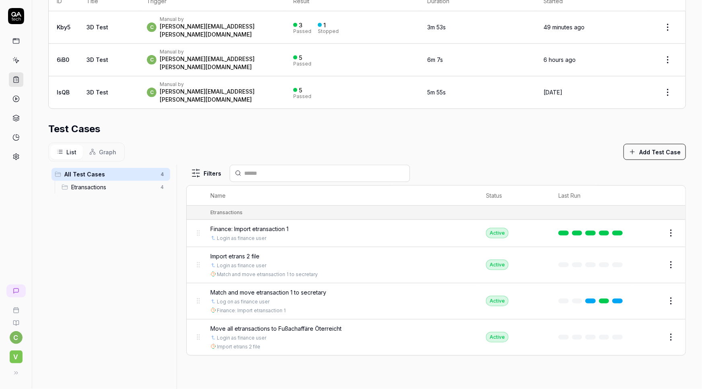
click at [294, 358] on div "Filters Name Status Last Run Etransactions Finance: Import etransaction 1 Login…" at bounding box center [435, 279] width 499 height 228
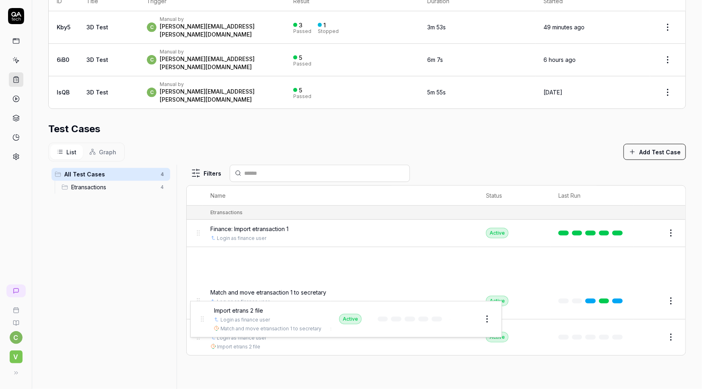
drag, startPoint x: 195, startPoint y: 244, endPoint x: 200, endPoint y: 318, distance: 74.1
click at [200, 318] on body "**********" at bounding box center [351, 194] width 702 height 389
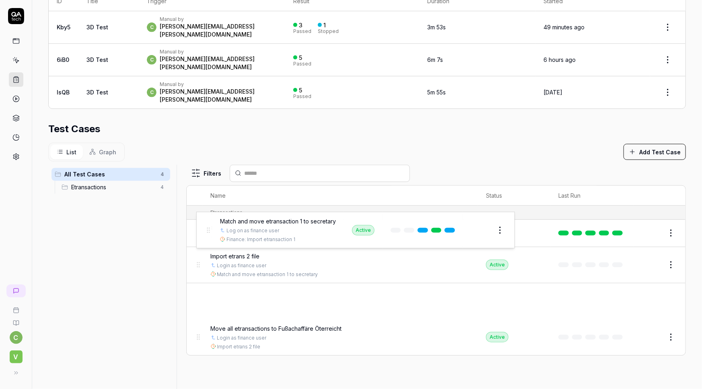
drag, startPoint x: 197, startPoint y: 281, endPoint x: 208, endPoint y: 229, distance: 52.7
click at [208, 229] on body "**********" at bounding box center [351, 194] width 702 height 389
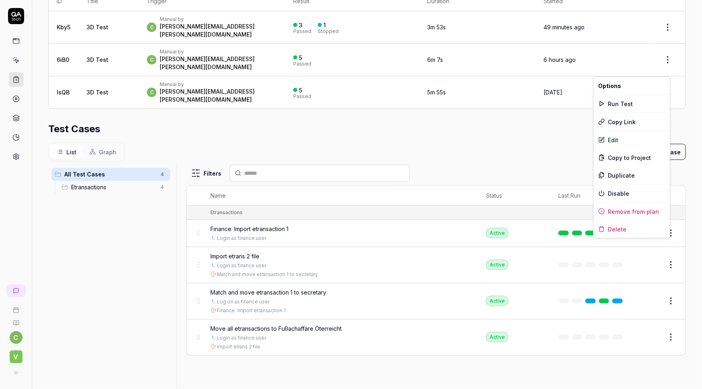
click at [667, 248] on html "**********" at bounding box center [351, 194] width 702 height 389
click at [164, 255] on html "**********" at bounding box center [351, 194] width 702 height 389
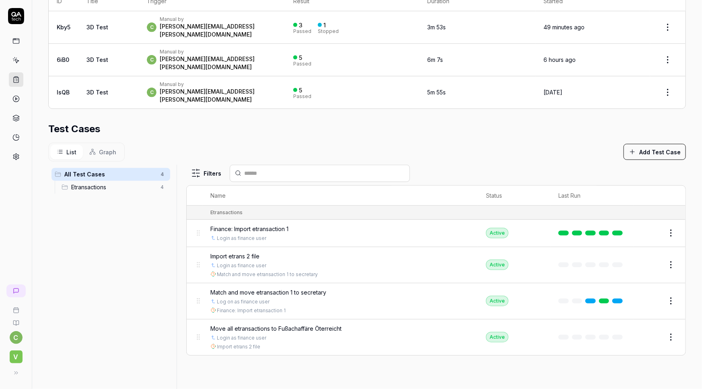
click at [16, 36] on link at bounding box center [16, 41] width 14 height 14
